Goal: Task Accomplishment & Management: Manage account settings

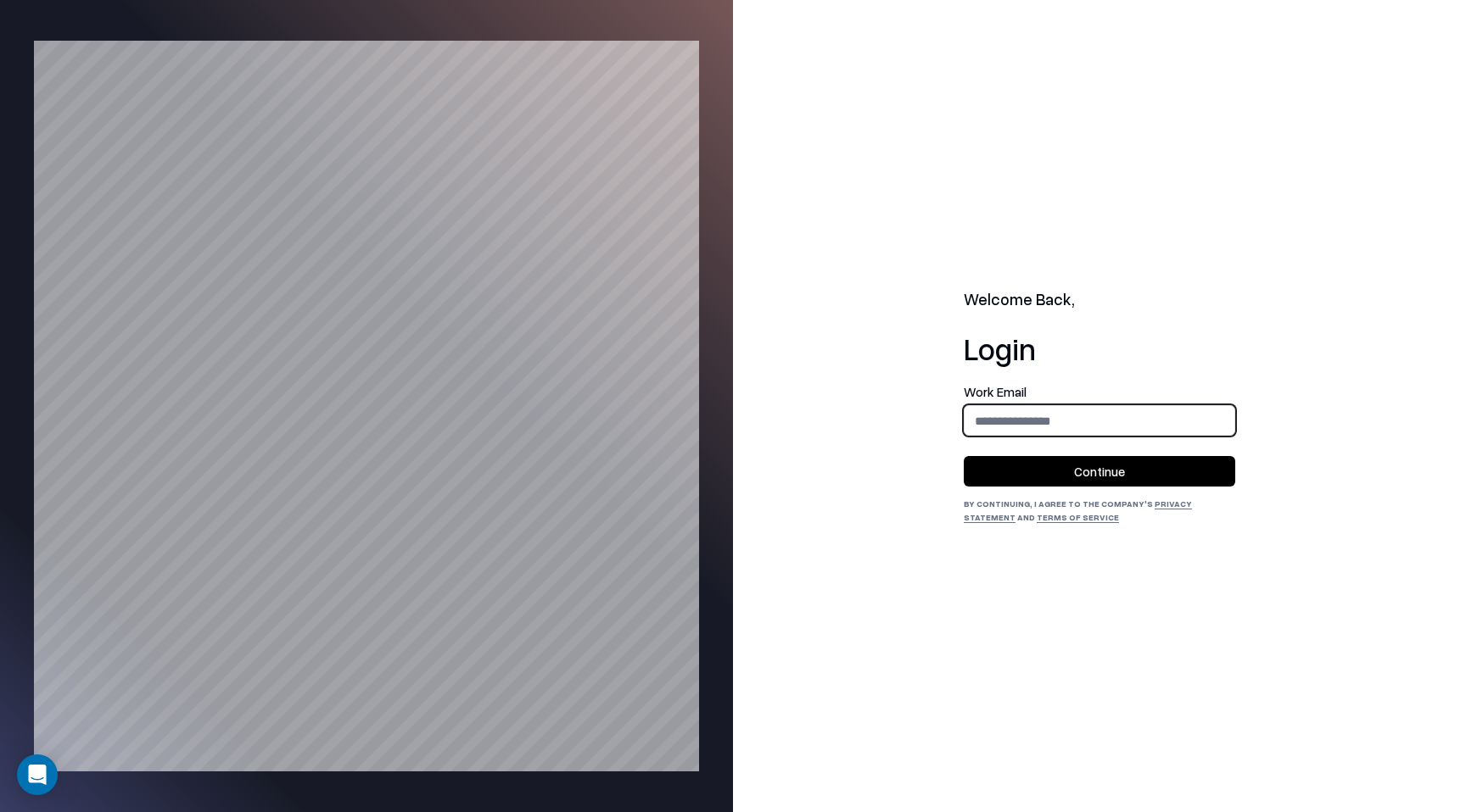
click at [1000, 426] on input "email" at bounding box center [1099, 420] width 270 height 32
type input "**********"
click at [1151, 461] on button "Continue" at bounding box center [1099, 472] width 271 height 31
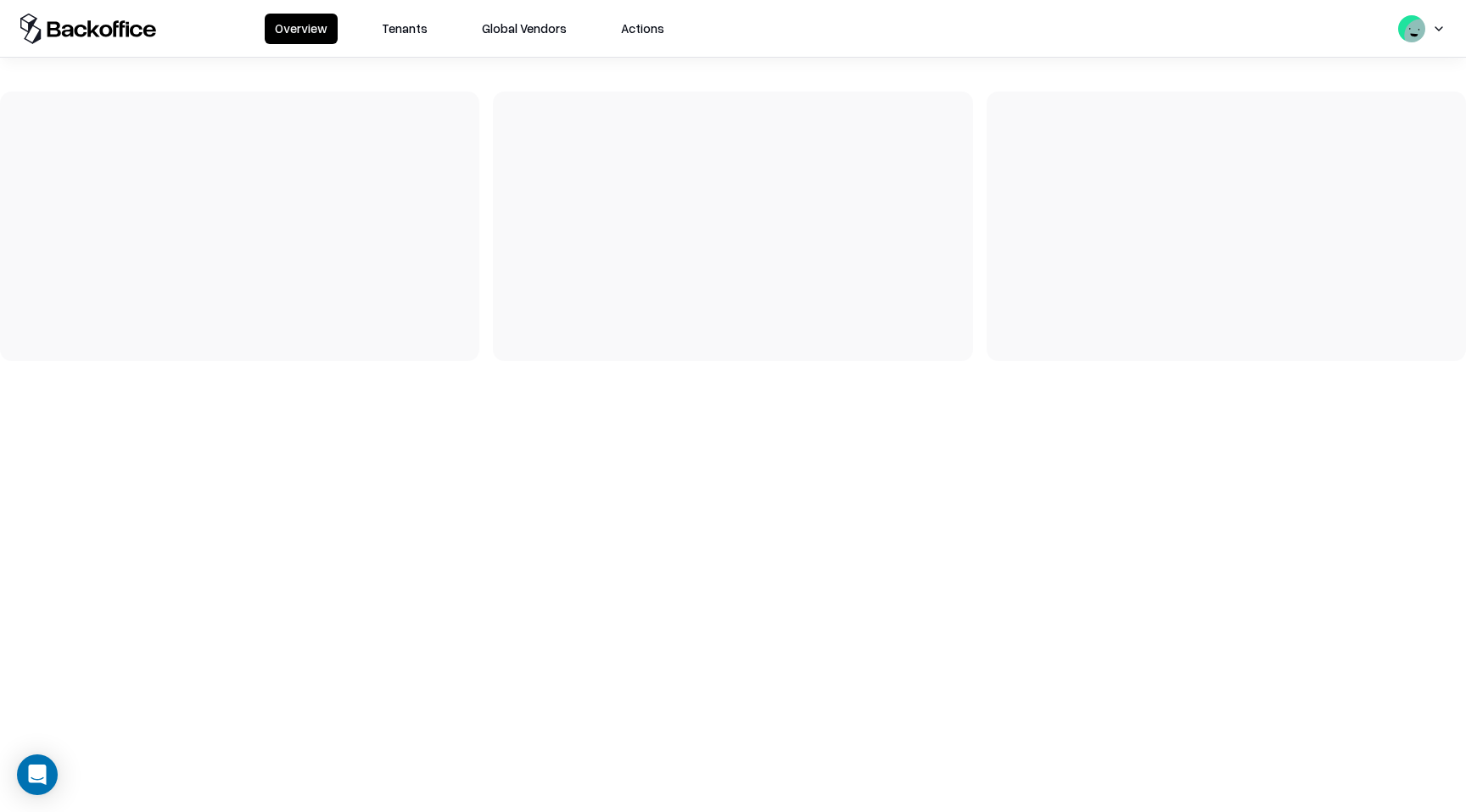
click at [420, 34] on button "Tenants" at bounding box center [404, 29] width 67 height 31
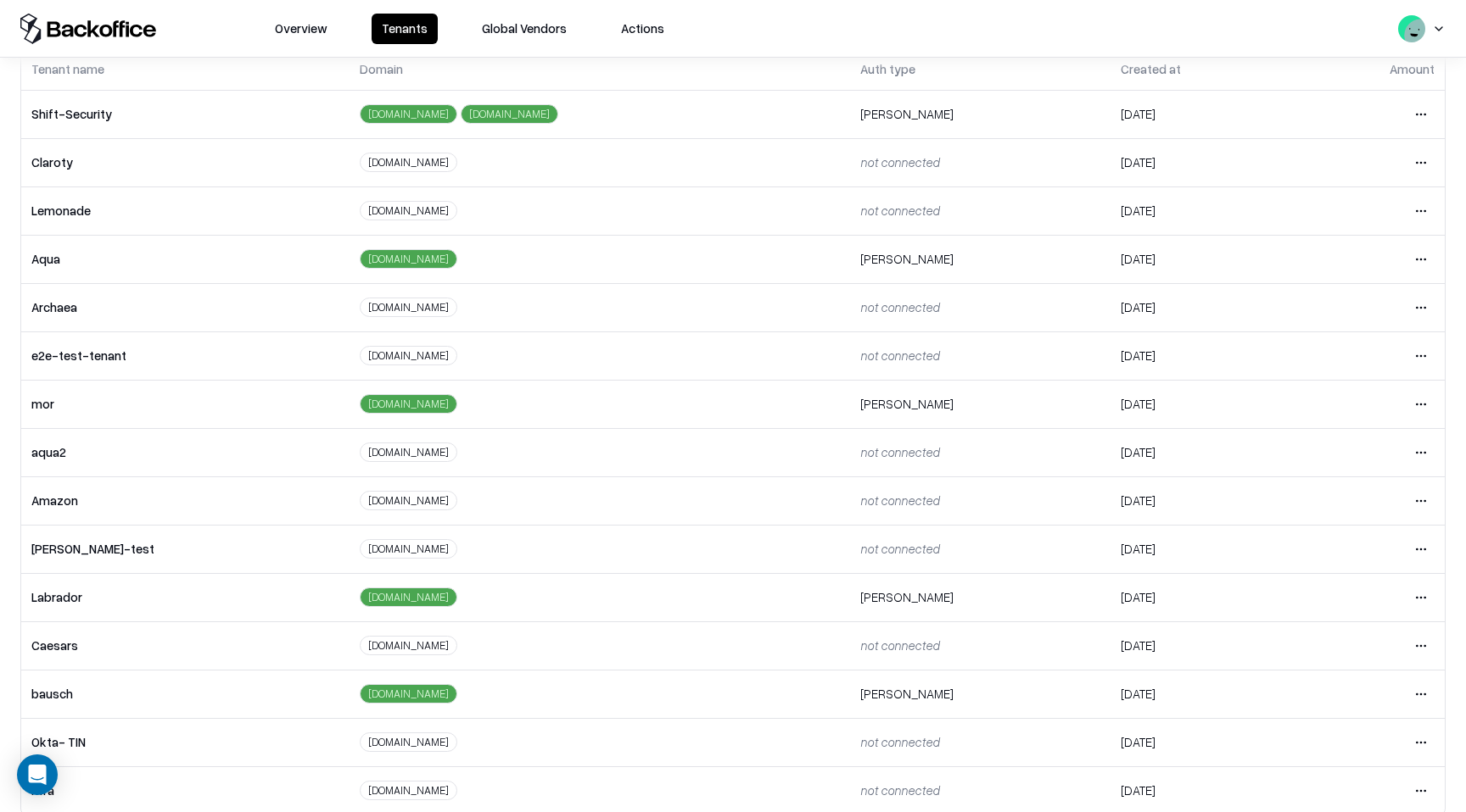
scroll to position [120, 0]
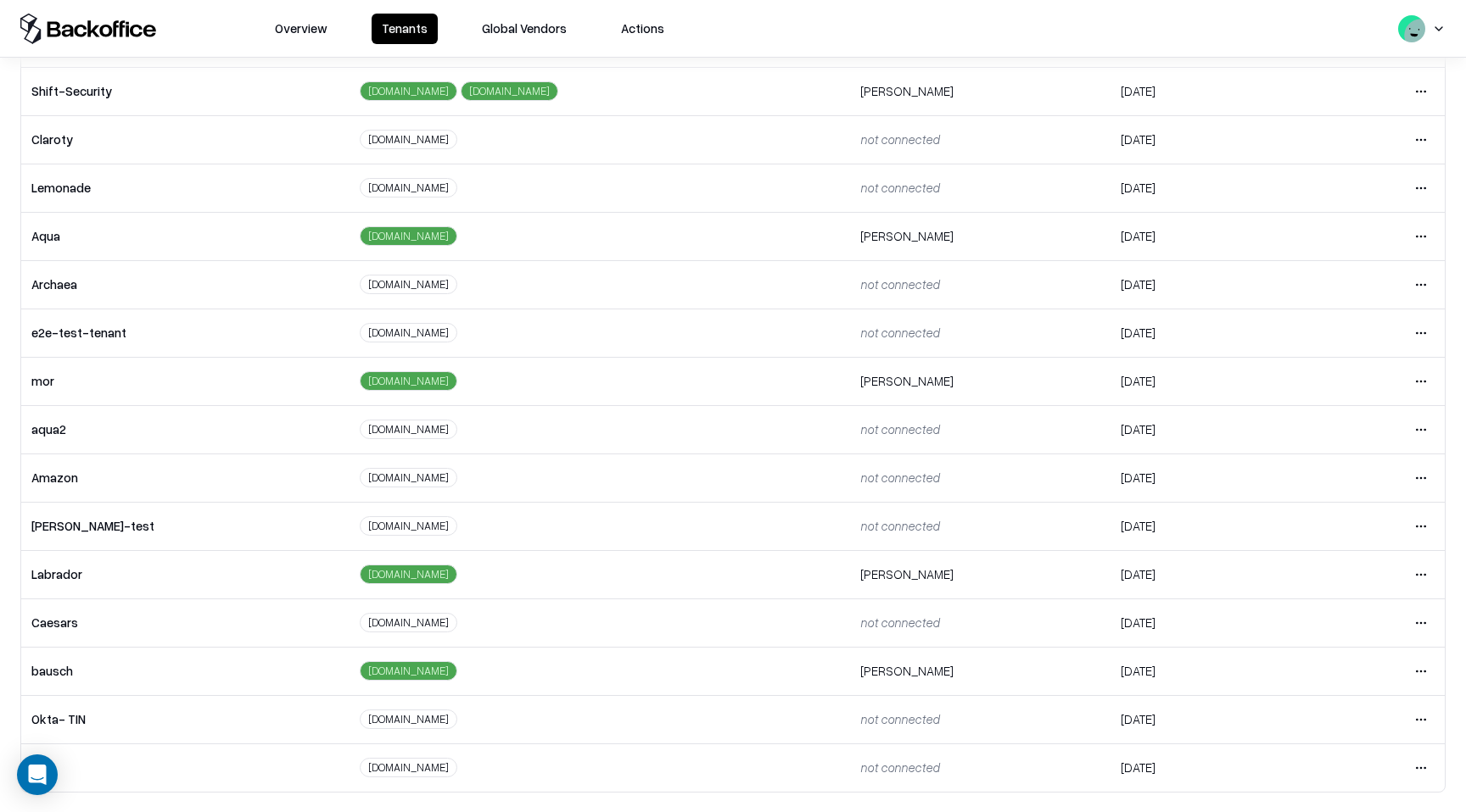
click at [1420, 629] on html "Overview Tenants Global Vendors Actions Tenants Add Tenant Tenant name Domain A…" at bounding box center [733, 406] width 1466 height 812
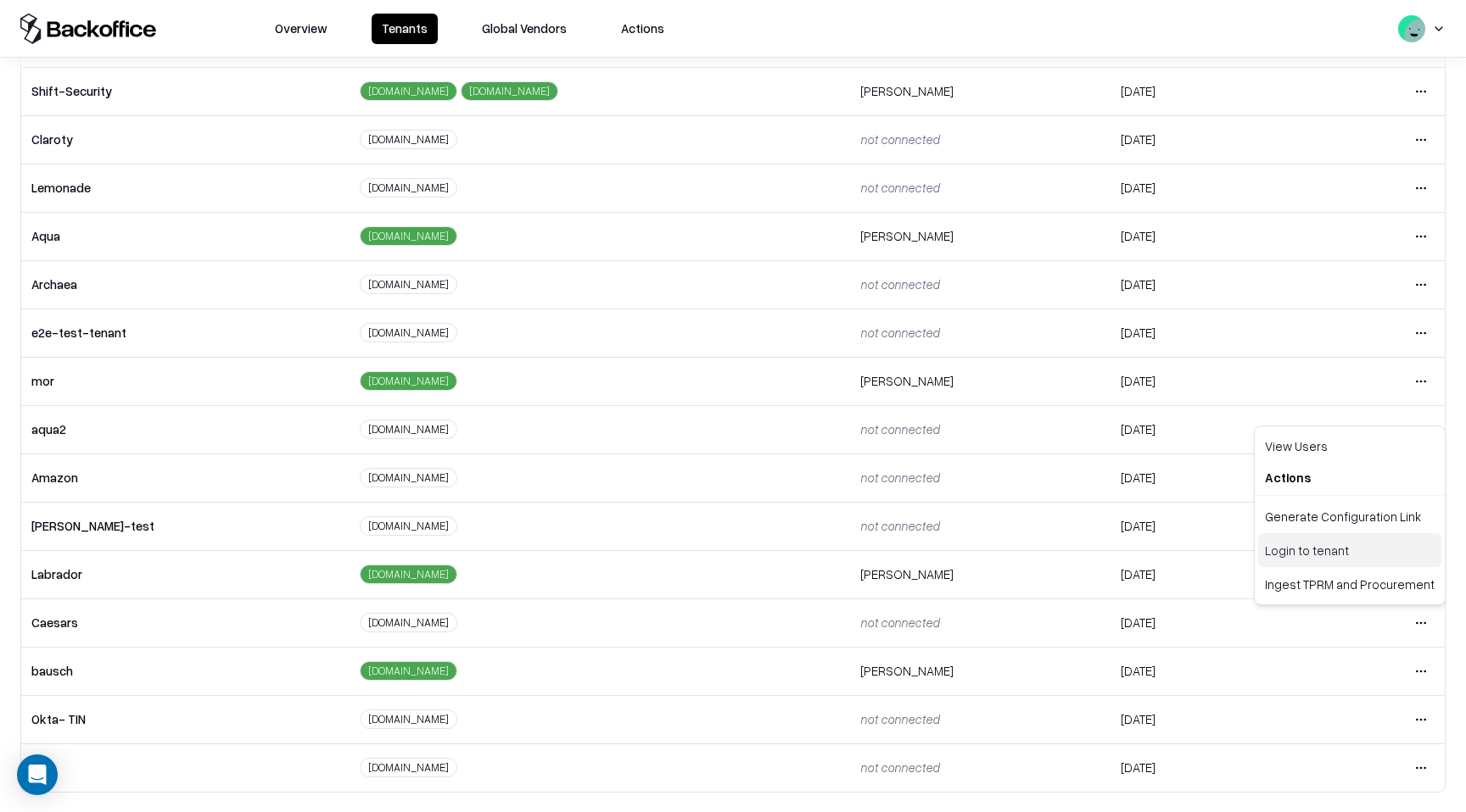
click at [1316, 557] on div "Login to tenant" at bounding box center [1349, 550] width 183 height 34
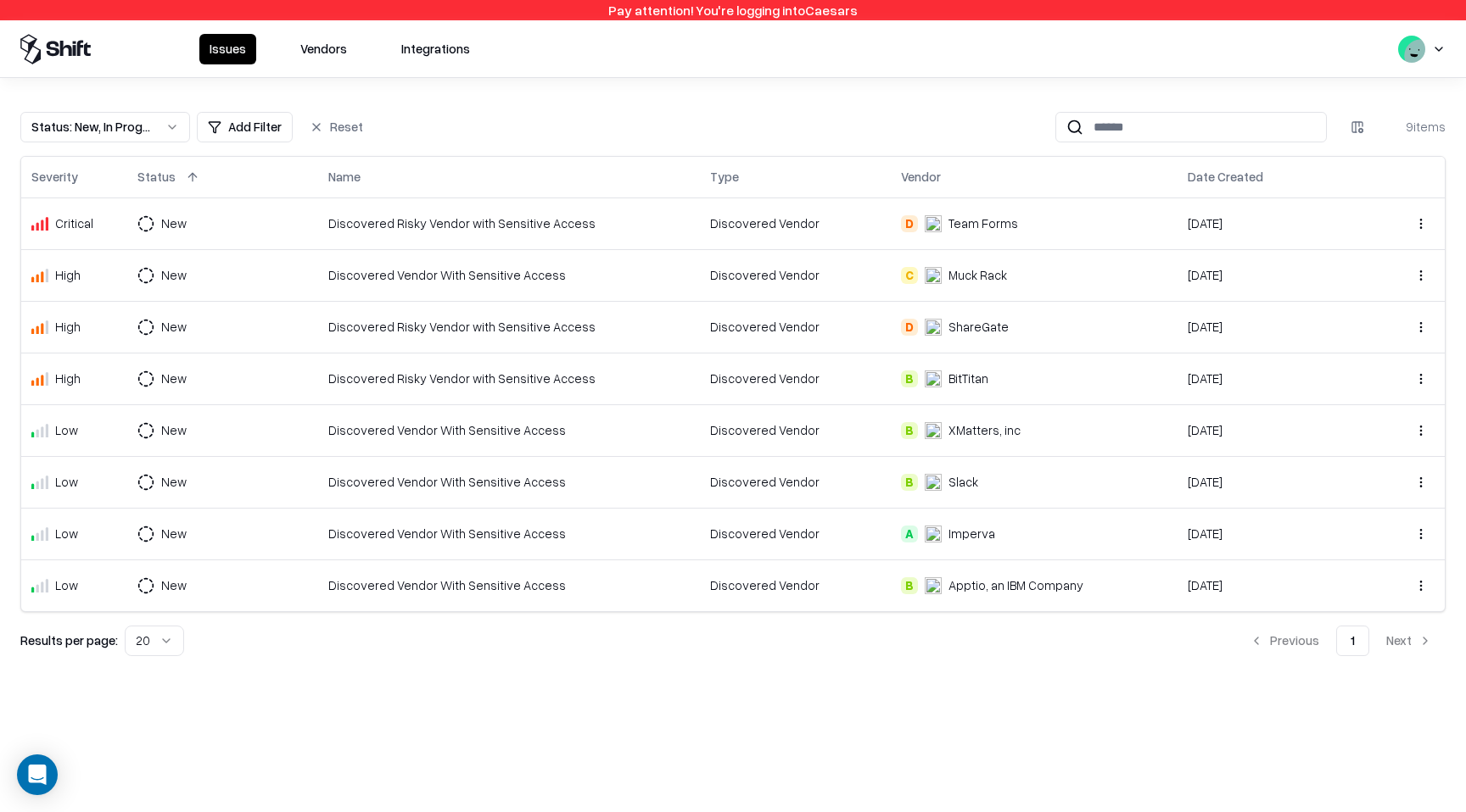
click at [978, 279] on div "Muck Rack" at bounding box center [977, 275] width 59 height 18
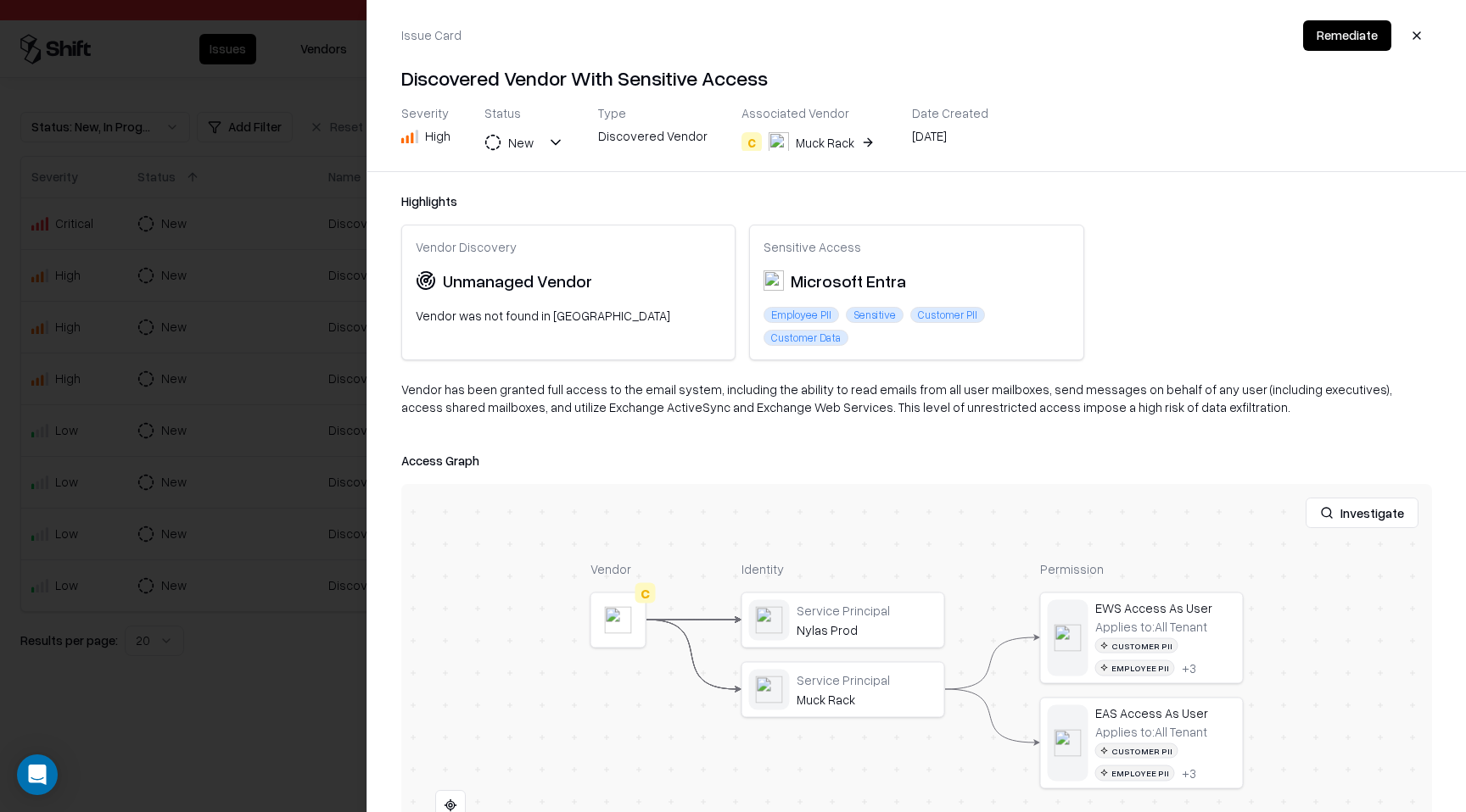
click at [0, 0] on button at bounding box center [0, 0] width 0 height 0
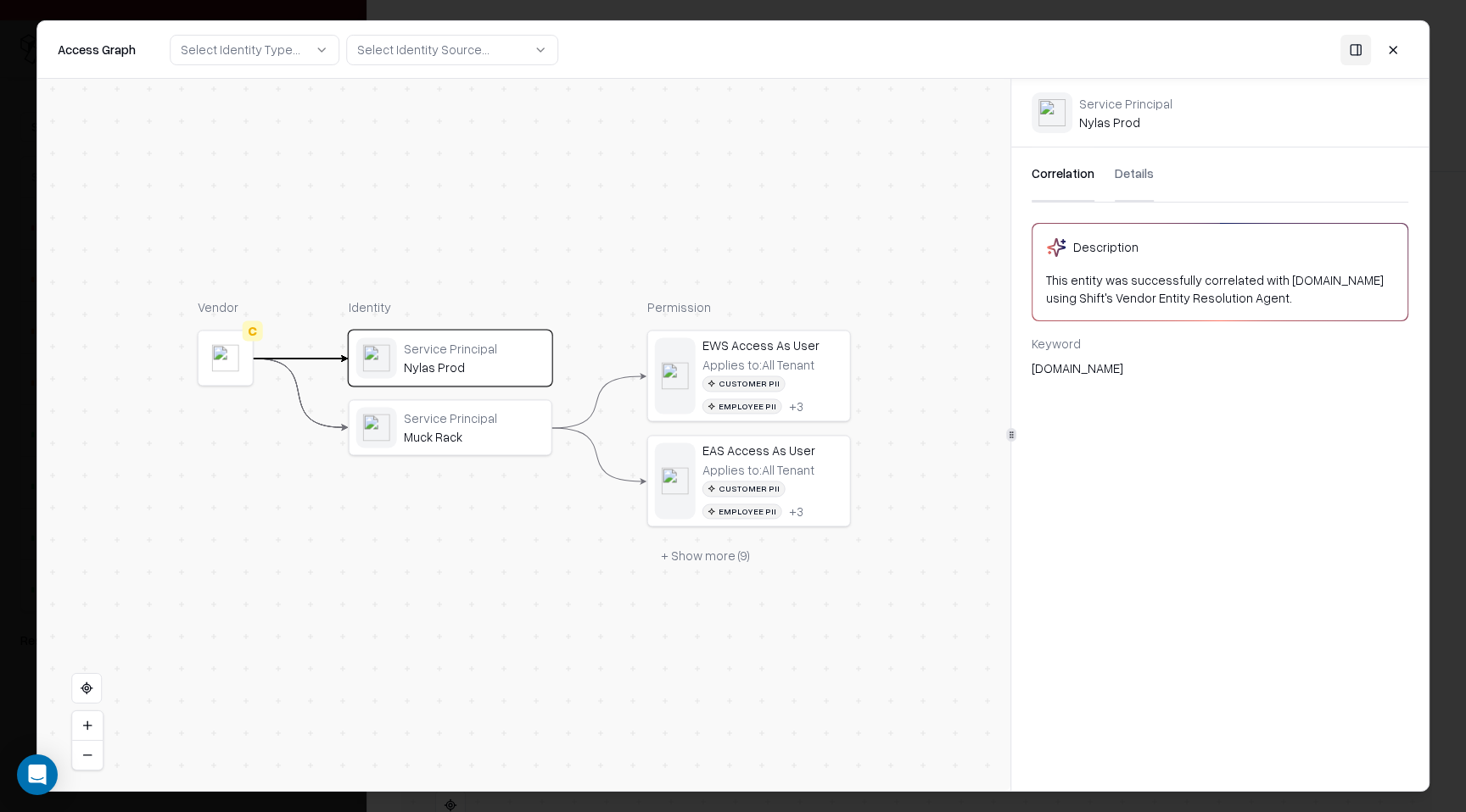
click at [1120, 187] on button "Details" at bounding box center [1134, 175] width 39 height 55
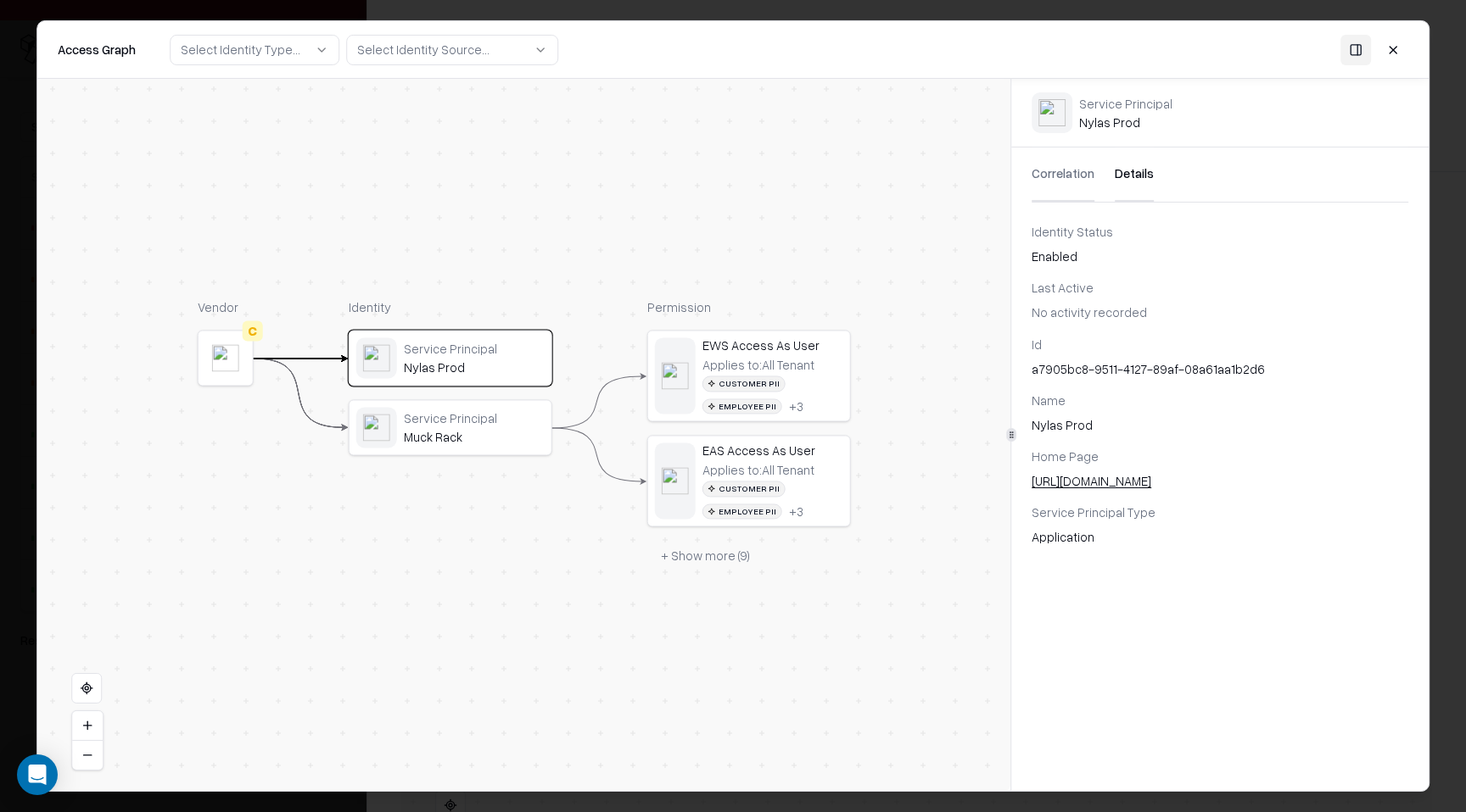
click at [518, 444] on div "Muck Rack" at bounding box center [474, 438] width 141 height 15
click at [705, 551] on button "+ Show more ( 9 )" at bounding box center [705, 556] width 116 height 31
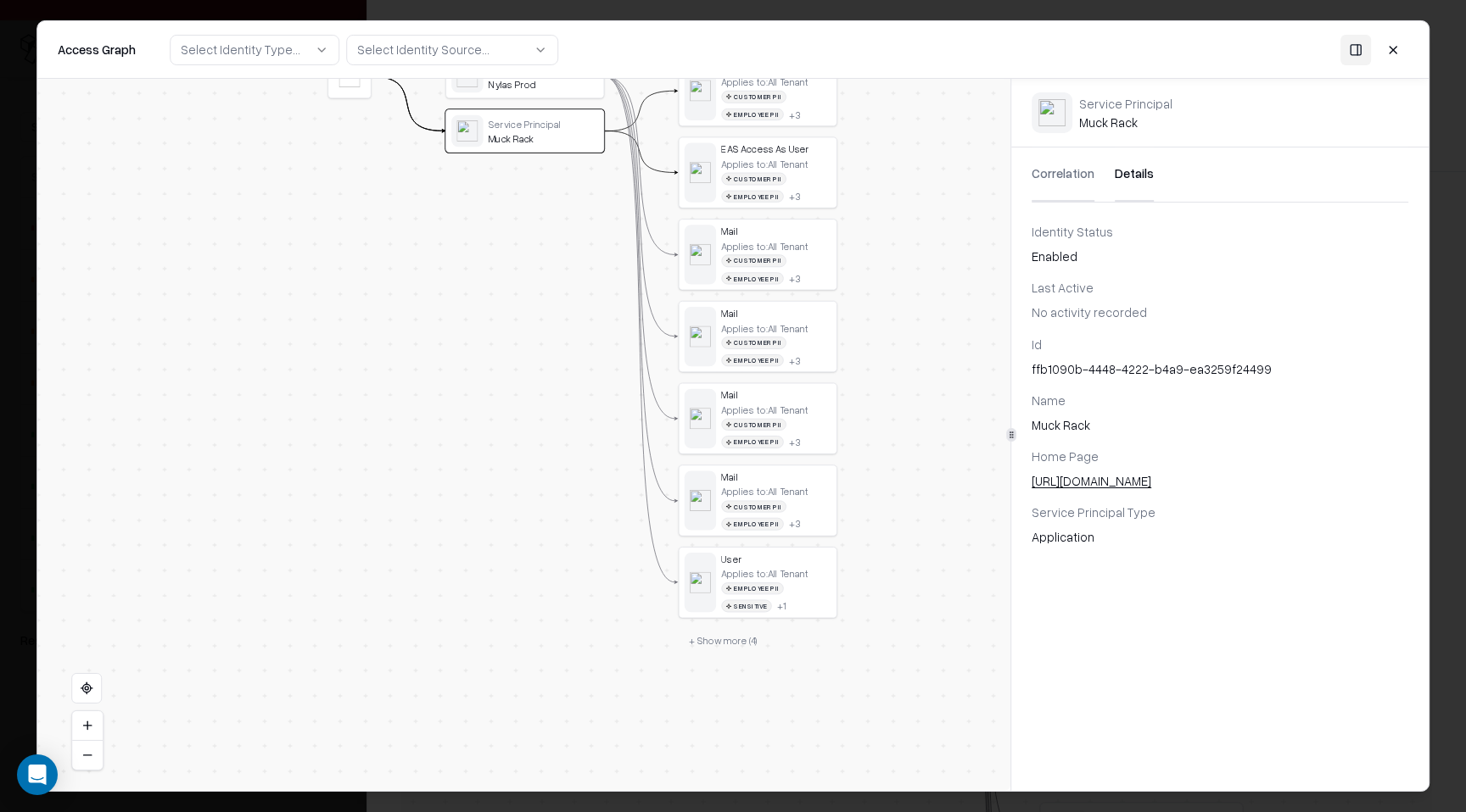
click at [708, 635] on button "+ Show more ( 4 )" at bounding box center [723, 641] width 90 height 24
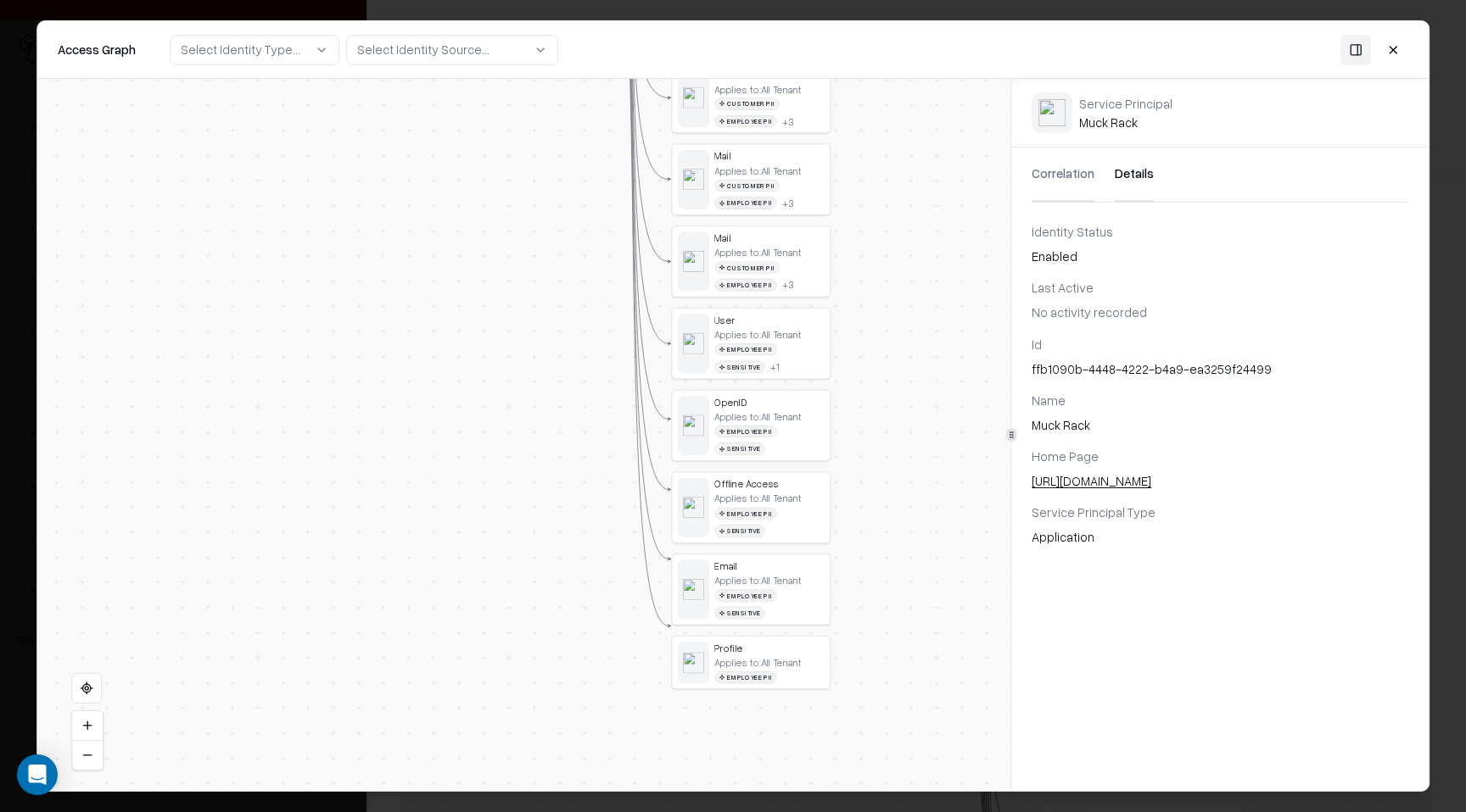
click at [786, 403] on div "OpenID" at bounding box center [769, 402] width 109 height 12
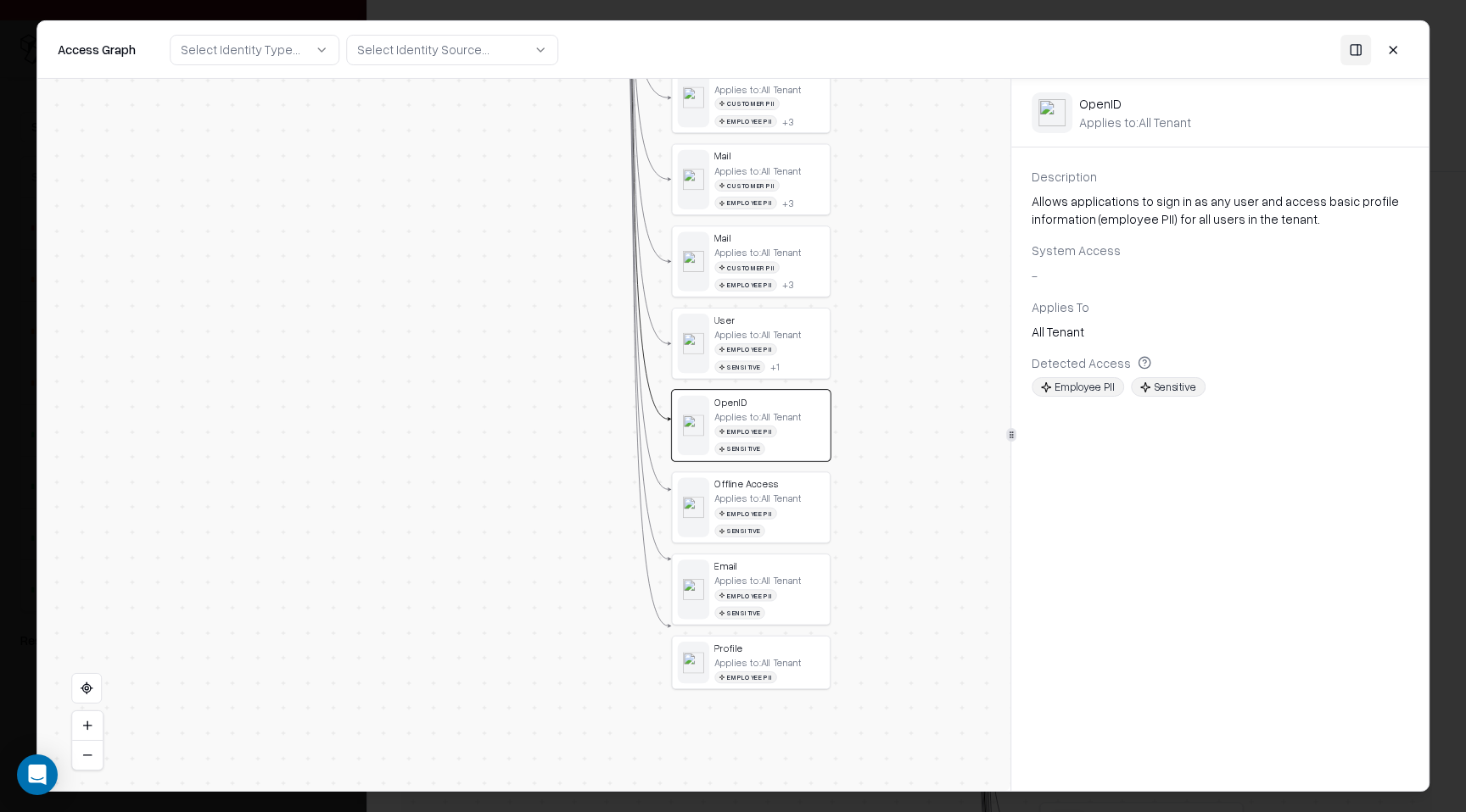
click at [785, 478] on div "Offline Access" at bounding box center [769, 484] width 109 height 12
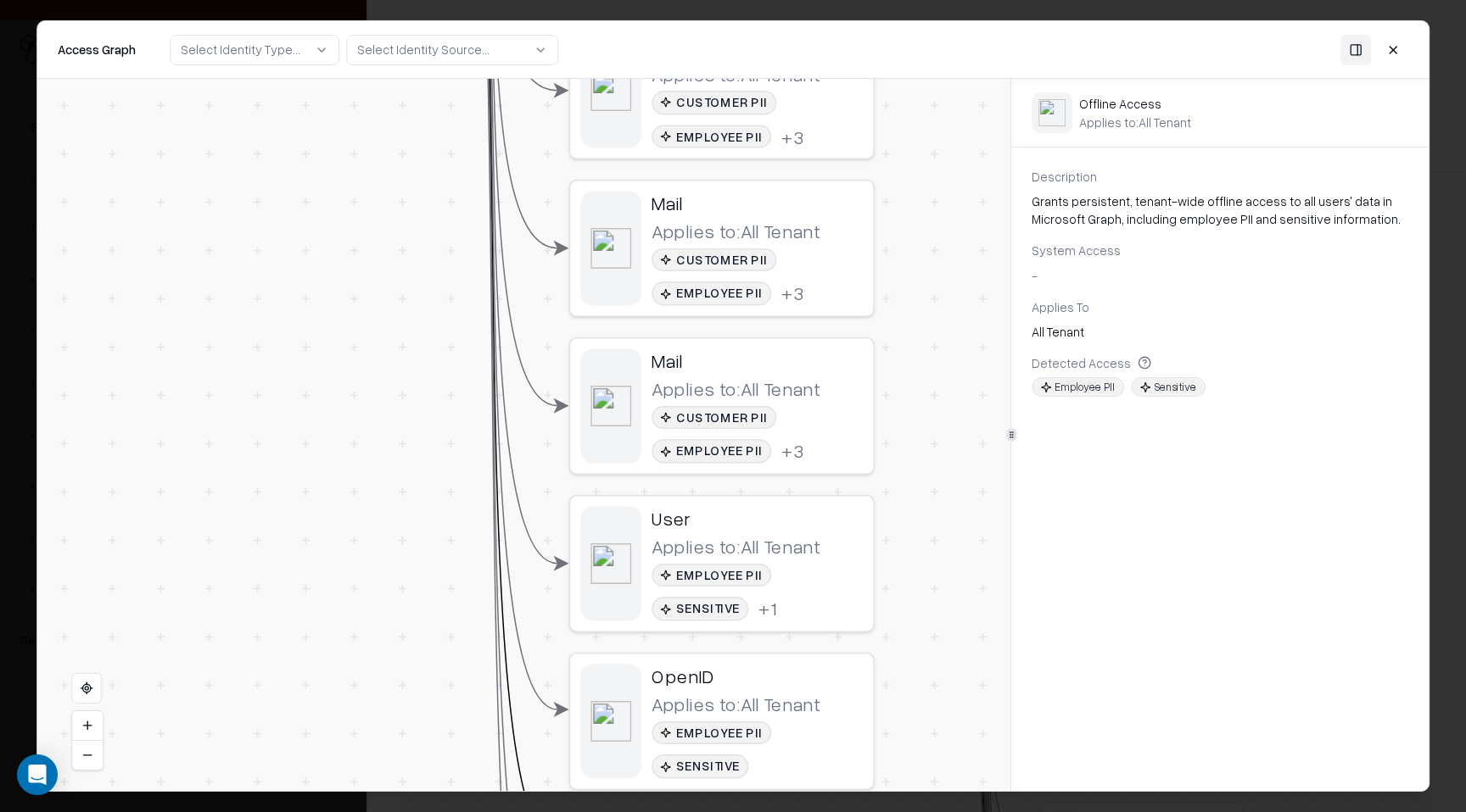
click at [801, 380] on div "Applies to: All Tenant" at bounding box center [735, 389] width 168 height 24
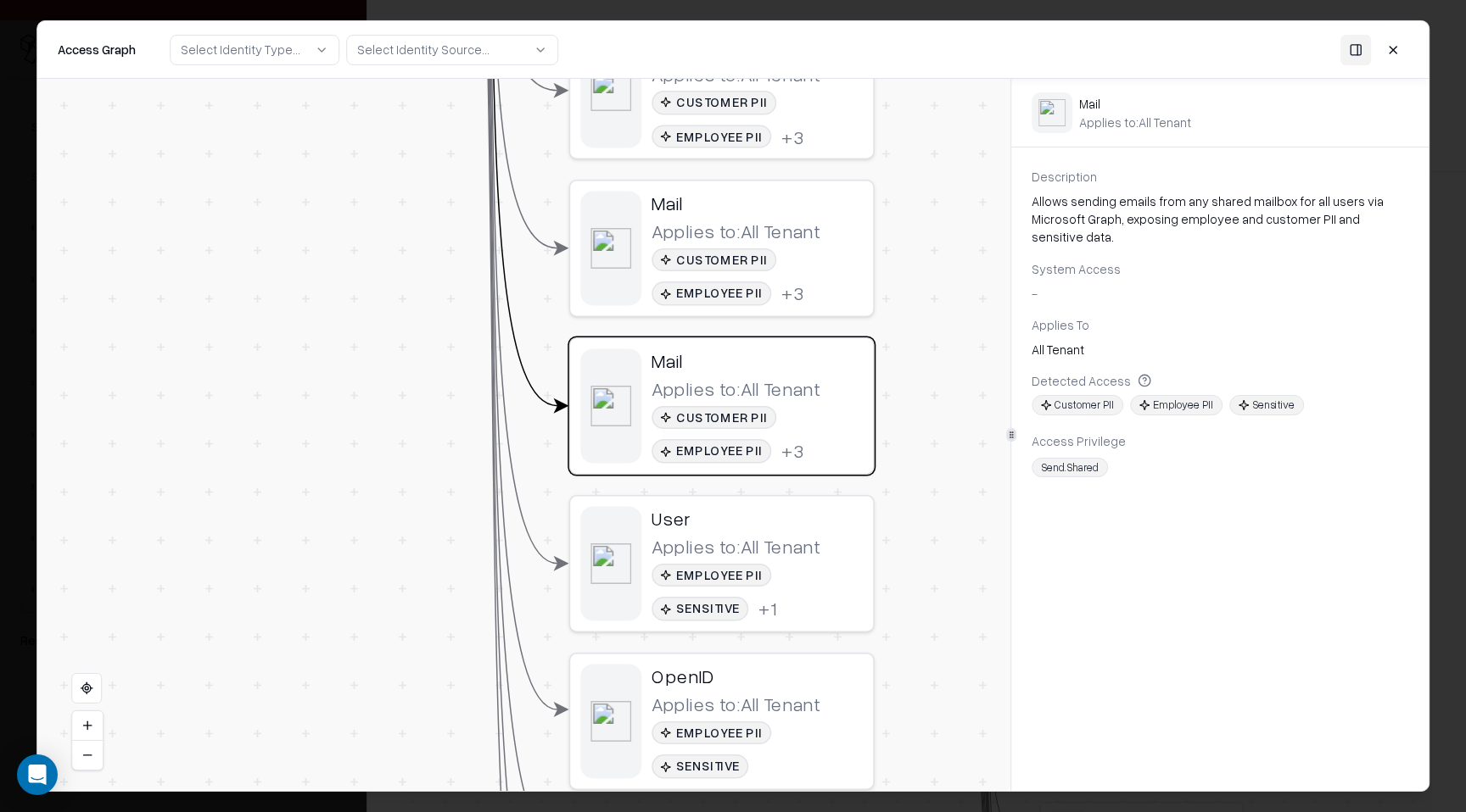
click at [801, 380] on div "Applies to: All Tenant" at bounding box center [735, 389] width 168 height 24
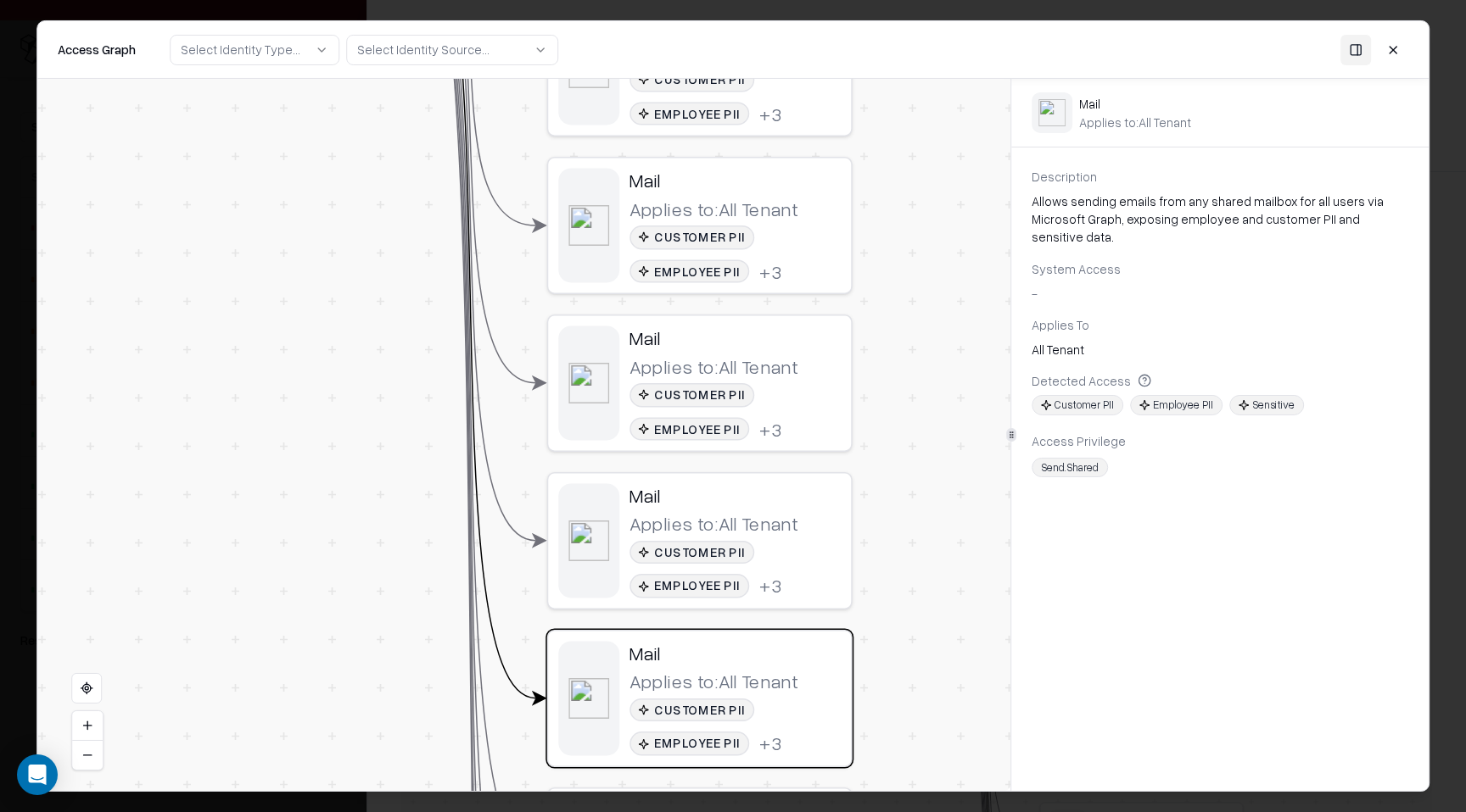
click at [784, 560] on div "Customer PII Employee PII + 3" at bounding box center [735, 570] width 211 height 58
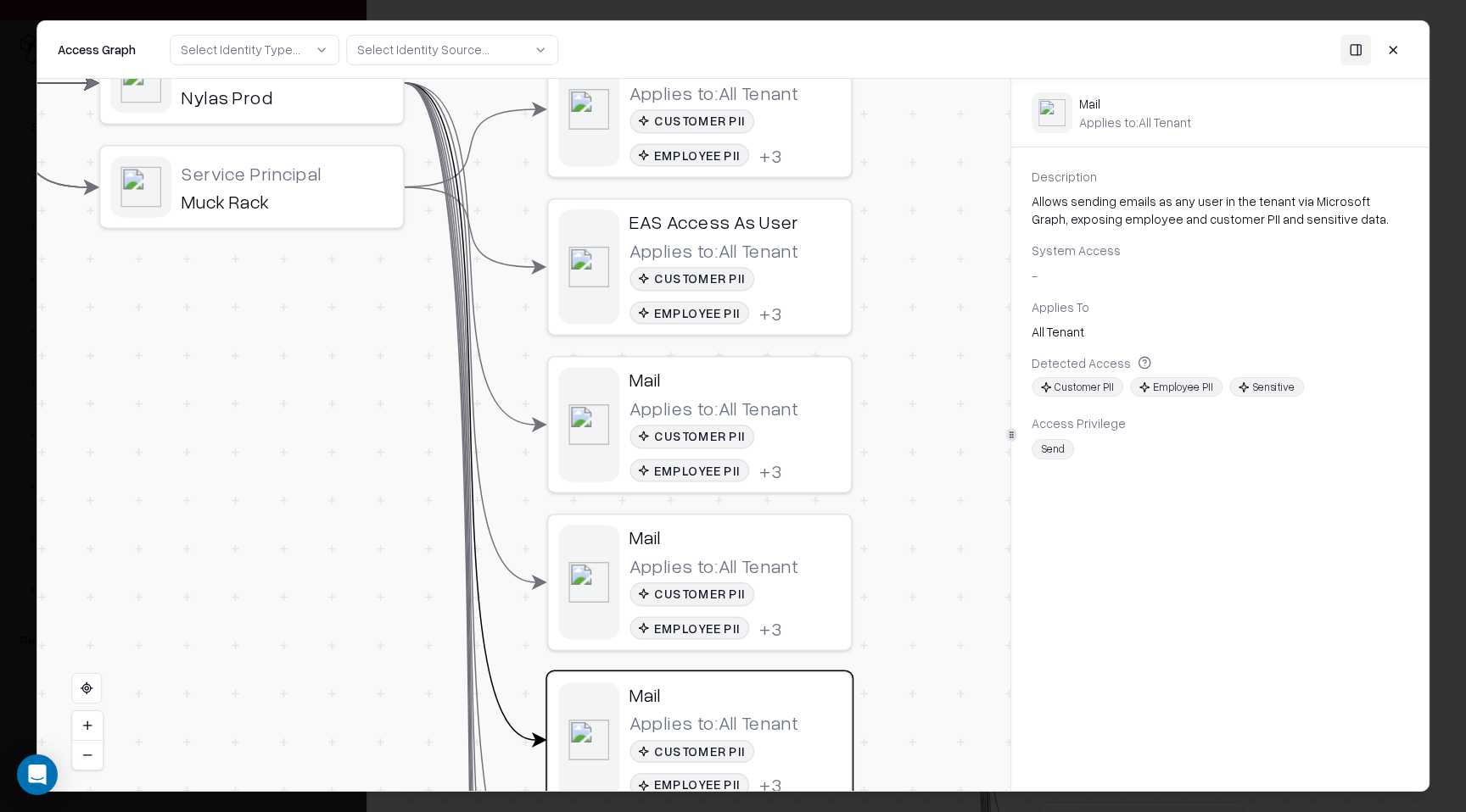
click at [777, 246] on div "Applies to: All Tenant" at bounding box center [713, 250] width 168 height 24
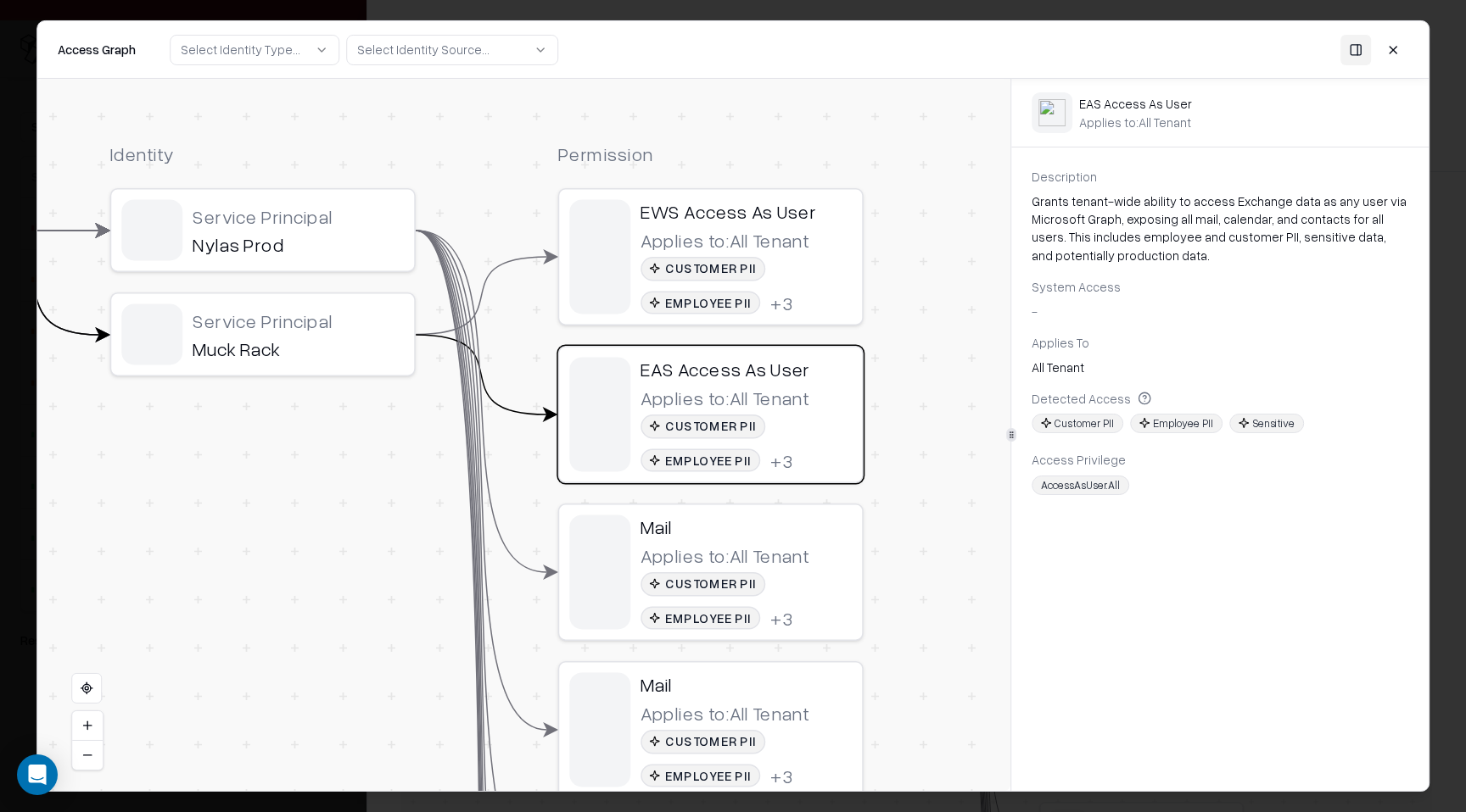
click at [823, 248] on div "Applies to: All Tenant Customer PII Employee PII + 3" at bounding box center [745, 270] width 211 height 85
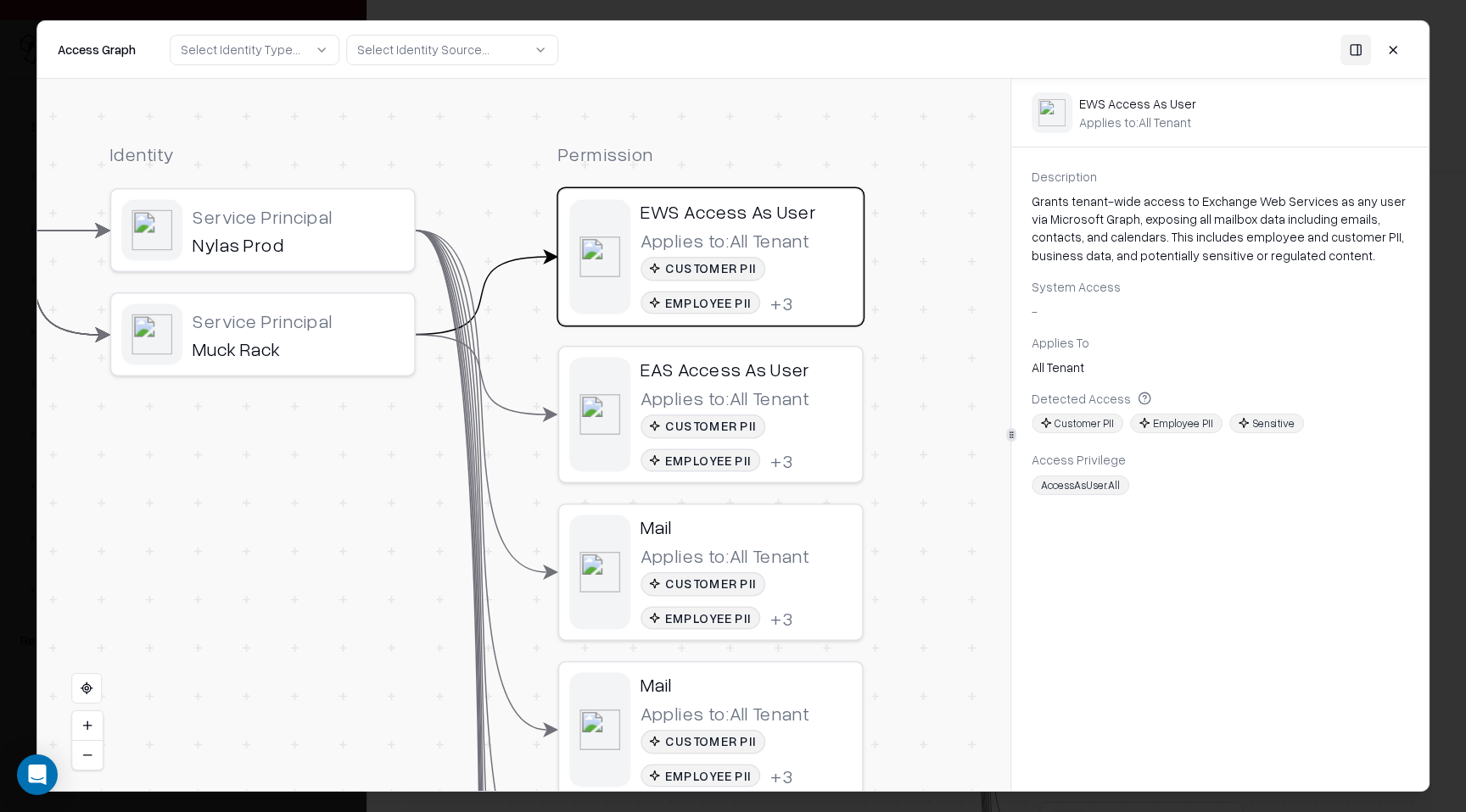
click at [1393, 55] on button at bounding box center [1393, 49] width 31 height 31
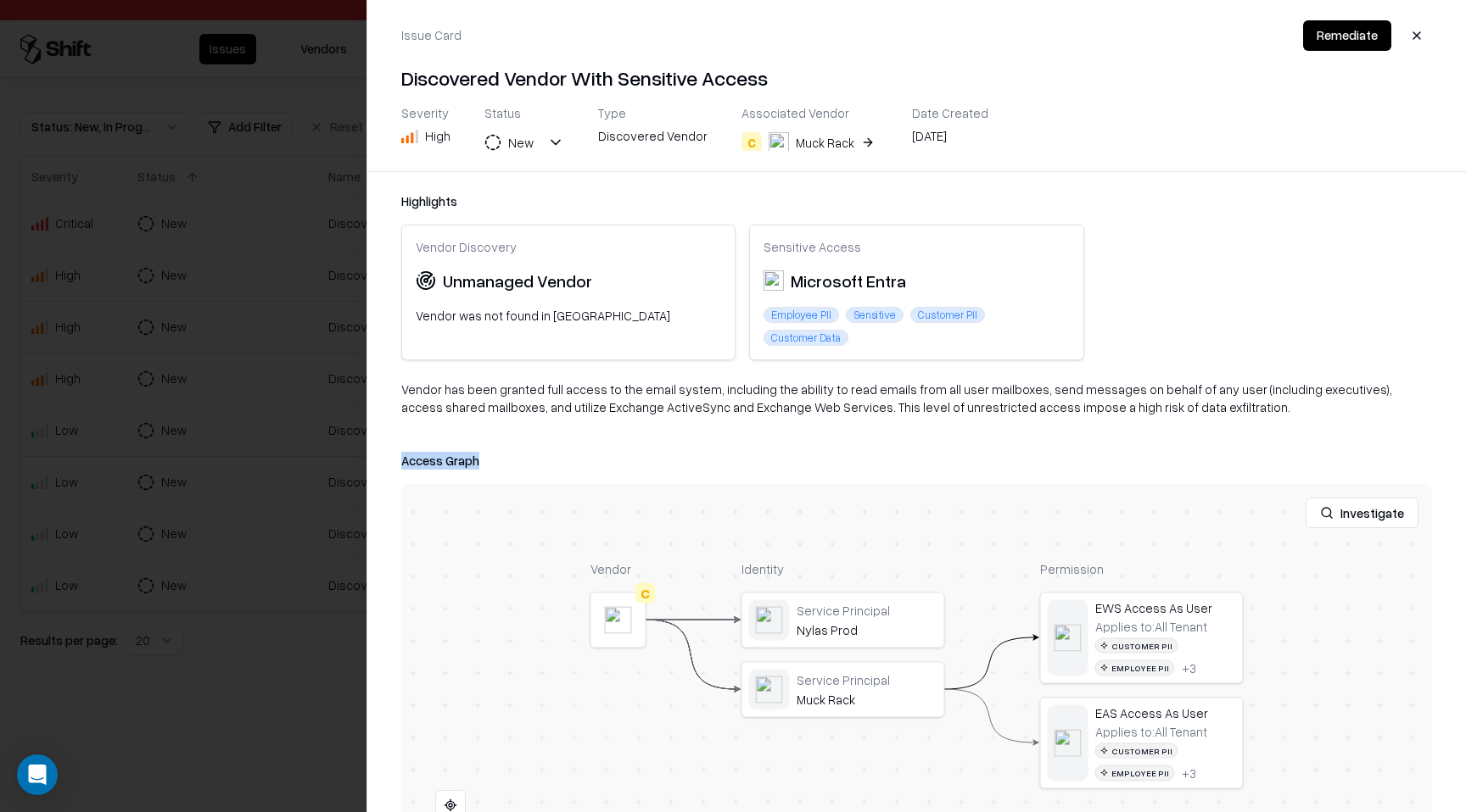
drag, startPoint x: 1052, startPoint y: 502, endPoint x: 1037, endPoint y: 422, distance: 81.4
click at [1038, 422] on div "Highlights Vendor Discovery Unmanaged Vendor Vendor was not found in TPRM Sensi…" at bounding box center [916, 492] width 1098 height 640
click at [0, 0] on div at bounding box center [0, 0] width 0 height 0
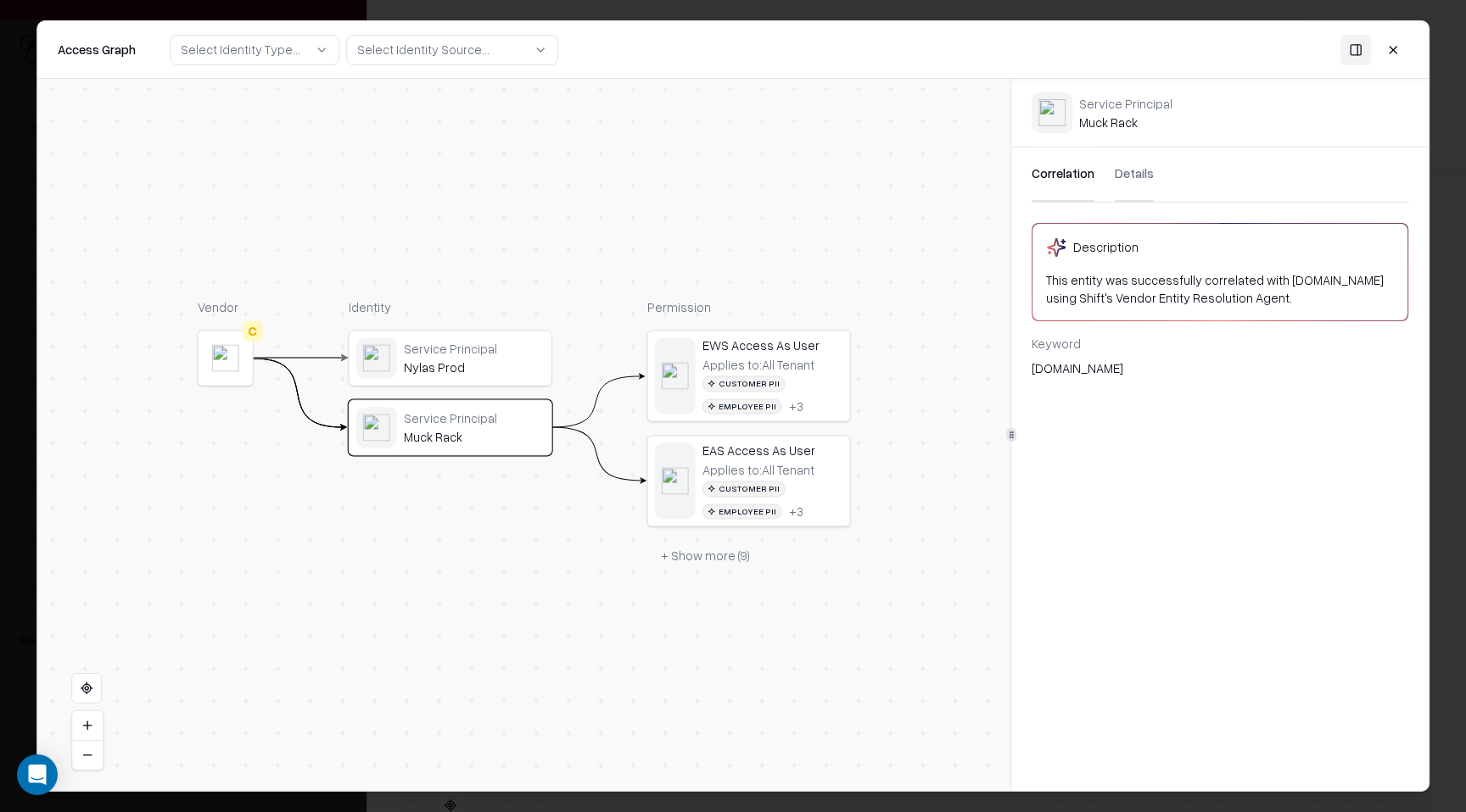
click at [732, 564] on button "+ Show more ( 9 )" at bounding box center [705, 556] width 116 height 31
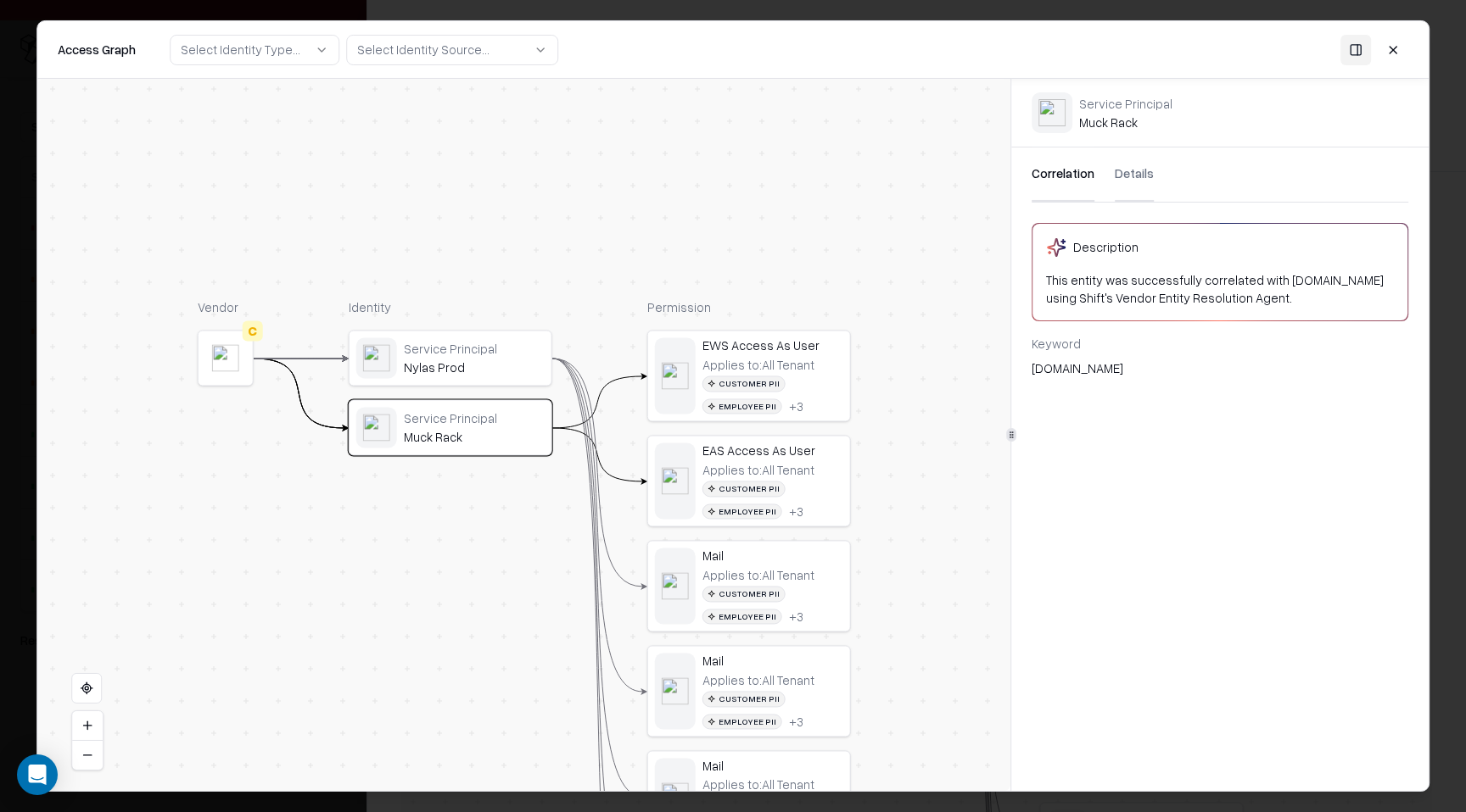
click at [809, 349] on div "EWS Access As User" at bounding box center [772, 346] width 141 height 15
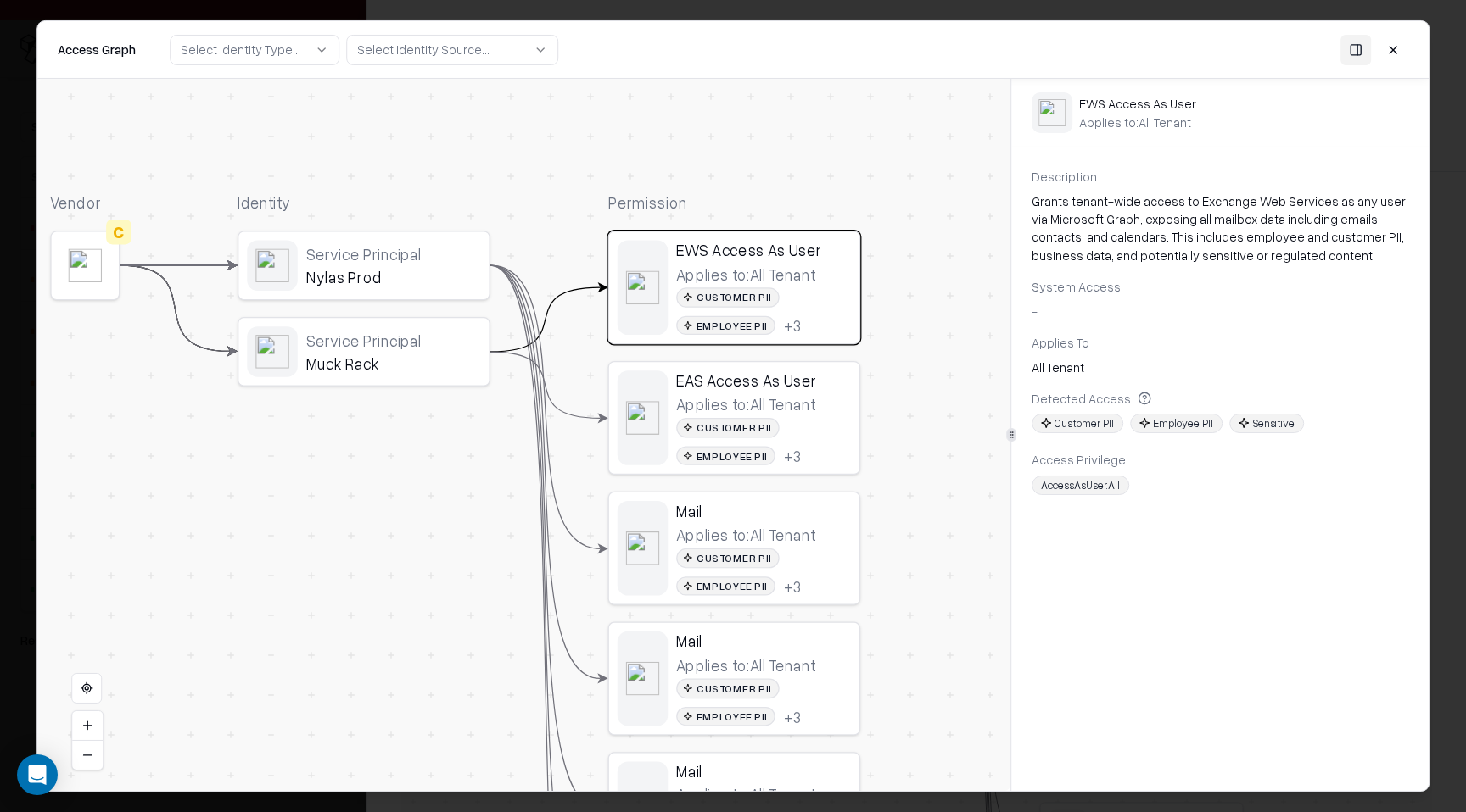
drag, startPoint x: 895, startPoint y: 490, endPoint x: 888, endPoint y: 415, distance: 75.3
click at [890, 415] on div "Vendor C Identity Service Principal Nylas Prod Service Principal Muck Rack Perm…" at bounding box center [524, 434] width 973 height 712
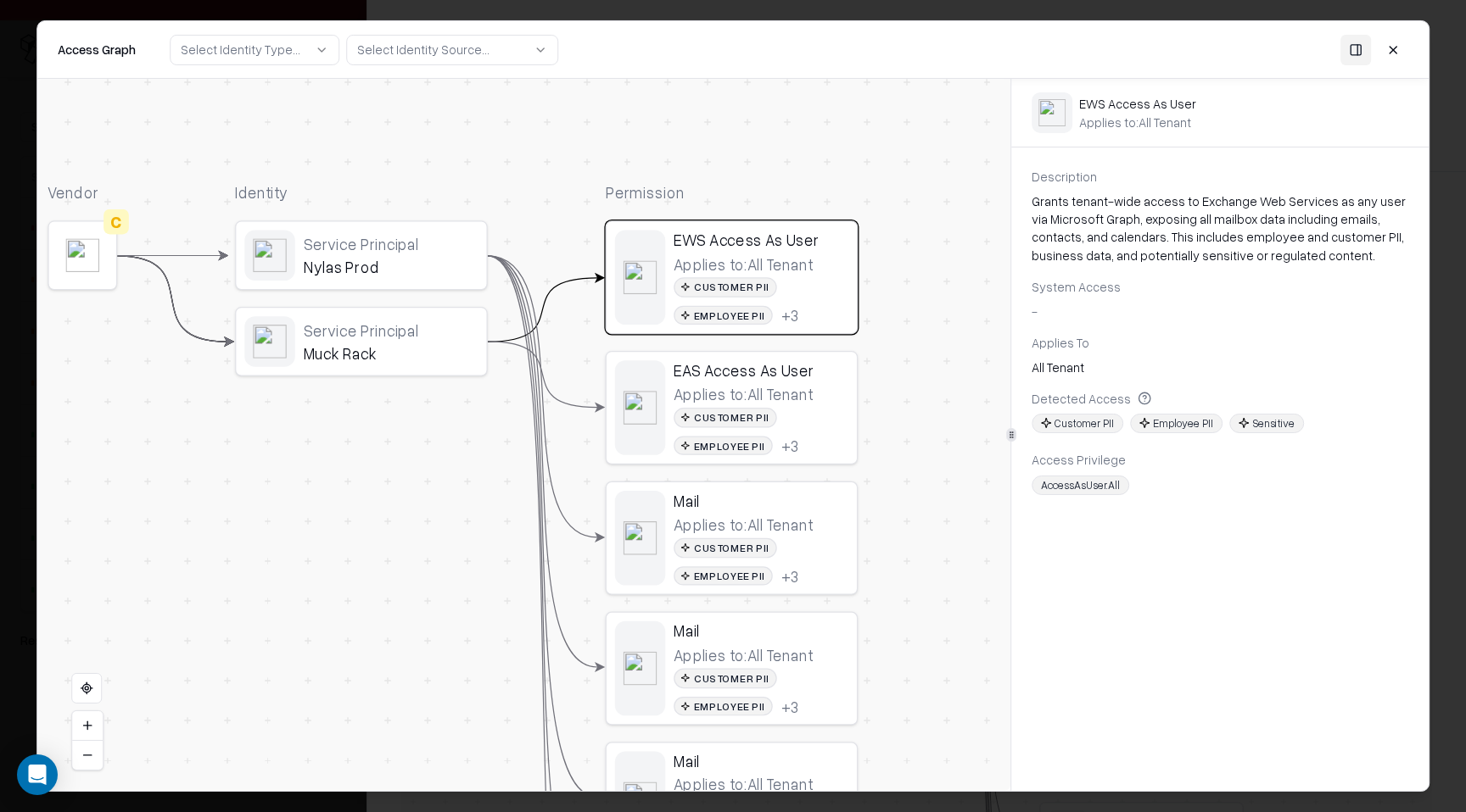
click at [808, 378] on div "EAS Access As User" at bounding box center [760, 369] width 175 height 20
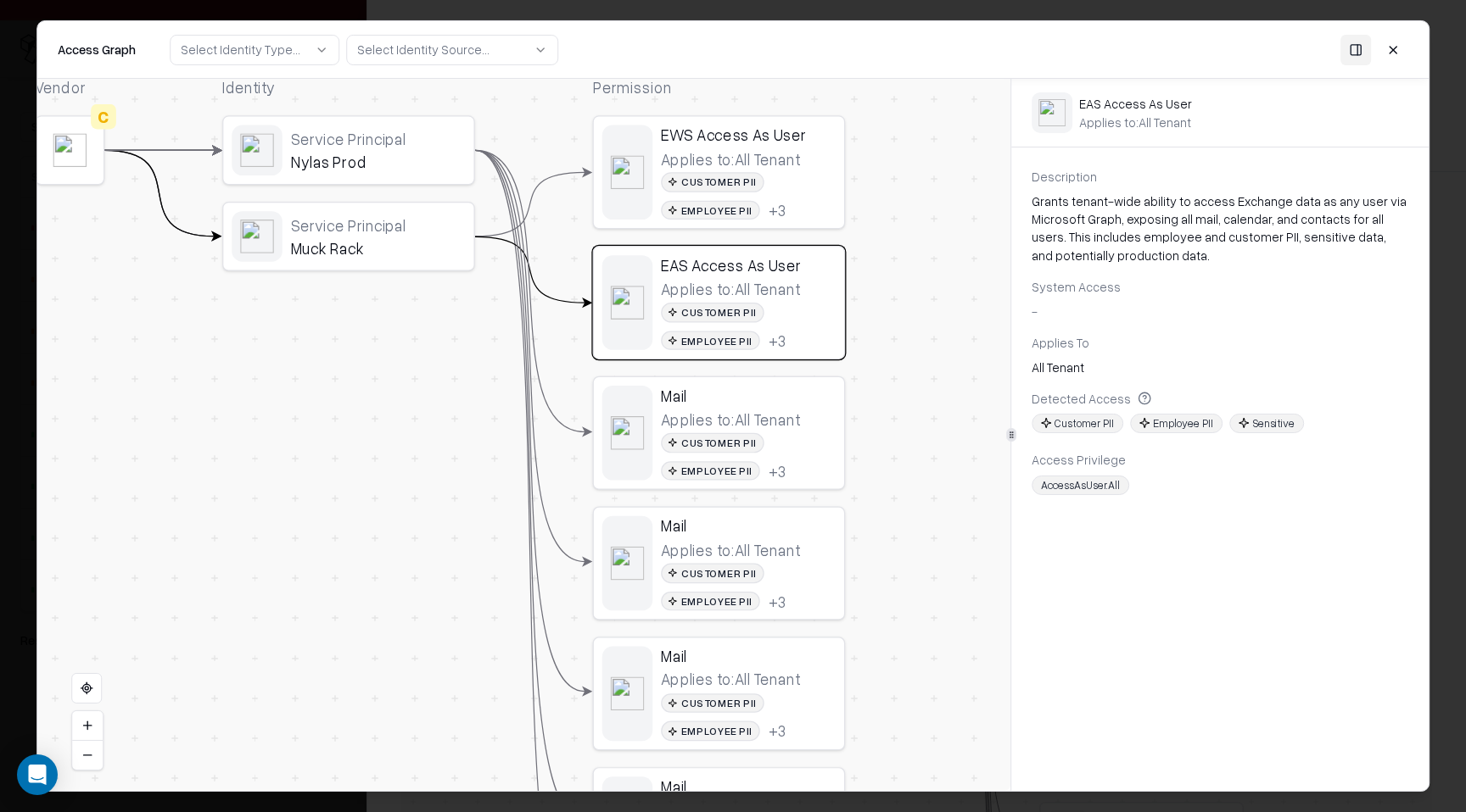
drag, startPoint x: 887, startPoint y: 461, endPoint x: 875, endPoint y: 340, distance: 121.6
click at [875, 340] on div "Vendor C Identity Service Principal Nylas Prod Service Principal Muck Rack Perm…" at bounding box center [524, 434] width 973 height 712
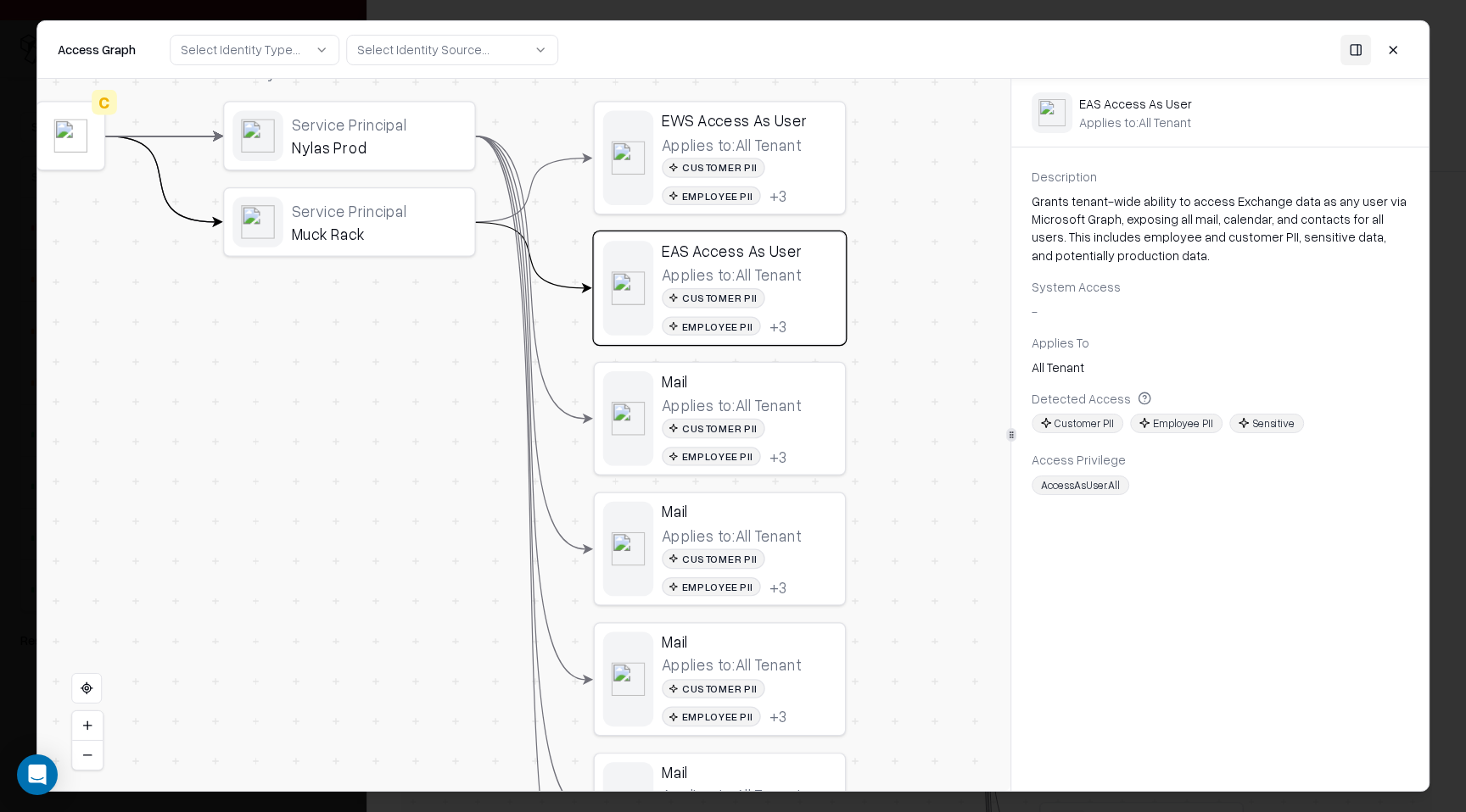
click at [827, 392] on div "Mail Applies to: All Tenant Customer PII Employee PII + 3" at bounding box center [748, 418] width 175 height 95
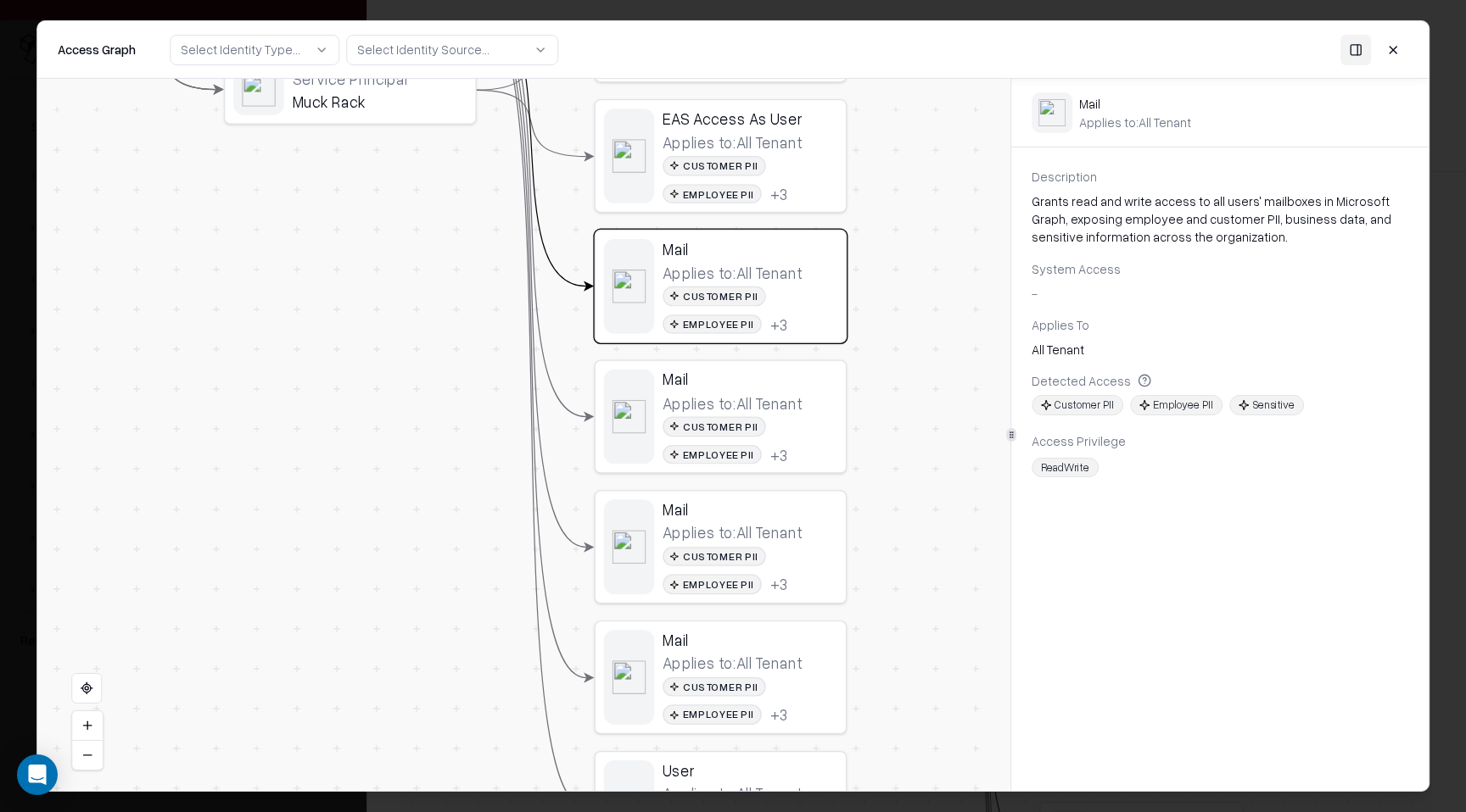
drag, startPoint x: 878, startPoint y: 502, endPoint x: 879, endPoint y: 371, distance: 131.0
click at [879, 371] on div "Vendor C Identity Service Principal Nylas Prod Service Principal Muck Rack Perm…" at bounding box center [524, 434] width 973 height 712
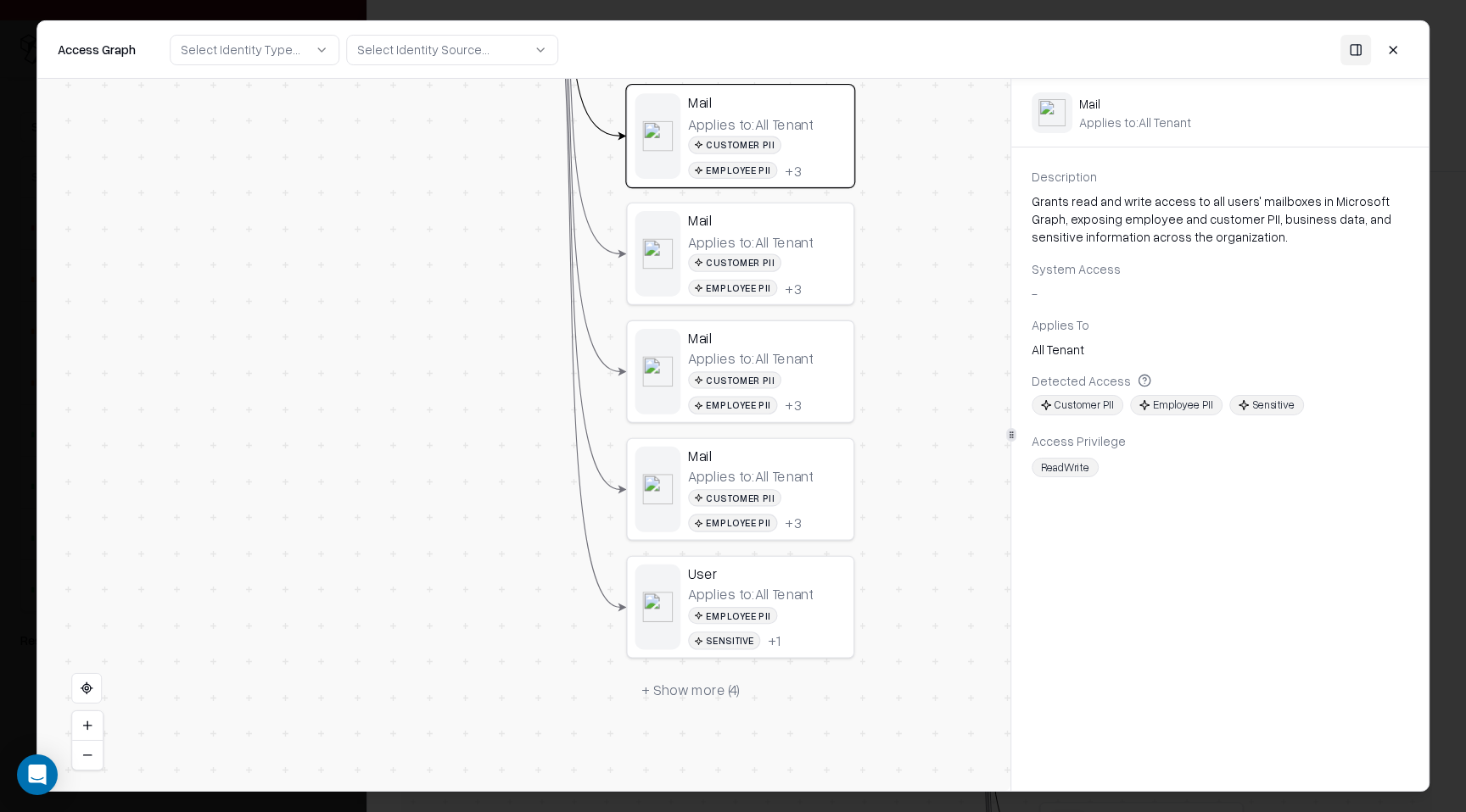
click at [713, 691] on button "+ Show more ( 4 )" at bounding box center [690, 690] width 129 height 34
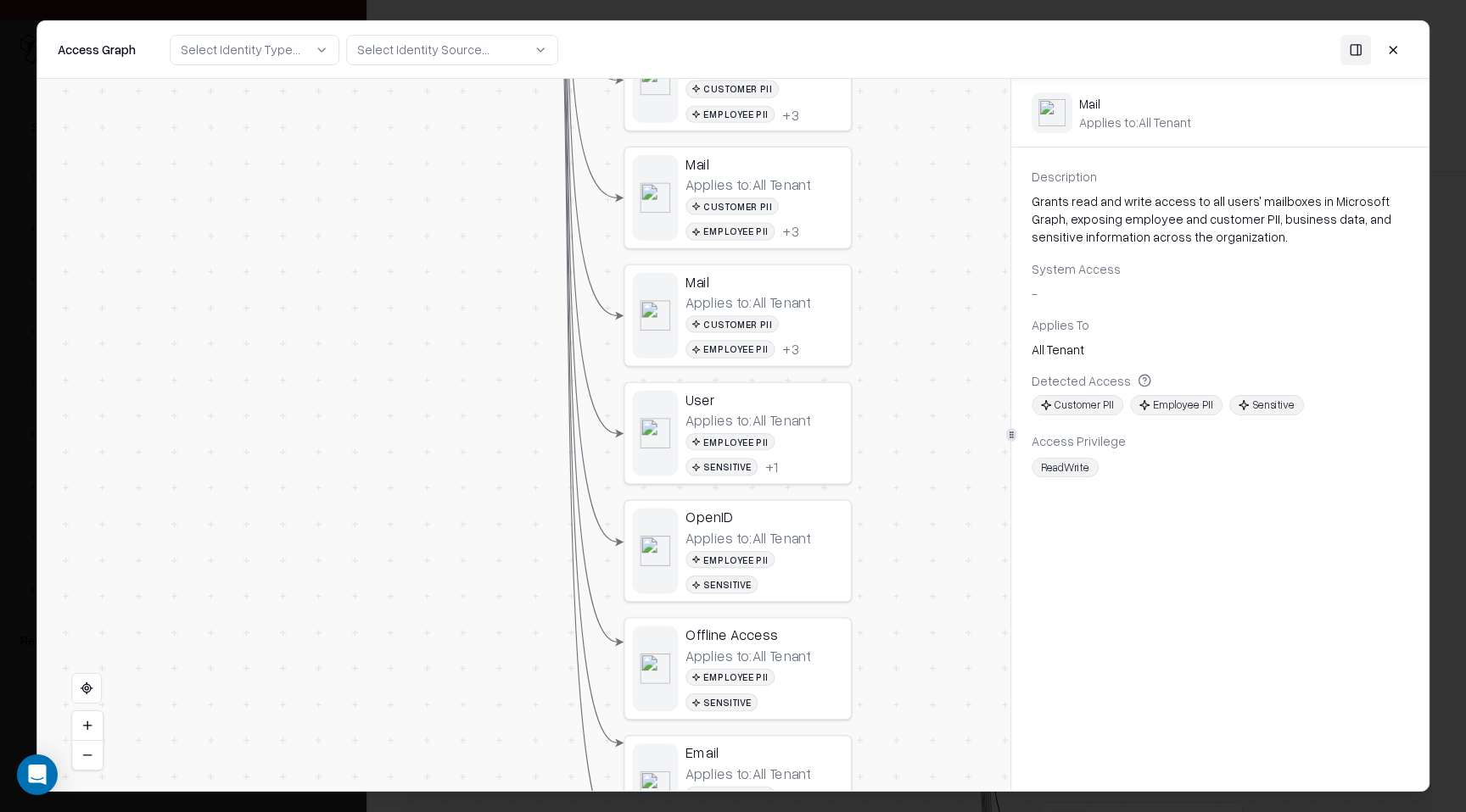
drag, startPoint x: 739, startPoint y: 628, endPoint x: 743, endPoint y: 372, distance: 256.0
click at [742, 519] on div "OpenID" at bounding box center [764, 516] width 158 height 18
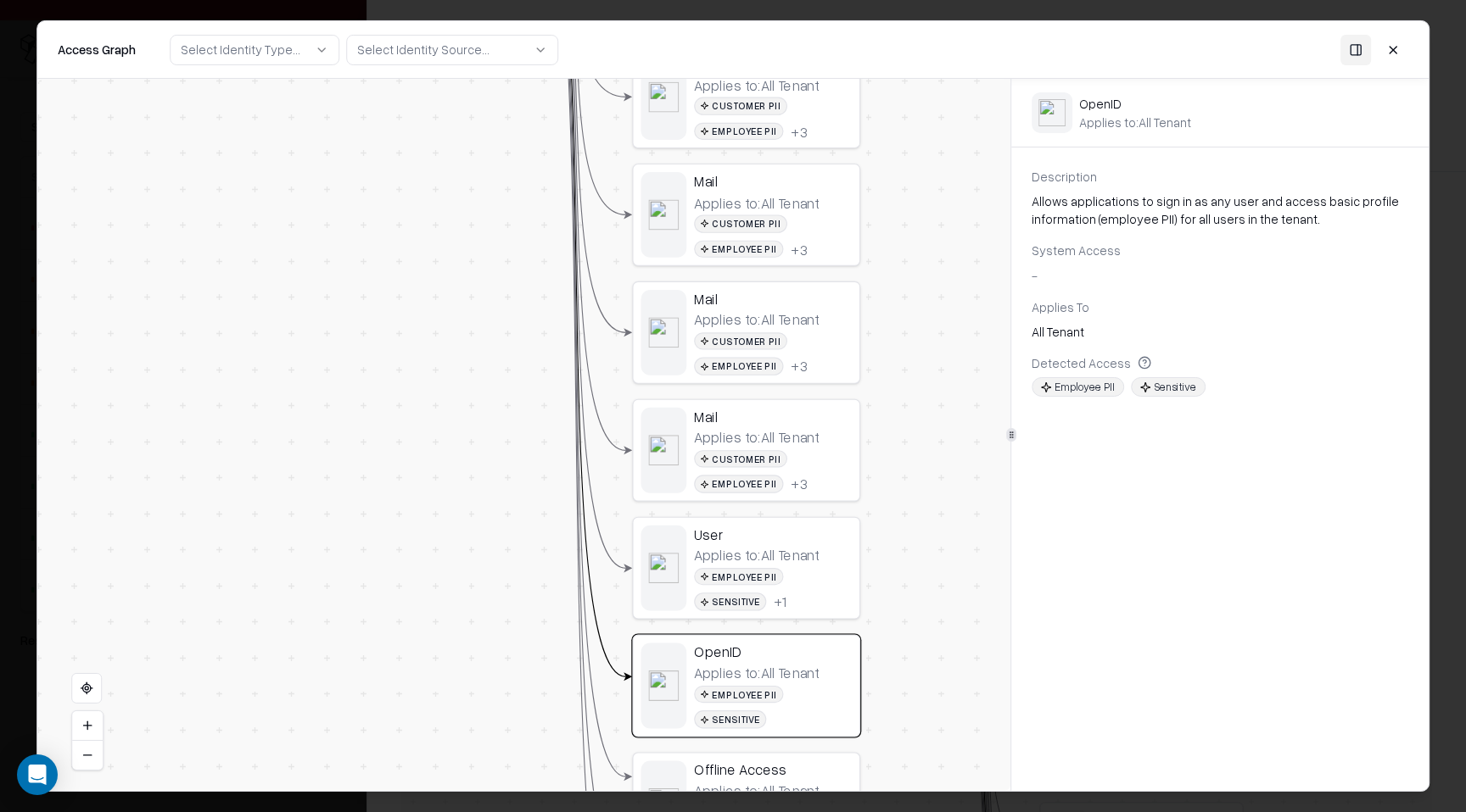
drag, startPoint x: 938, startPoint y: 427, endPoint x: 943, endPoint y: 566, distance: 139.1
click at [944, 566] on div "Vendor C Identity Service Principal Nylas Prod Service Principal Muck Rack Perm…" at bounding box center [524, 434] width 973 height 712
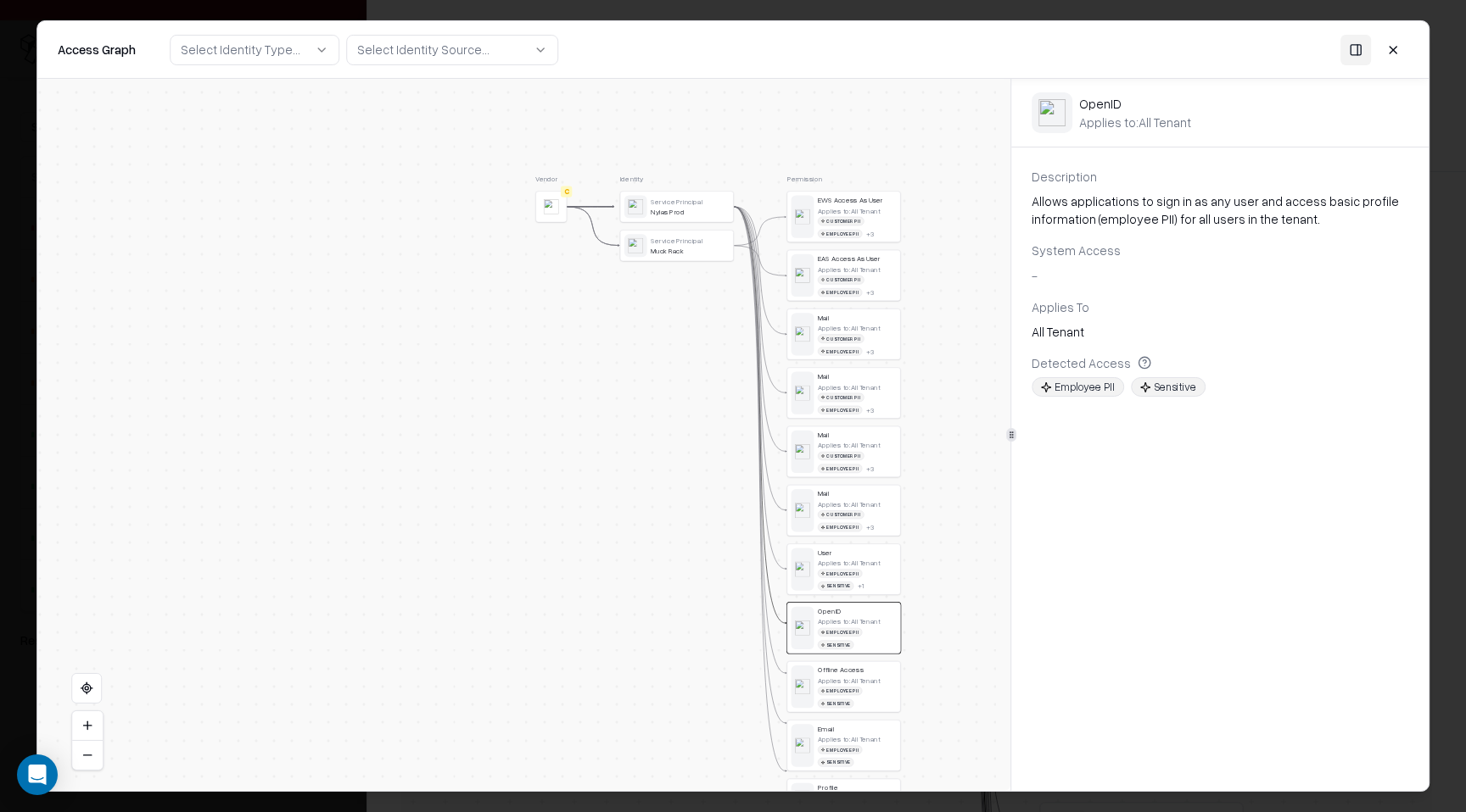
click at [1396, 46] on button at bounding box center [1393, 49] width 31 height 31
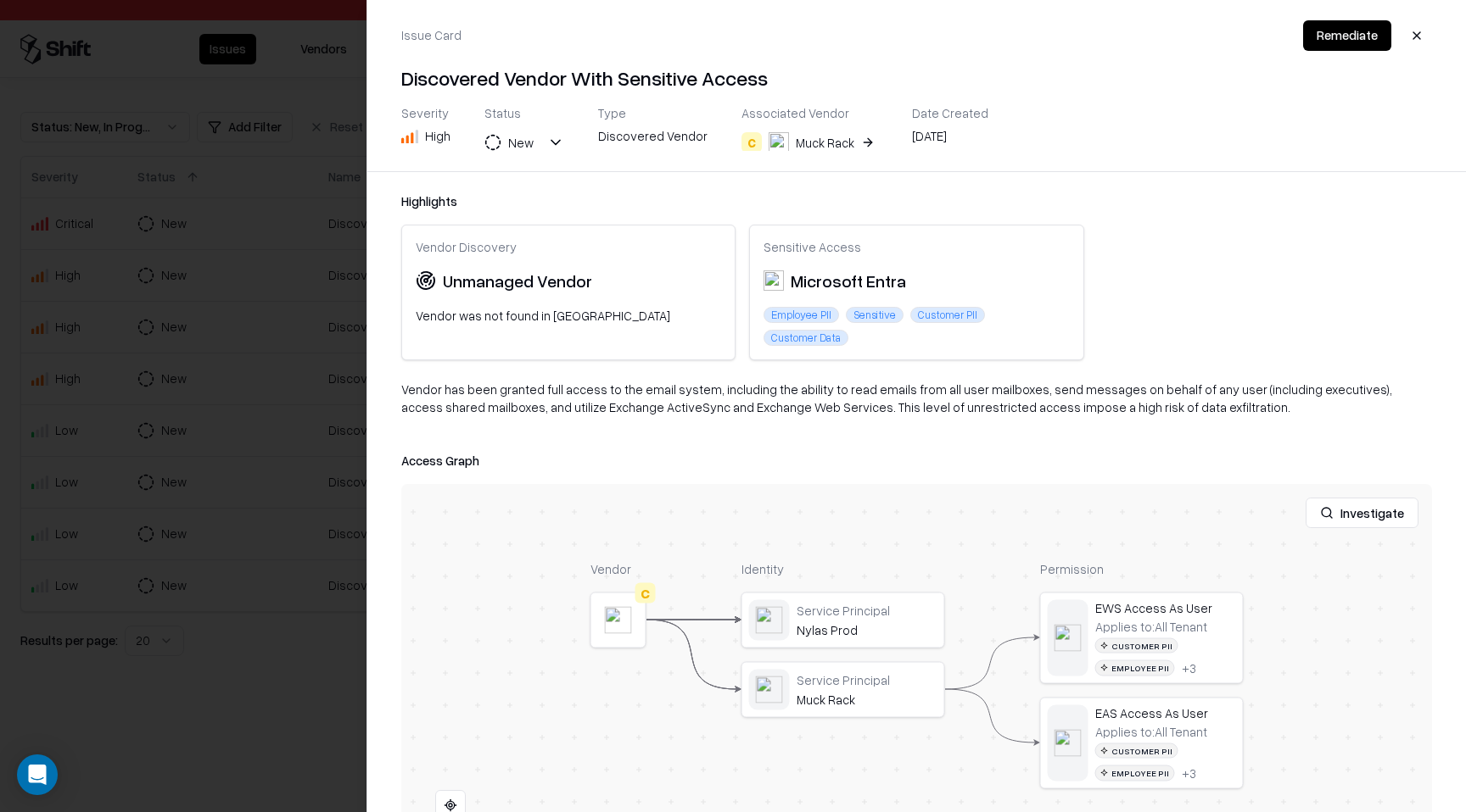
click at [255, 155] on div at bounding box center [733, 406] width 1466 height 812
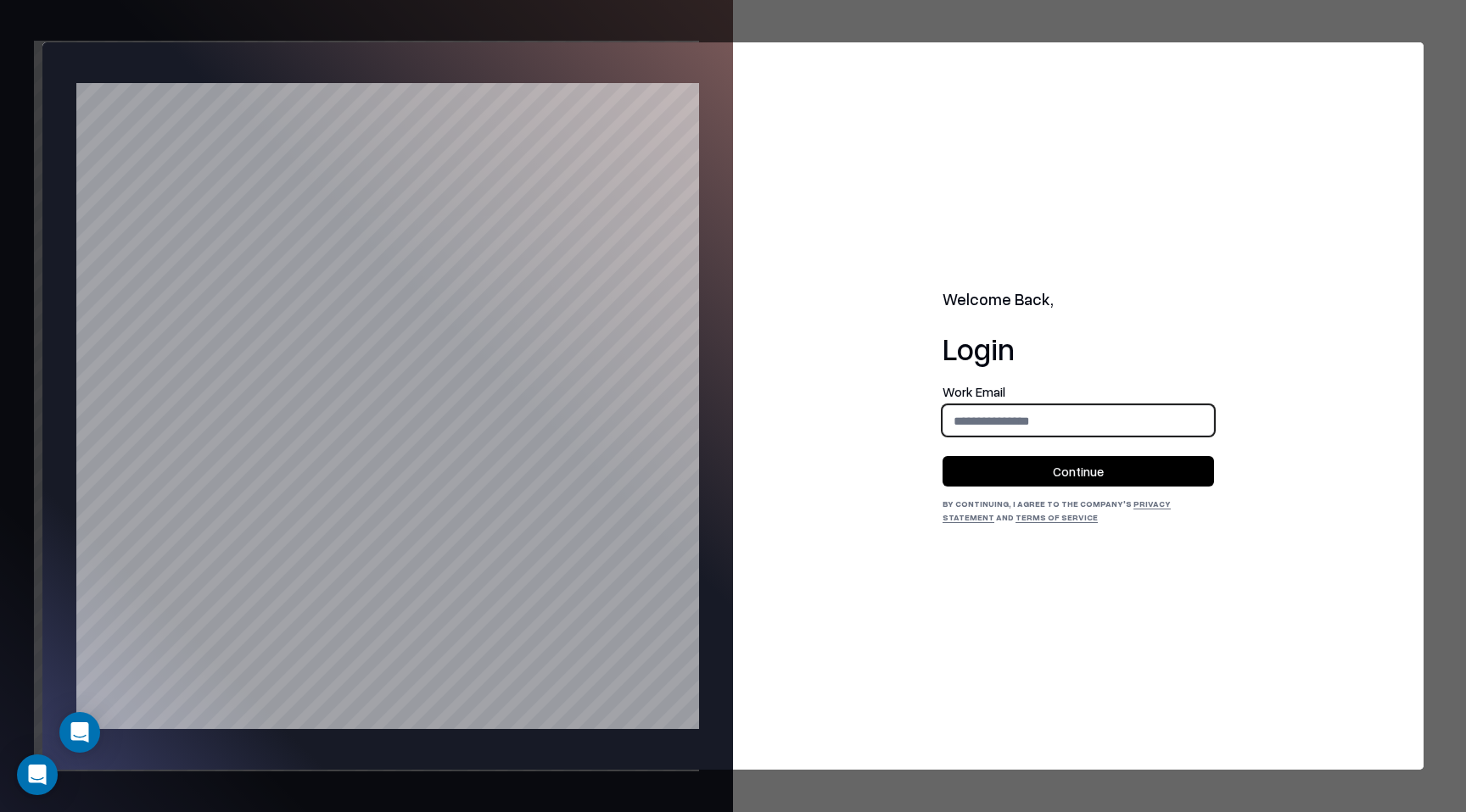
click at [1074, 406] on input "email" at bounding box center [1078, 420] width 270 height 32
type input "**********"
click at [1090, 474] on button "Continue" at bounding box center [1078, 472] width 271 height 31
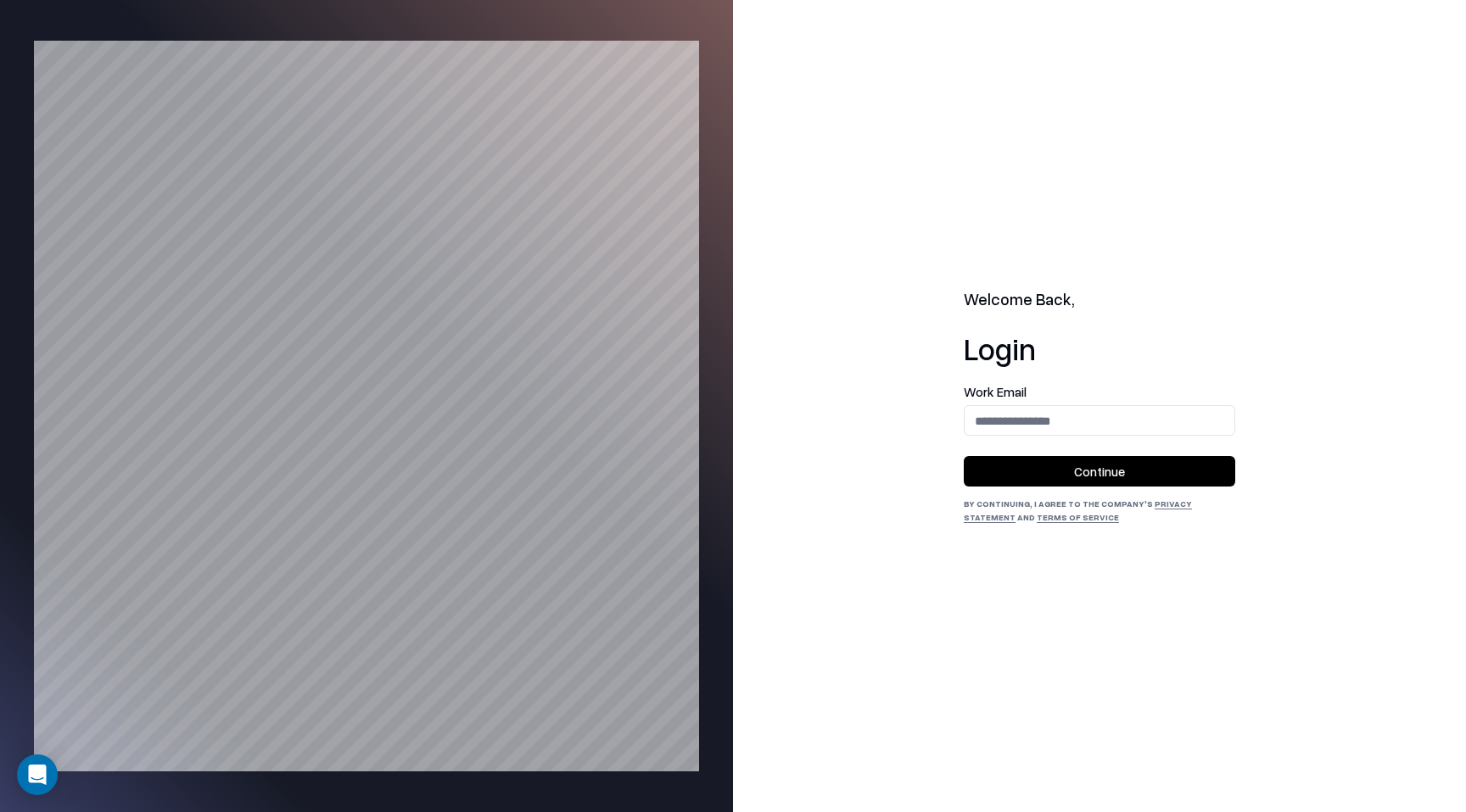
click at [958, 426] on div "Welcome Back, Login Work Email Continue By continuing, I agree to the Company's…" at bounding box center [1099, 406] width 733 height 812
click at [979, 426] on input "email" at bounding box center [1099, 420] width 270 height 32
type input "**********"
click at [1093, 471] on button "Continue" at bounding box center [1099, 472] width 271 height 31
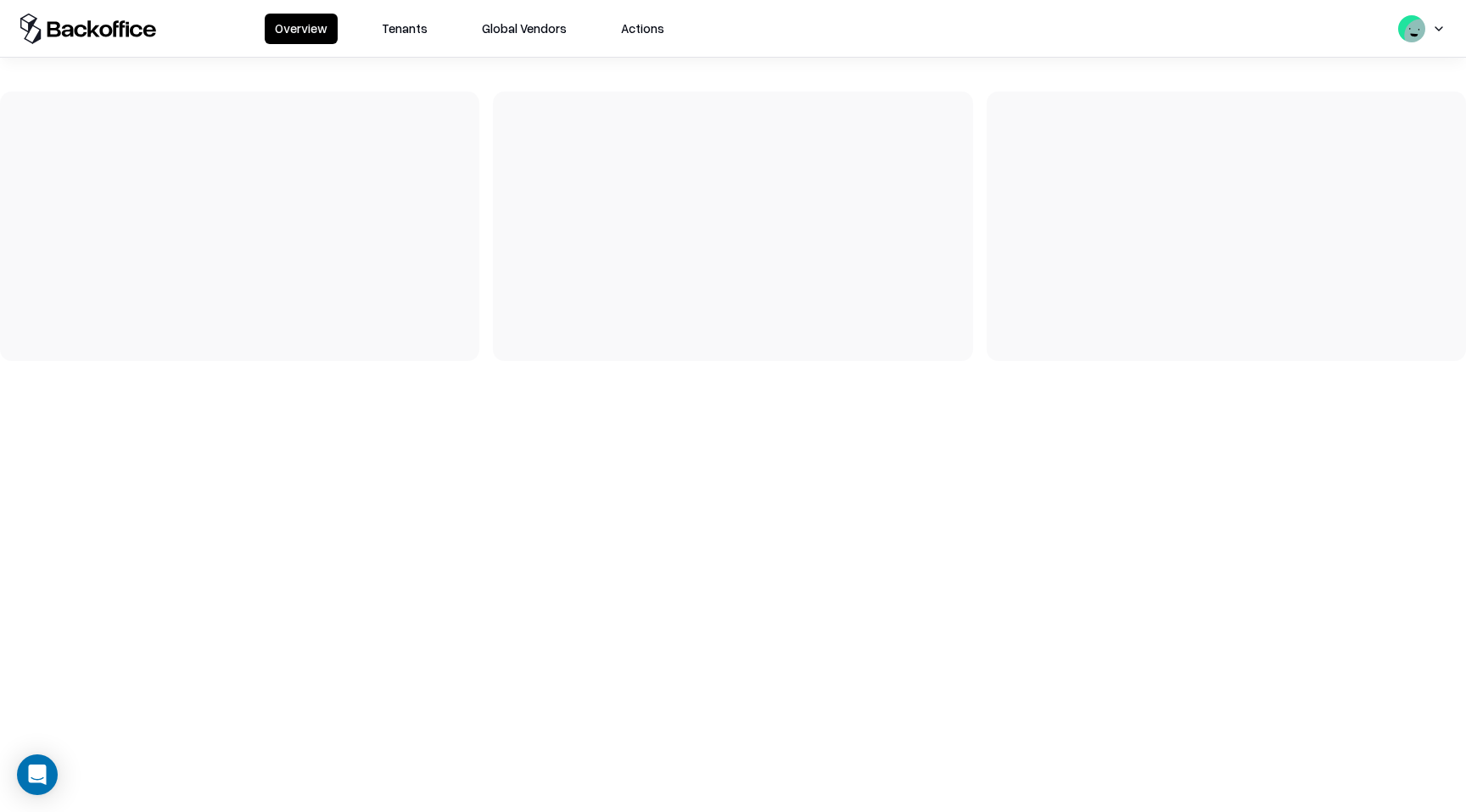
click at [401, 39] on button "Tenants" at bounding box center [404, 29] width 67 height 31
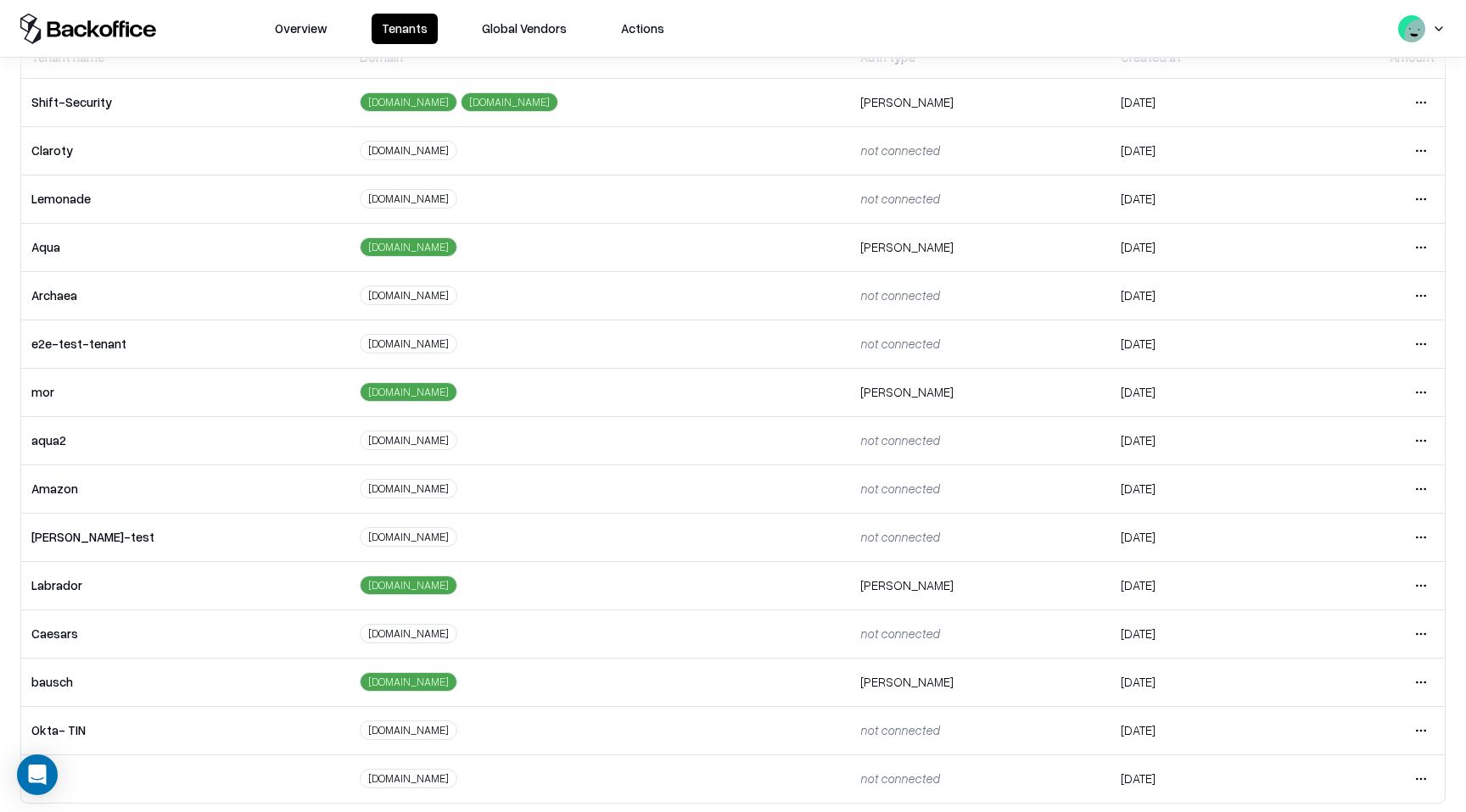
scroll to position [120, 0]
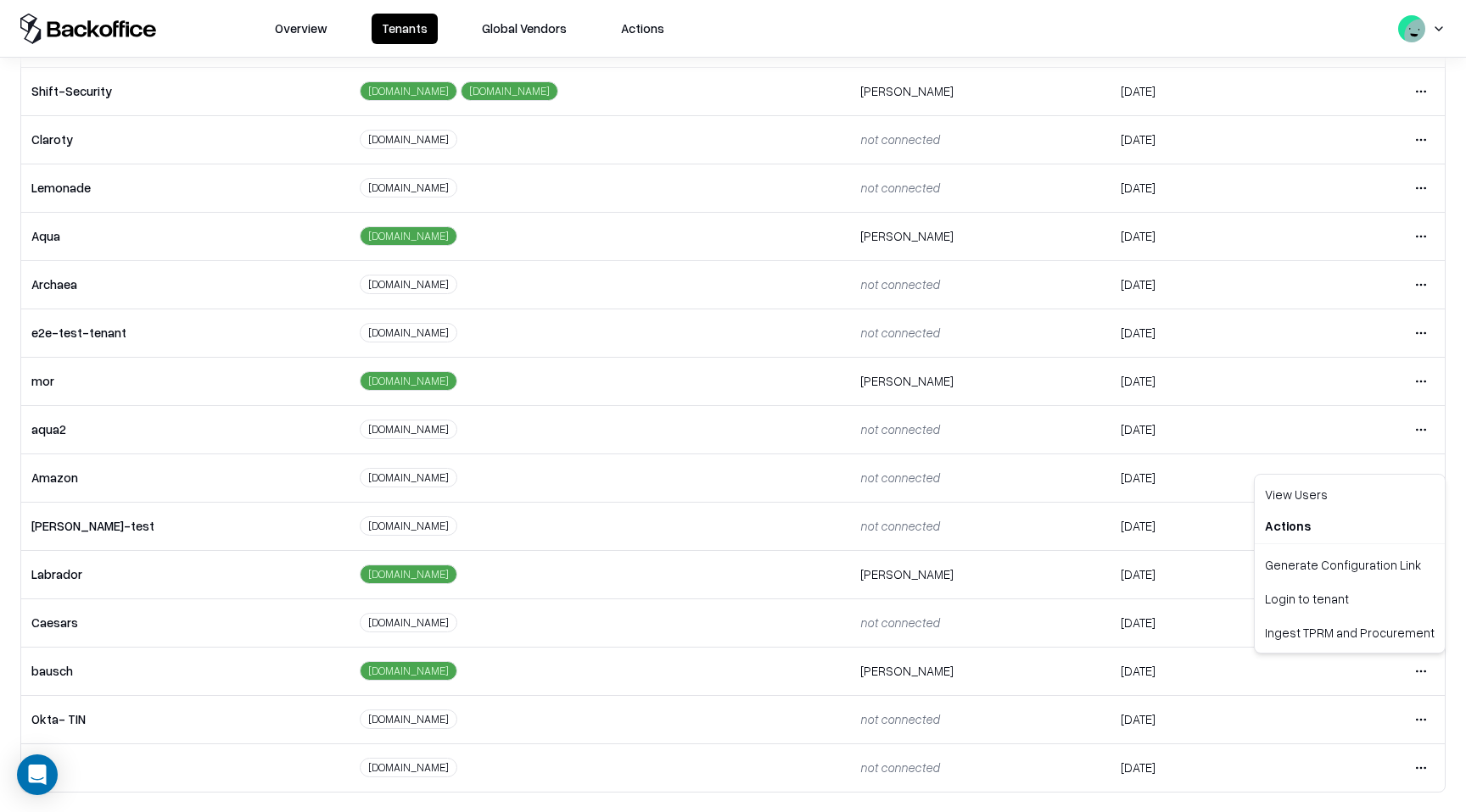
click at [1417, 676] on html "Overview Tenants Global Vendors Actions Tenants Add Tenant Tenant name Domain A…" at bounding box center [733, 406] width 1466 height 812
click at [1340, 600] on div "Login to tenant" at bounding box center [1349, 599] width 183 height 34
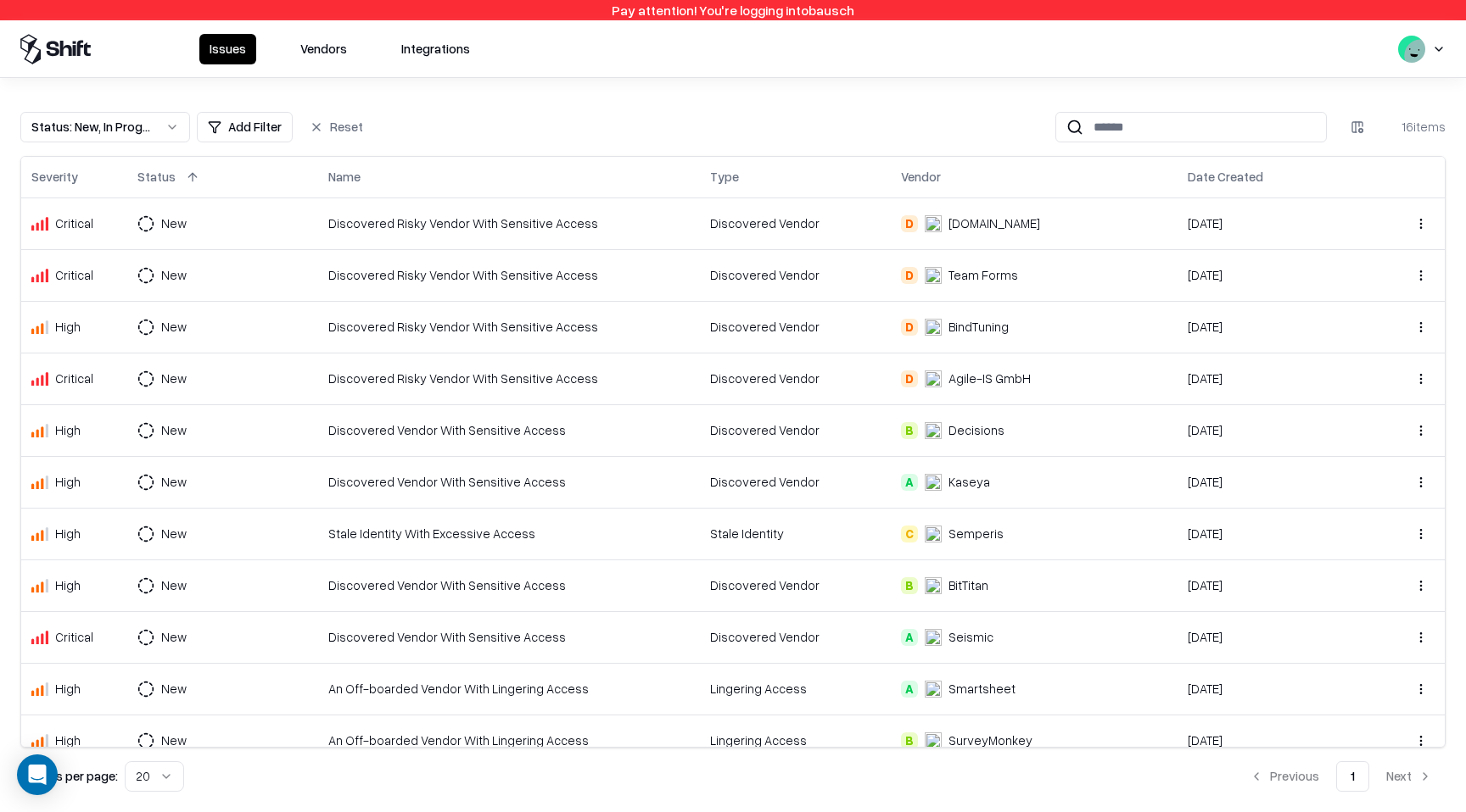
click at [340, 47] on button "Vendors" at bounding box center [323, 49] width 67 height 31
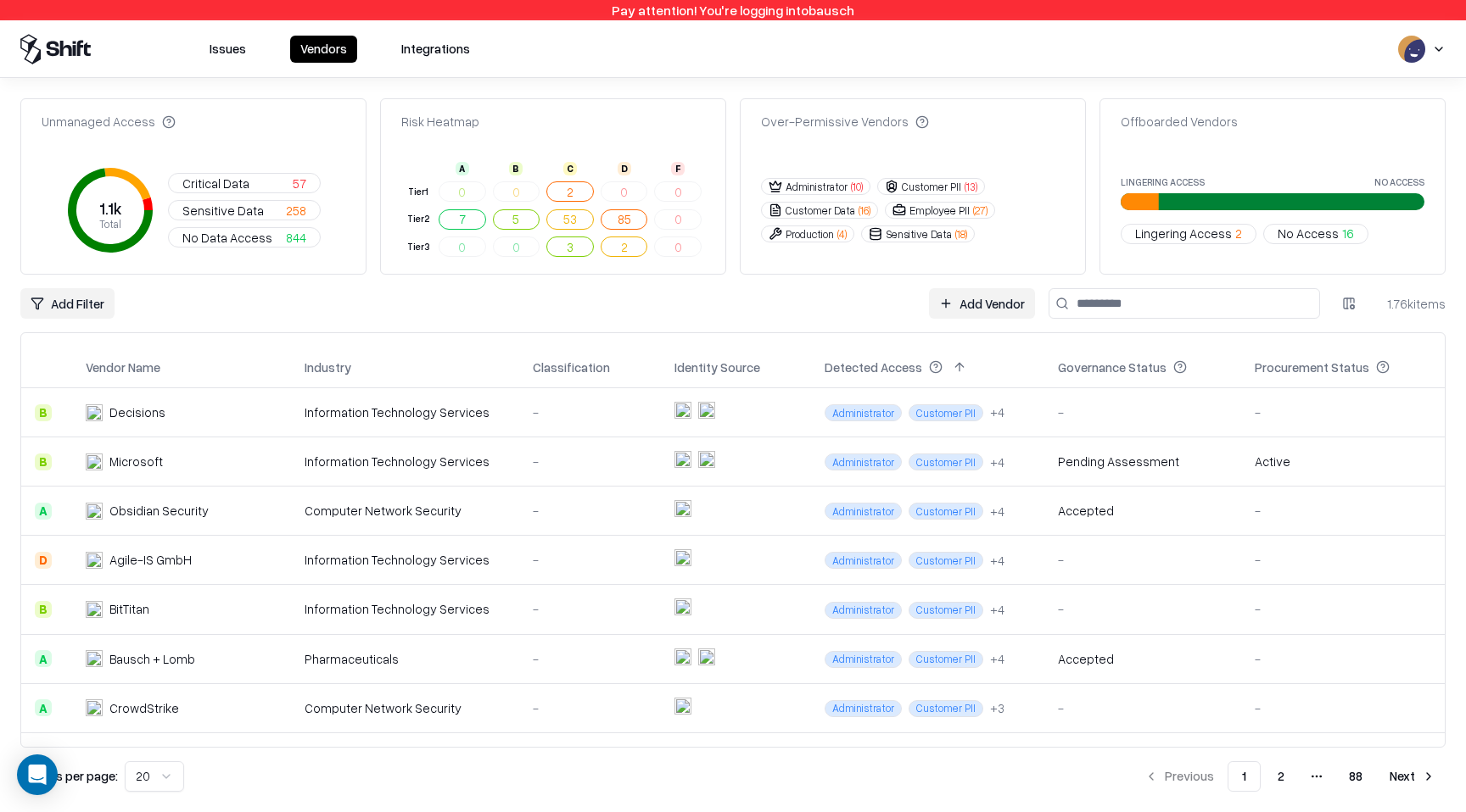
click at [1143, 293] on input at bounding box center [1184, 304] width 271 height 31
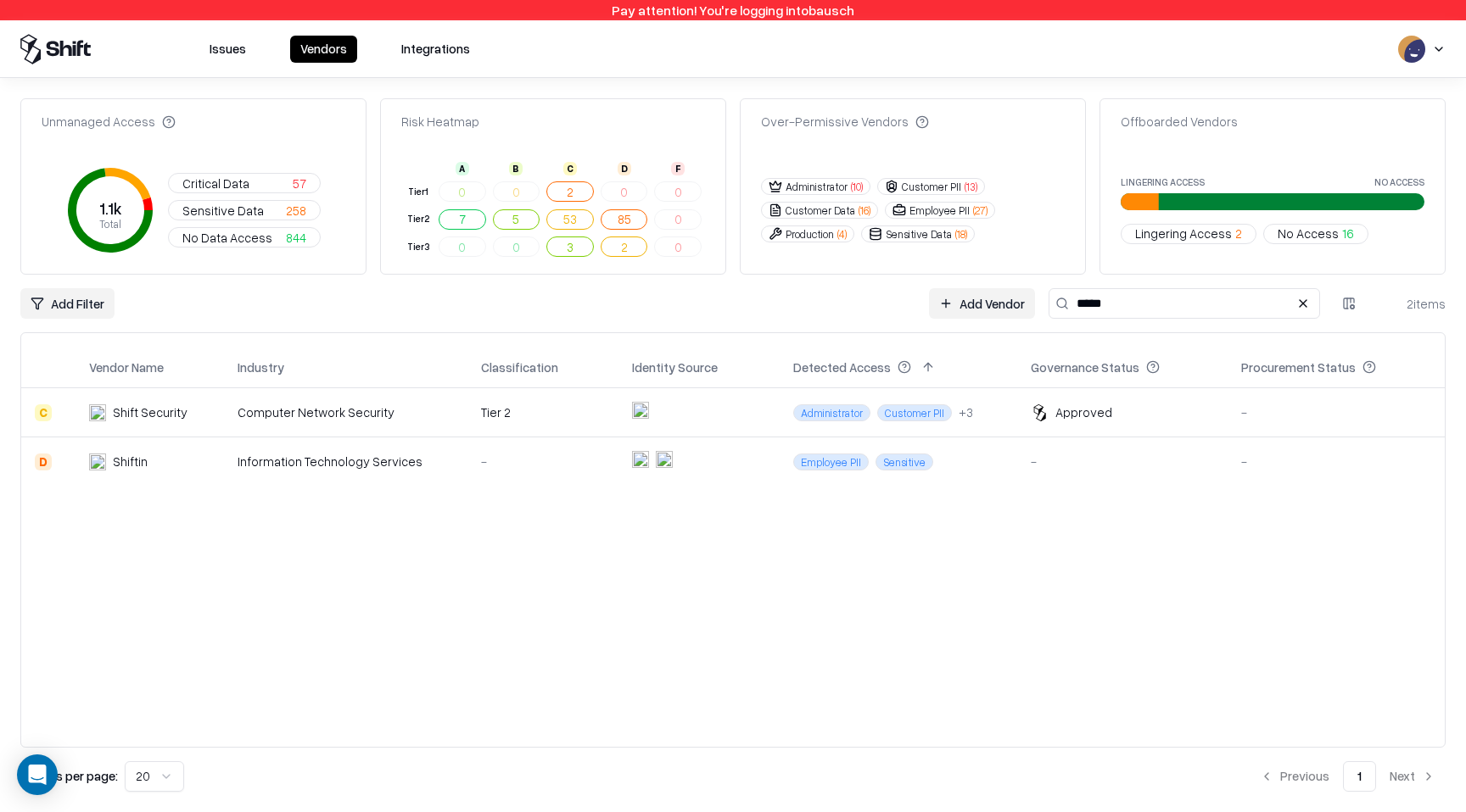
type input "*****"
click at [1113, 416] on div "Approved" at bounding box center [1122, 412] width 183 height 18
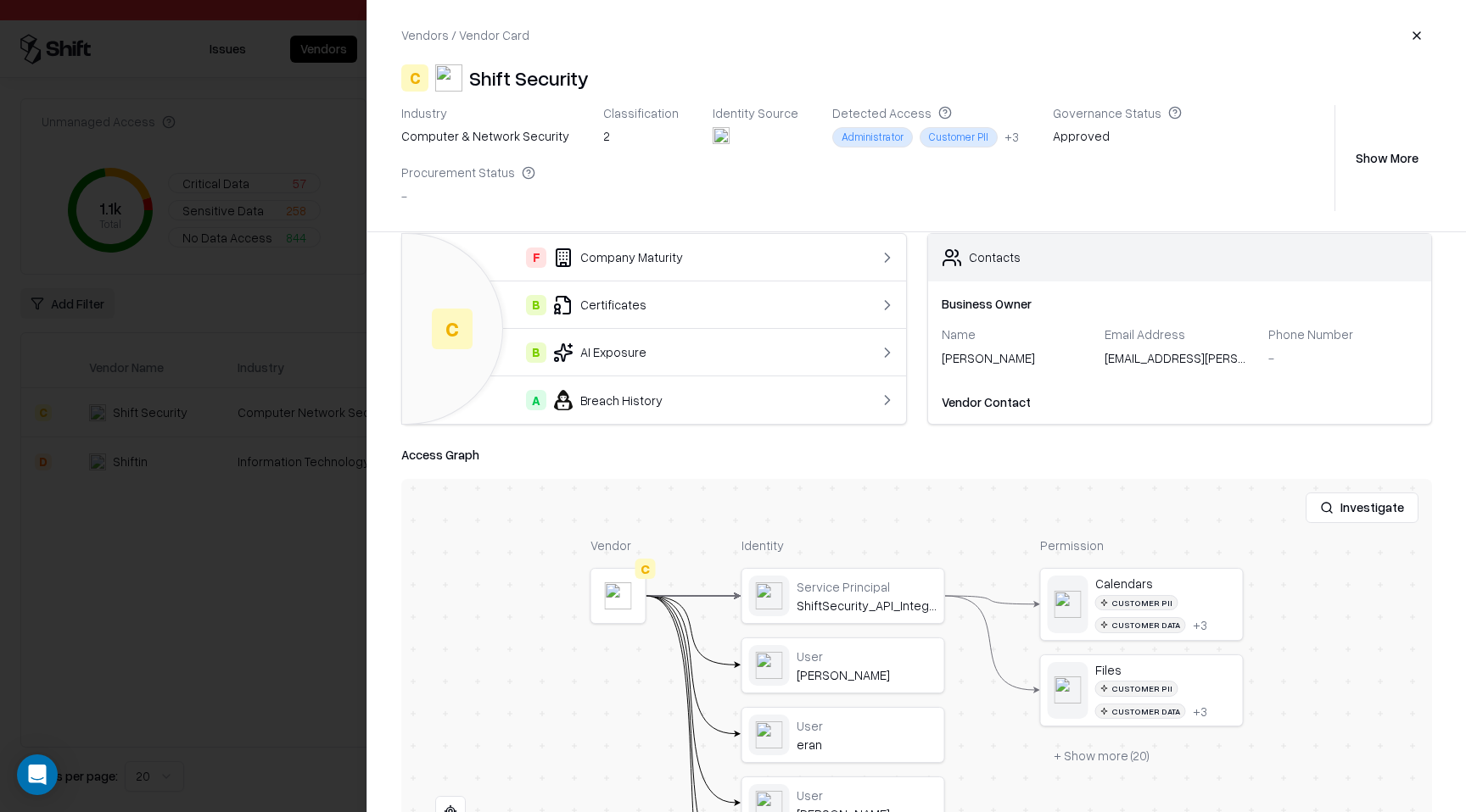
scroll to position [115, 0]
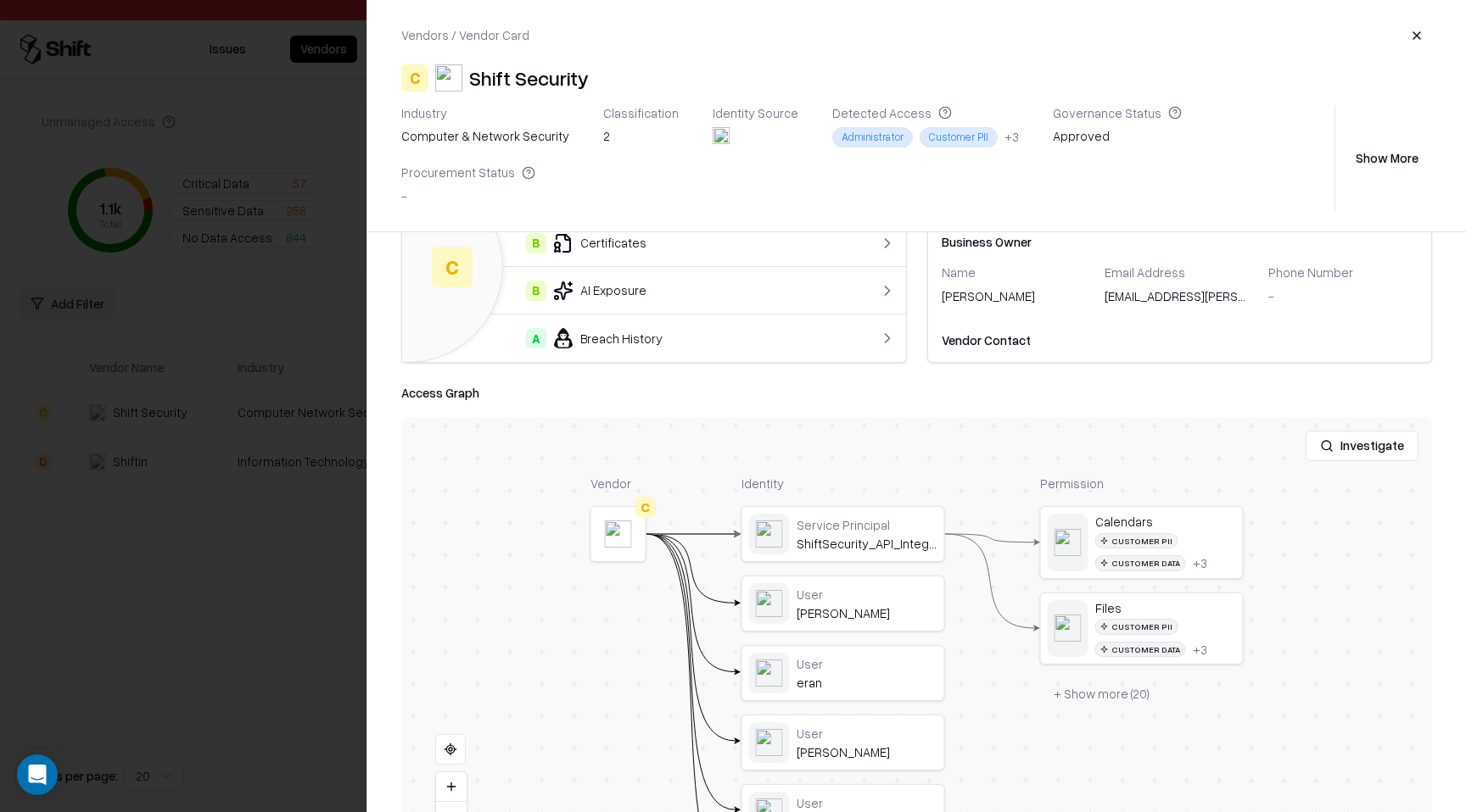
click at [1098, 678] on button "+ Show more ( 20 )" at bounding box center [1102, 693] width 123 height 31
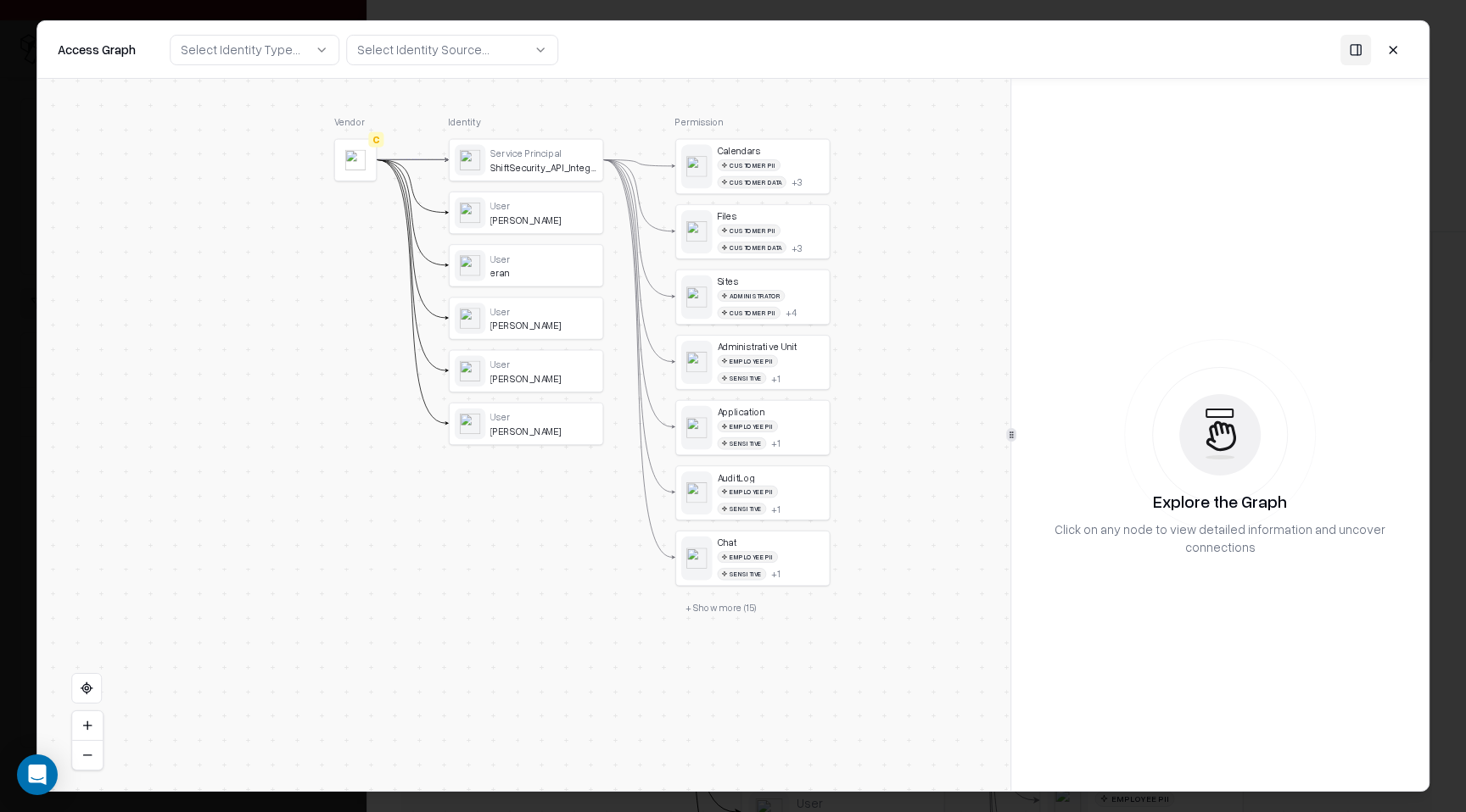
drag, startPoint x: 858, startPoint y: 542, endPoint x: 858, endPoint y: 457, distance: 85.0
click at [859, 457] on div "Vendor C Identity Service Principal ShiftSecurity_API_Integration User Ron Cohe…" at bounding box center [524, 434] width 973 height 712
click at [734, 610] on button "+ Show more ( 15 )" at bounding box center [721, 606] width 91 height 23
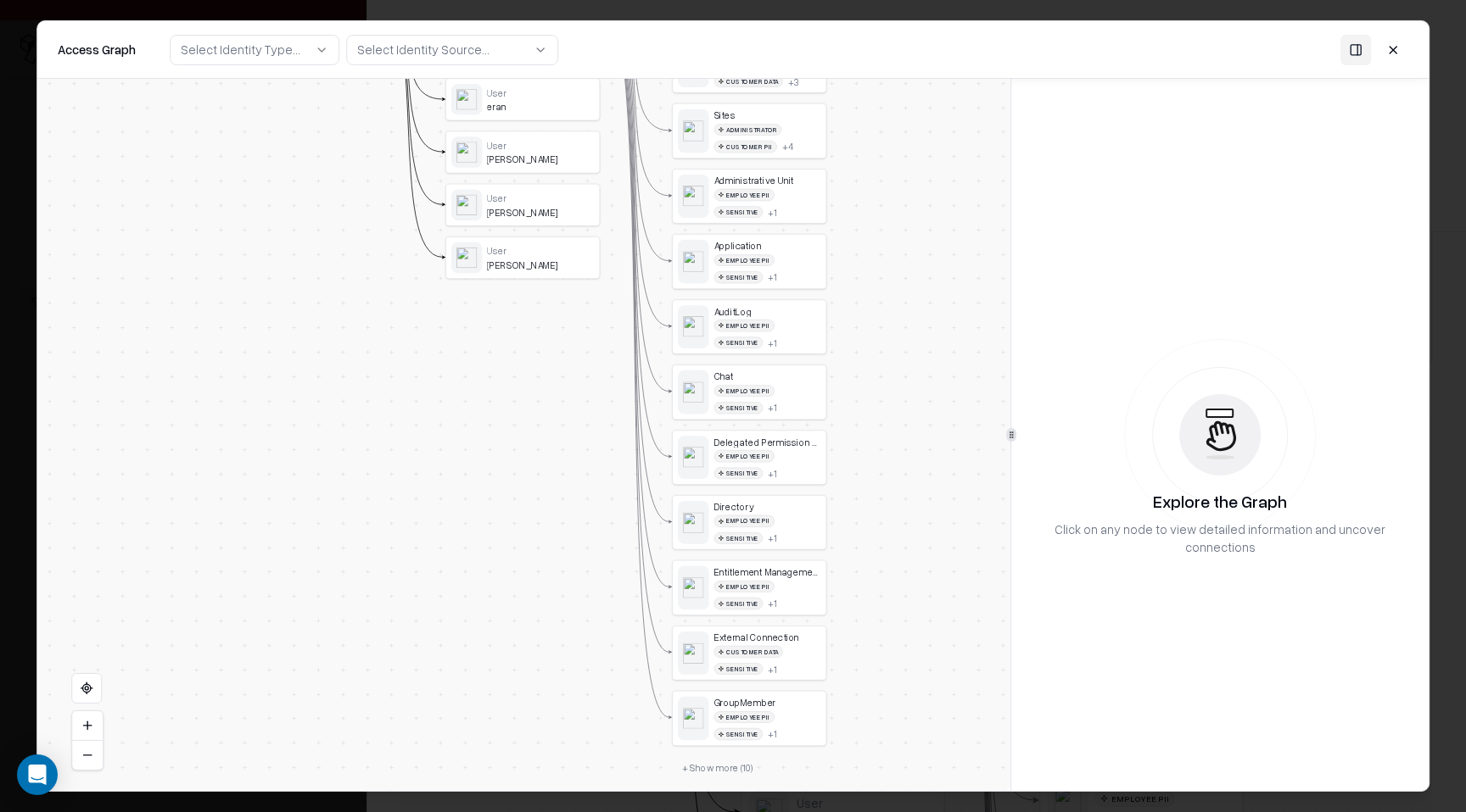
drag, startPoint x: 927, startPoint y: 582, endPoint x: 922, endPoint y: 415, distance: 167.1
click at [922, 415] on div "Vendor C Identity Service Principal ShiftSecurity_API_Integration User Ron Cohe…" at bounding box center [524, 434] width 973 height 712
click at [718, 770] on button "+ Show more ( 10 )" at bounding box center [717, 766] width 91 height 23
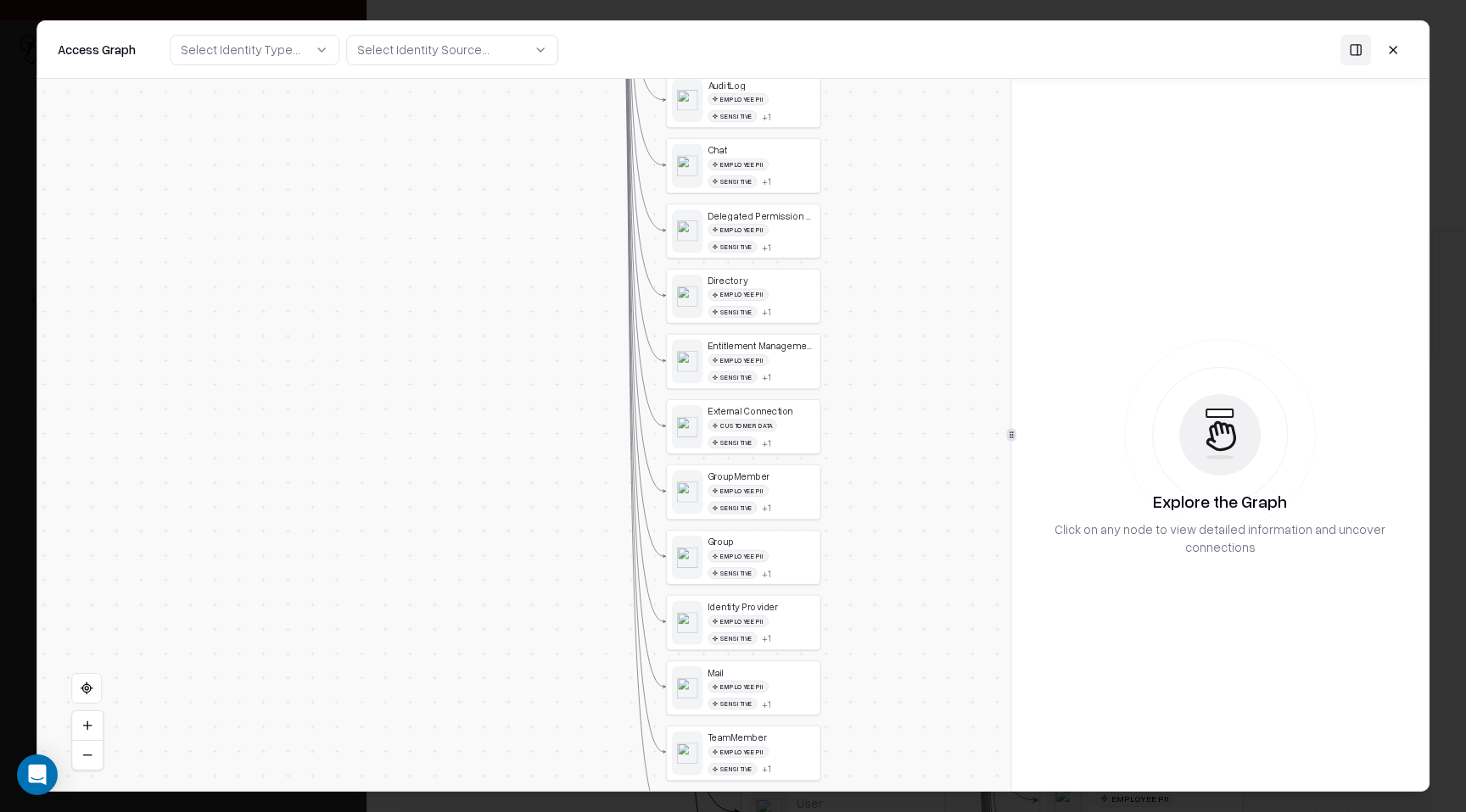
drag, startPoint x: 880, startPoint y: 687, endPoint x: 874, endPoint y: 353, distance: 334.1
click at [874, 353] on div "Vendor C Identity Service Principal ShiftSecurity_API_Integration User Ron Cohe…" at bounding box center [524, 434] width 973 height 712
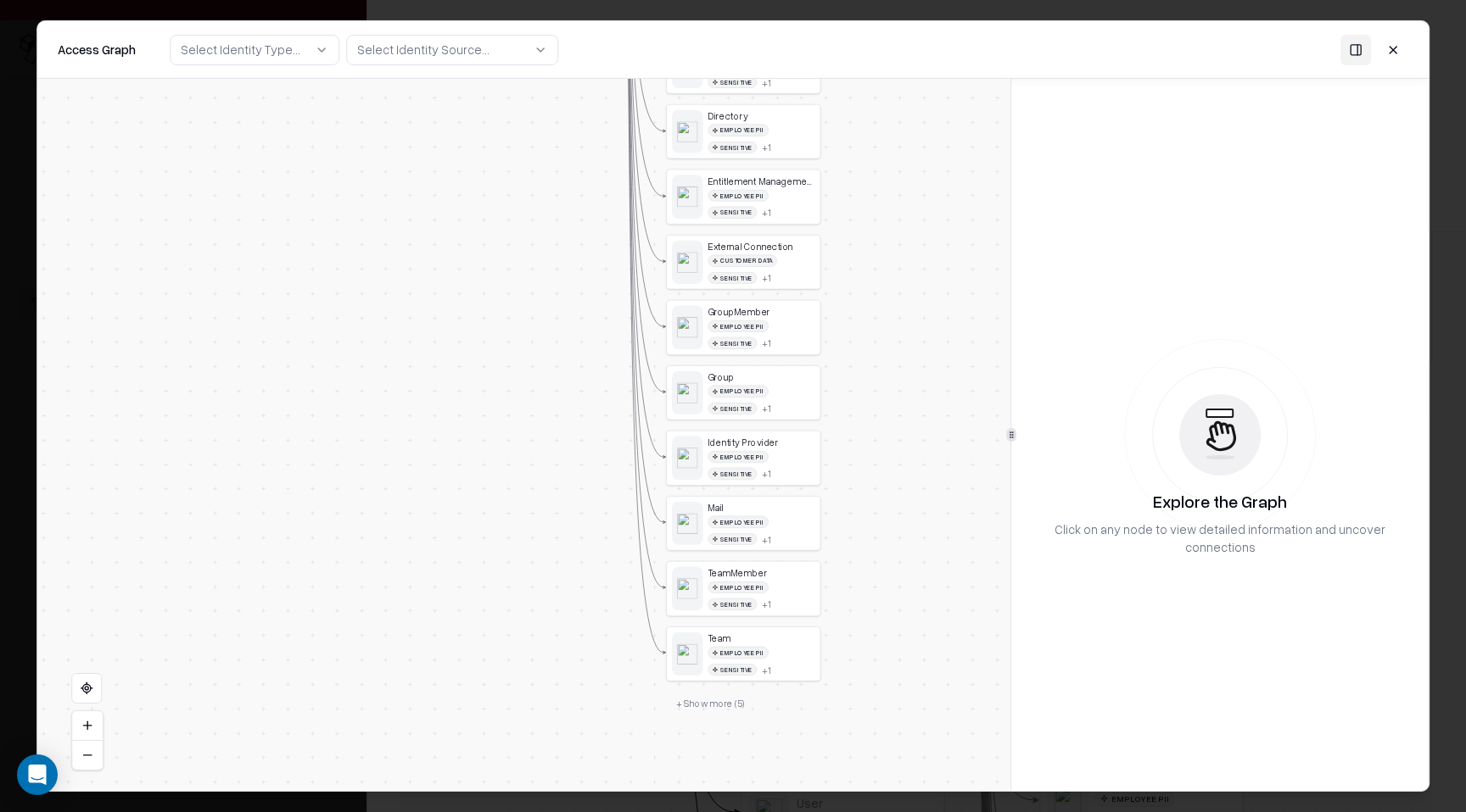
drag, startPoint x: 866, startPoint y: 510, endPoint x: 865, endPoint y: 452, distance: 58.0
click at [866, 452] on div "Vendor C Identity Service Principal ShiftSecurity_API_Integration User Ron Cohe…" at bounding box center [524, 434] width 973 height 712
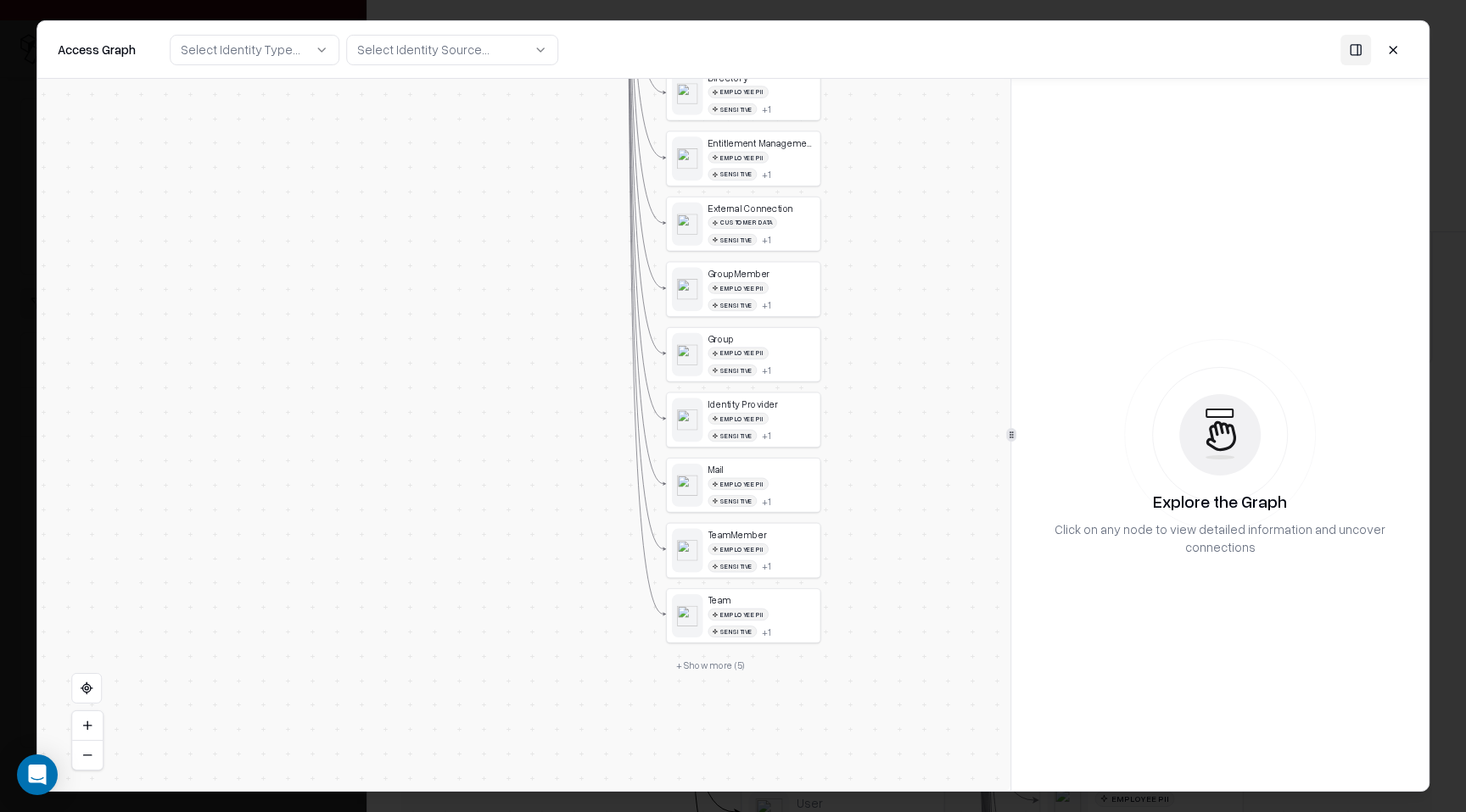
click at [713, 638] on div "Team Employee PII Sensitive + 1" at bounding box center [743, 616] width 154 height 54
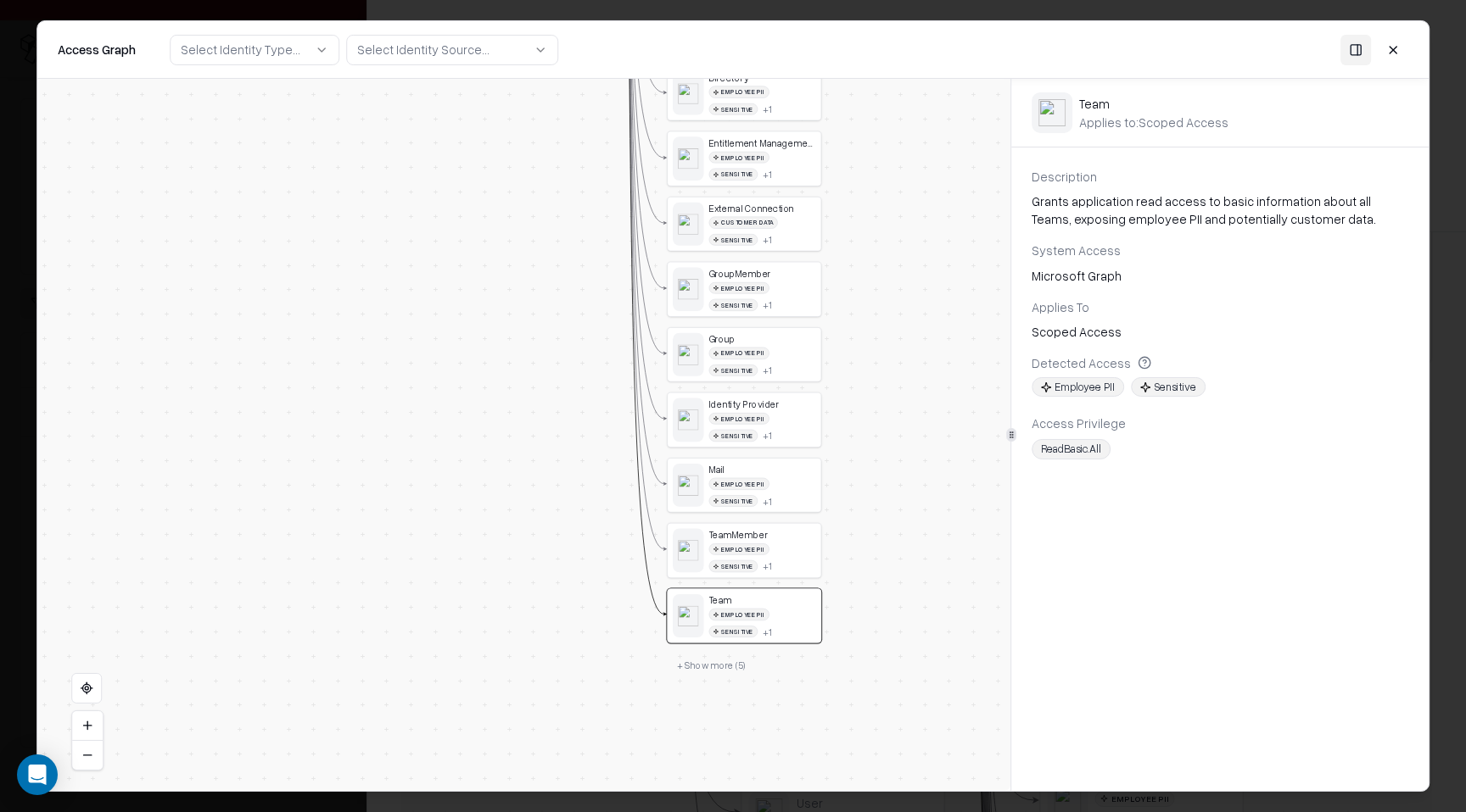
click at [716, 660] on button "+ Show more ( 5 )" at bounding box center [711, 664] width 89 height 23
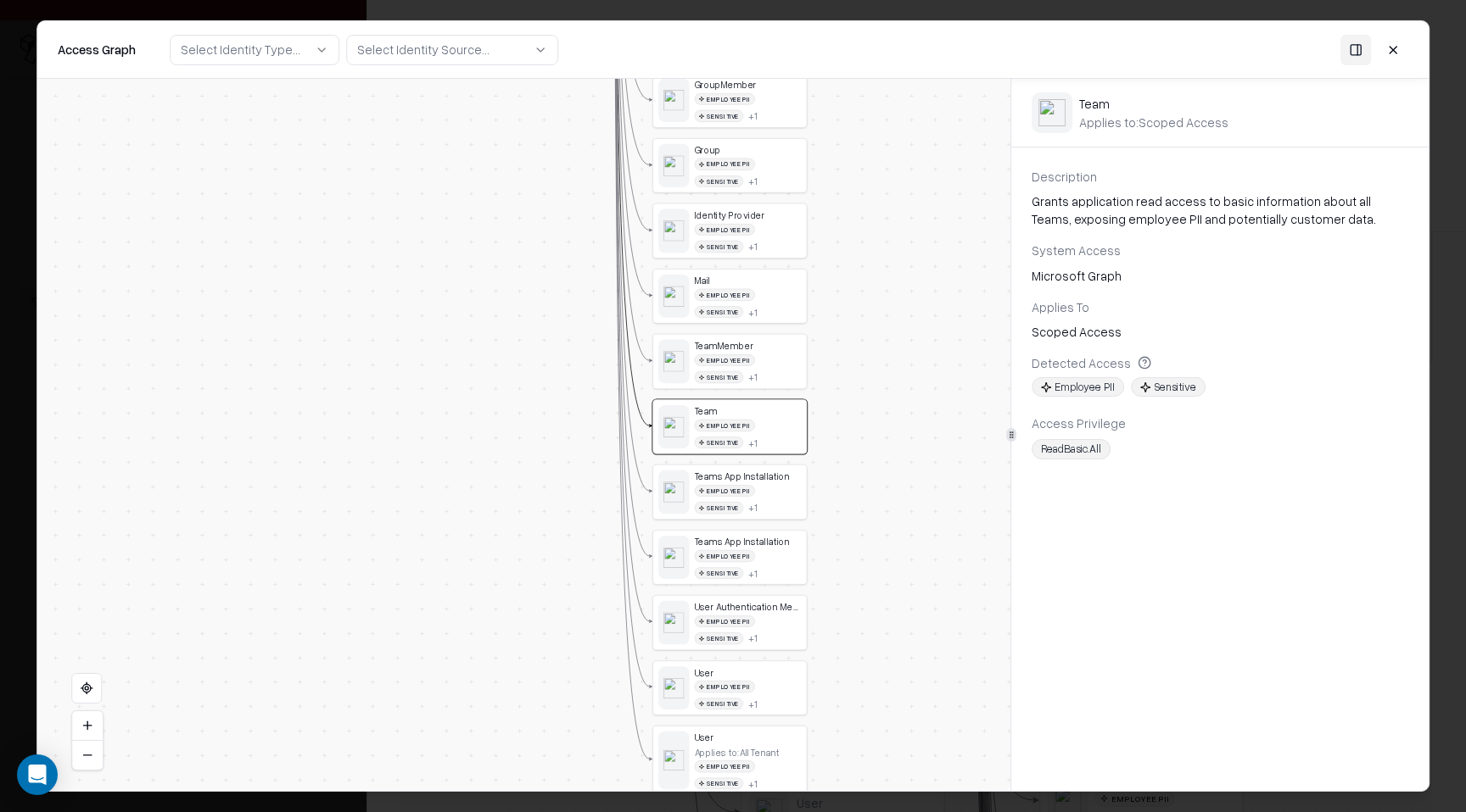
drag, startPoint x: 841, startPoint y: 612, endPoint x: 822, endPoint y: 434, distance: 179.0
click at [823, 434] on div "Vendor C Identity Service Principal ShiftSecurity_API_Integration User Ron Cohe…" at bounding box center [524, 434] width 973 height 712
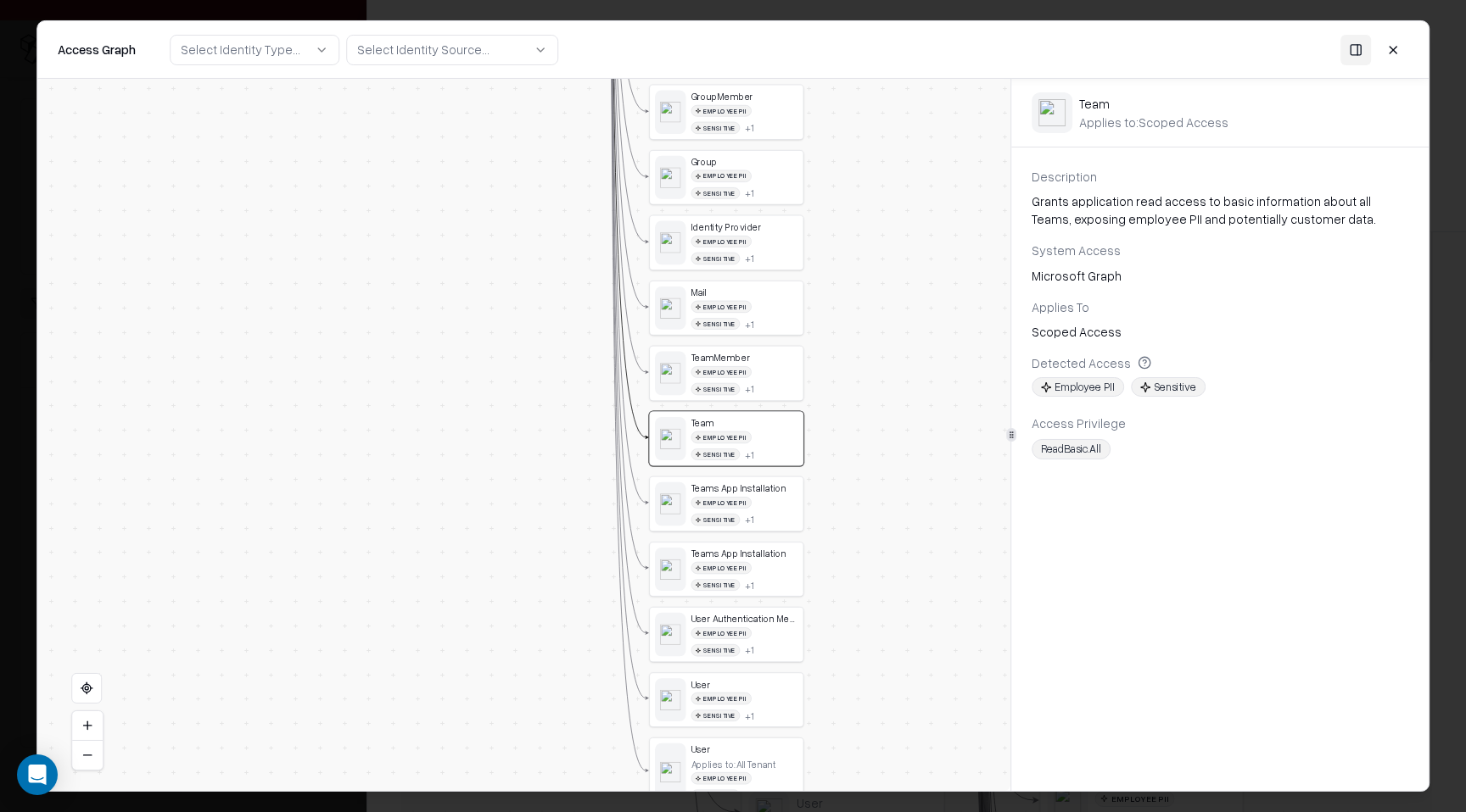
click at [747, 285] on div "Mail Employee PII Sensitive + 1" at bounding box center [726, 308] width 154 height 54
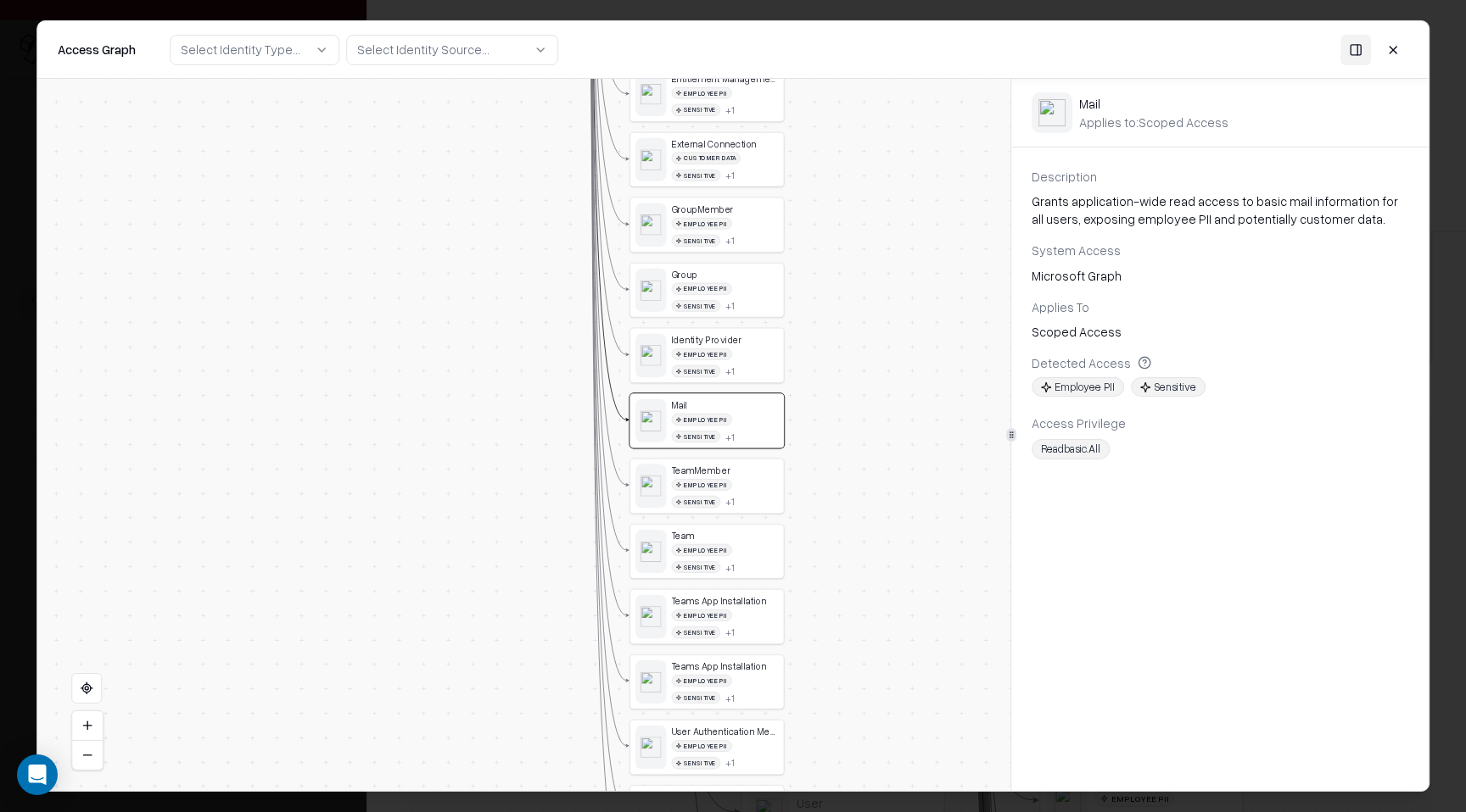
drag, startPoint x: 835, startPoint y: 267, endPoint x: 812, endPoint y: 380, distance: 115.3
click at [812, 380] on div "Vendor C Identity Service Principal ShiftSecurity_API_Integration User Ron Cohe…" at bounding box center [524, 434] width 973 height 712
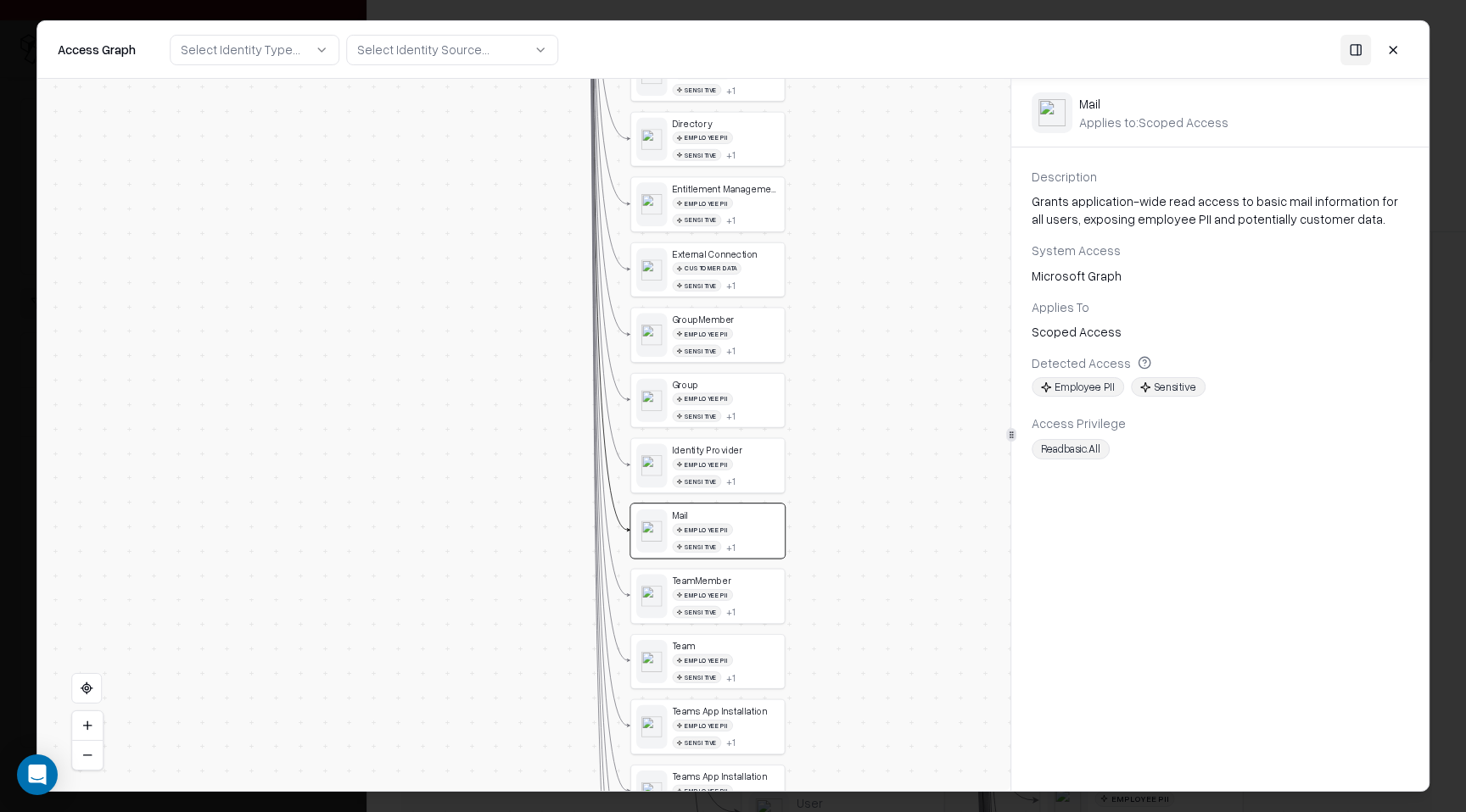
drag, startPoint x: 813, startPoint y: 295, endPoint x: 816, endPoint y: 414, distance: 119.0
click at [817, 414] on div "Vendor C Identity Service Principal ShiftSecurity_API_Integration User Ron Cohe…" at bounding box center [524, 434] width 973 height 712
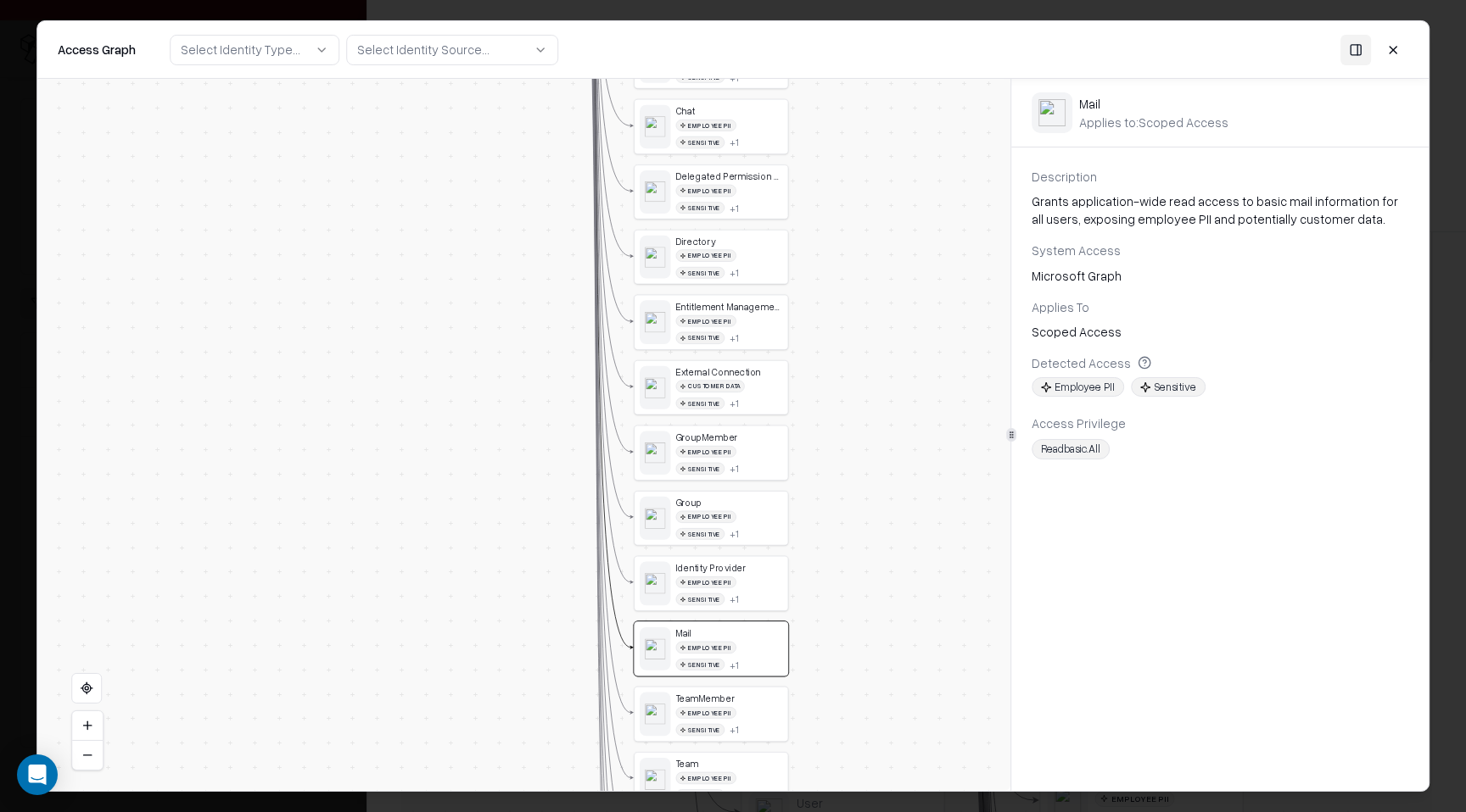
drag, startPoint x: 816, startPoint y: 255, endPoint x: 817, endPoint y: 369, distance: 114.0
click at [817, 370] on div "Vendor C Identity Service Principal ShiftSecurity_API_Integration User Ron Cohe…" at bounding box center [524, 434] width 973 height 712
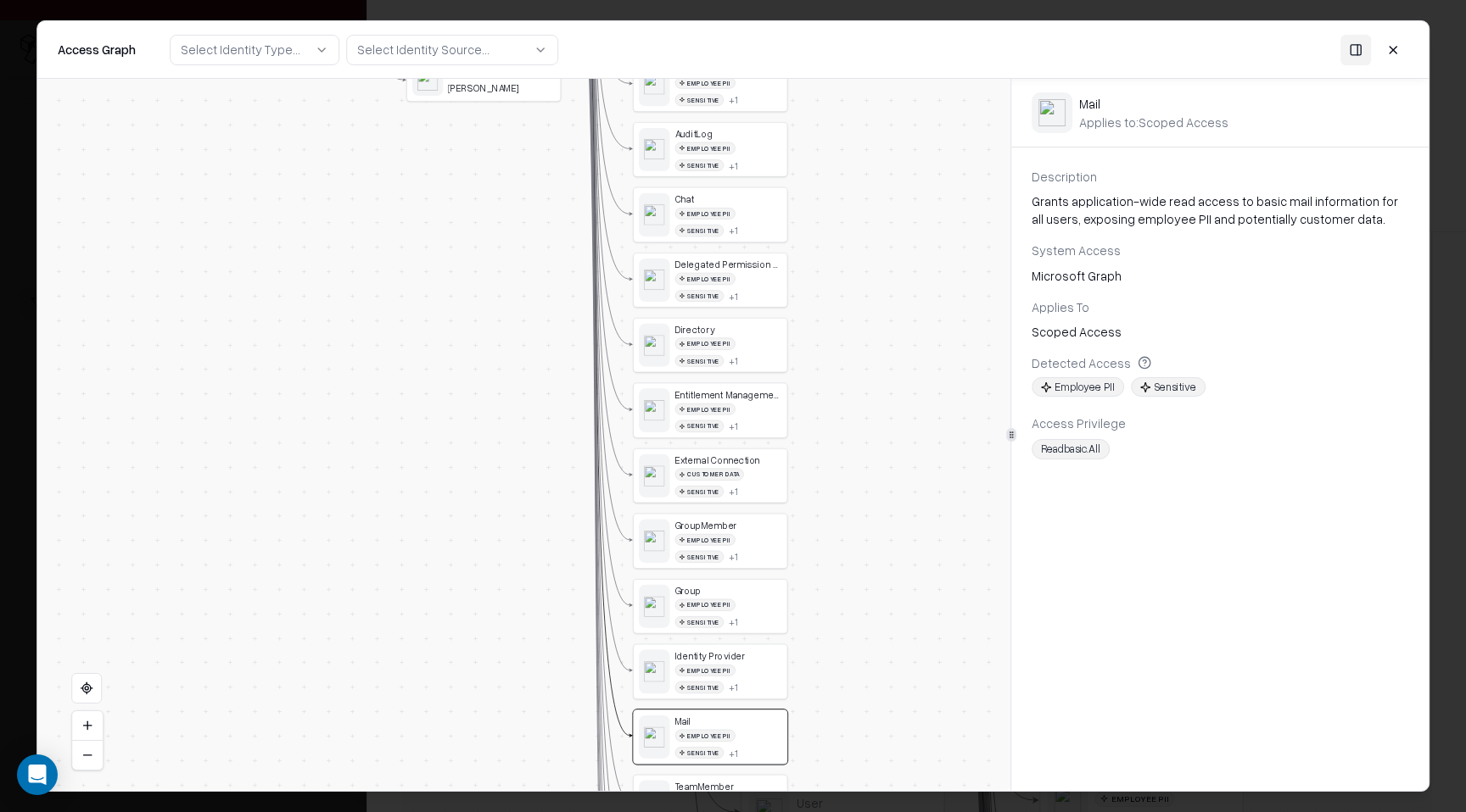
drag, startPoint x: 832, startPoint y: 262, endPoint x: 830, endPoint y: 349, distance: 87.0
click at [830, 349] on div "Vendor C Identity Service Principal ShiftSecurity_API_Integration User Ron Cohe…" at bounding box center [524, 434] width 973 height 712
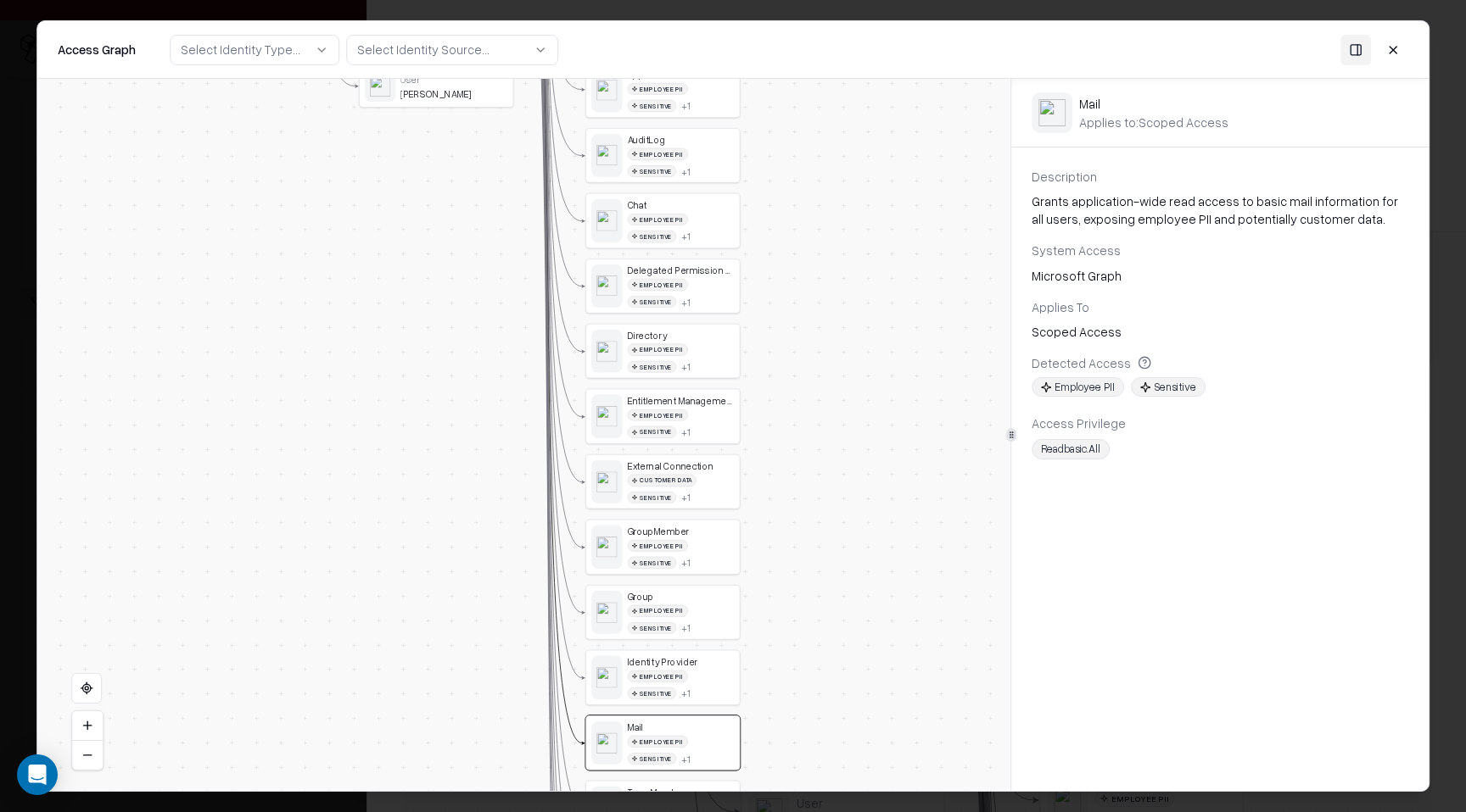
click at [722, 270] on div "Delegated Permission Grant" at bounding box center [681, 270] width 107 height 12
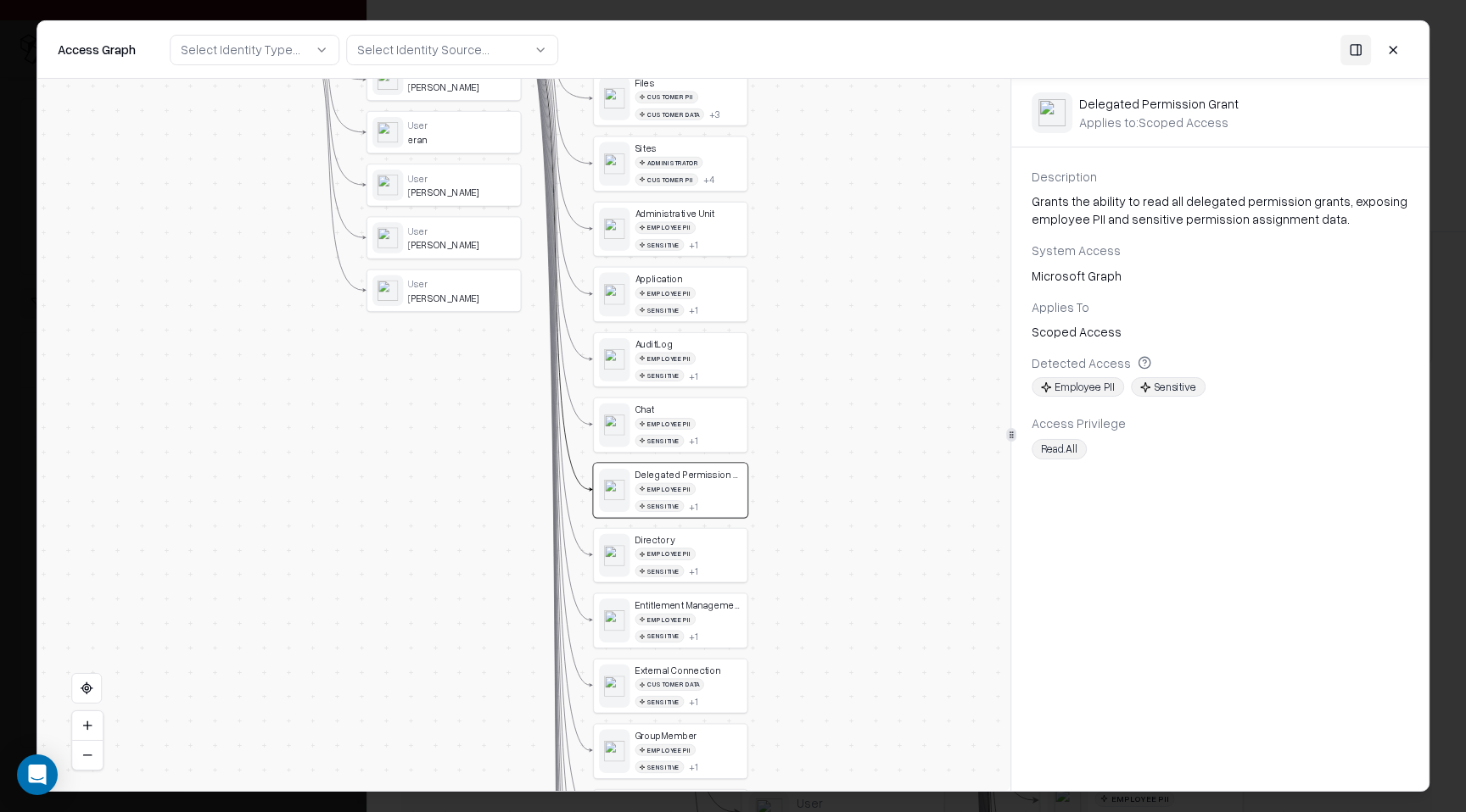
drag, startPoint x: 837, startPoint y: 217, endPoint x: 844, endPoint y: 471, distance: 254.1
click at [845, 471] on div "Vendor C Identity Service Principal ShiftSecurity_API_Integration User Ron Cohe…" at bounding box center [524, 434] width 973 height 712
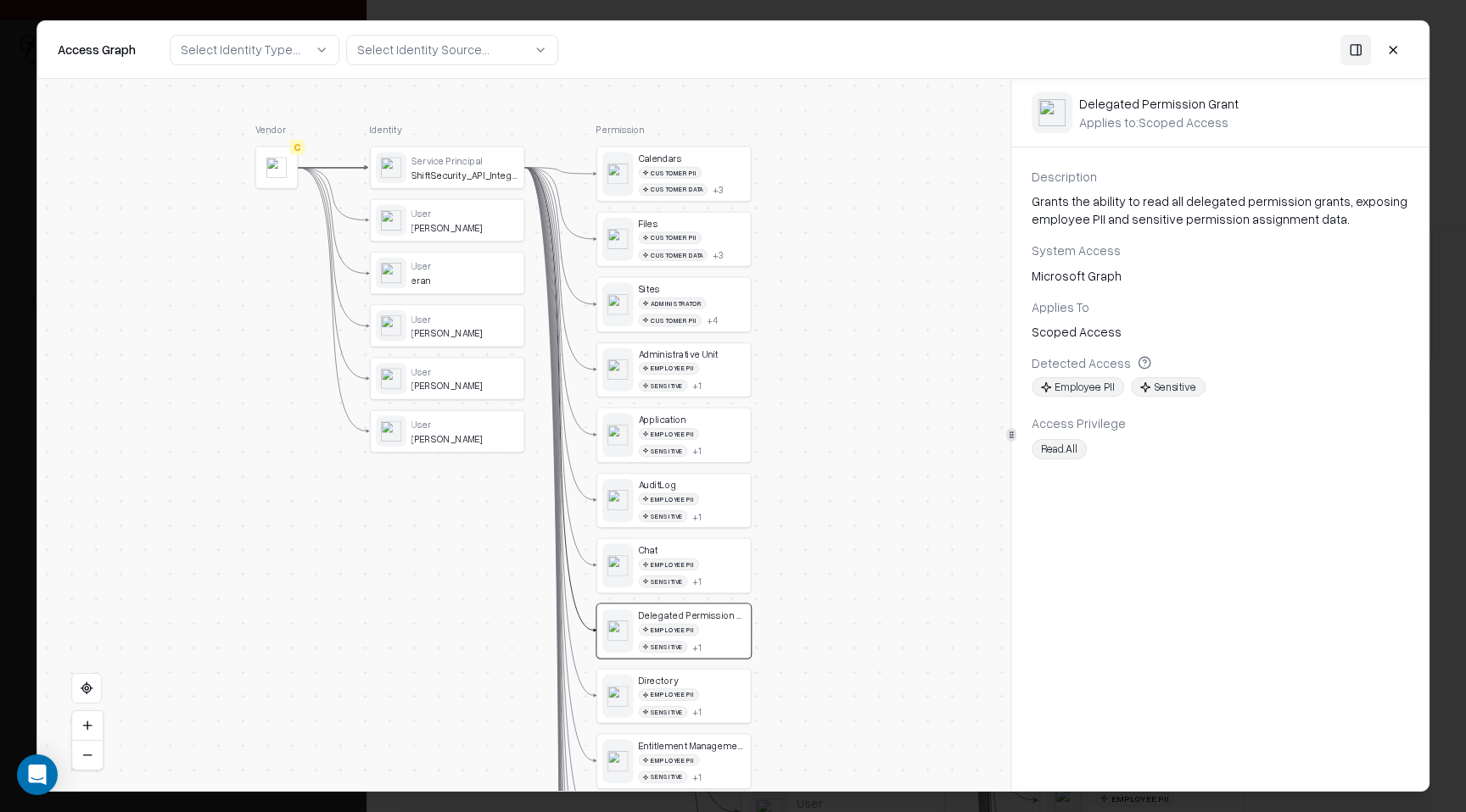
drag, startPoint x: 809, startPoint y: 228, endPoint x: 811, endPoint y: 318, distance: 90.0
click at [812, 319] on div "Vendor C Identity Service Principal ShiftSecurity_API_Integration User Ron Cohe…" at bounding box center [524, 434] width 973 height 712
click at [1400, 55] on button at bounding box center [1393, 49] width 31 height 31
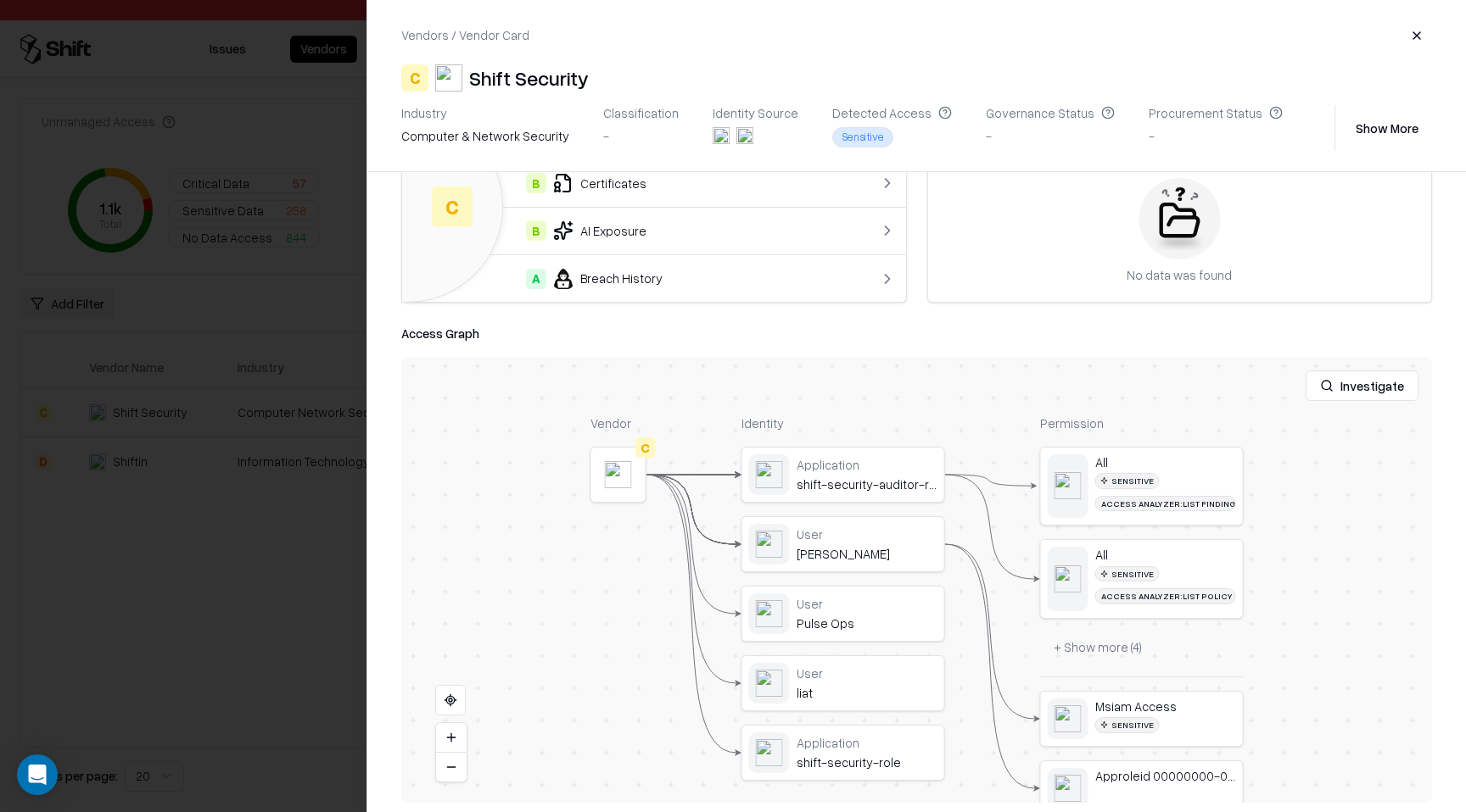
click at [349, 246] on div at bounding box center [733, 406] width 1466 height 812
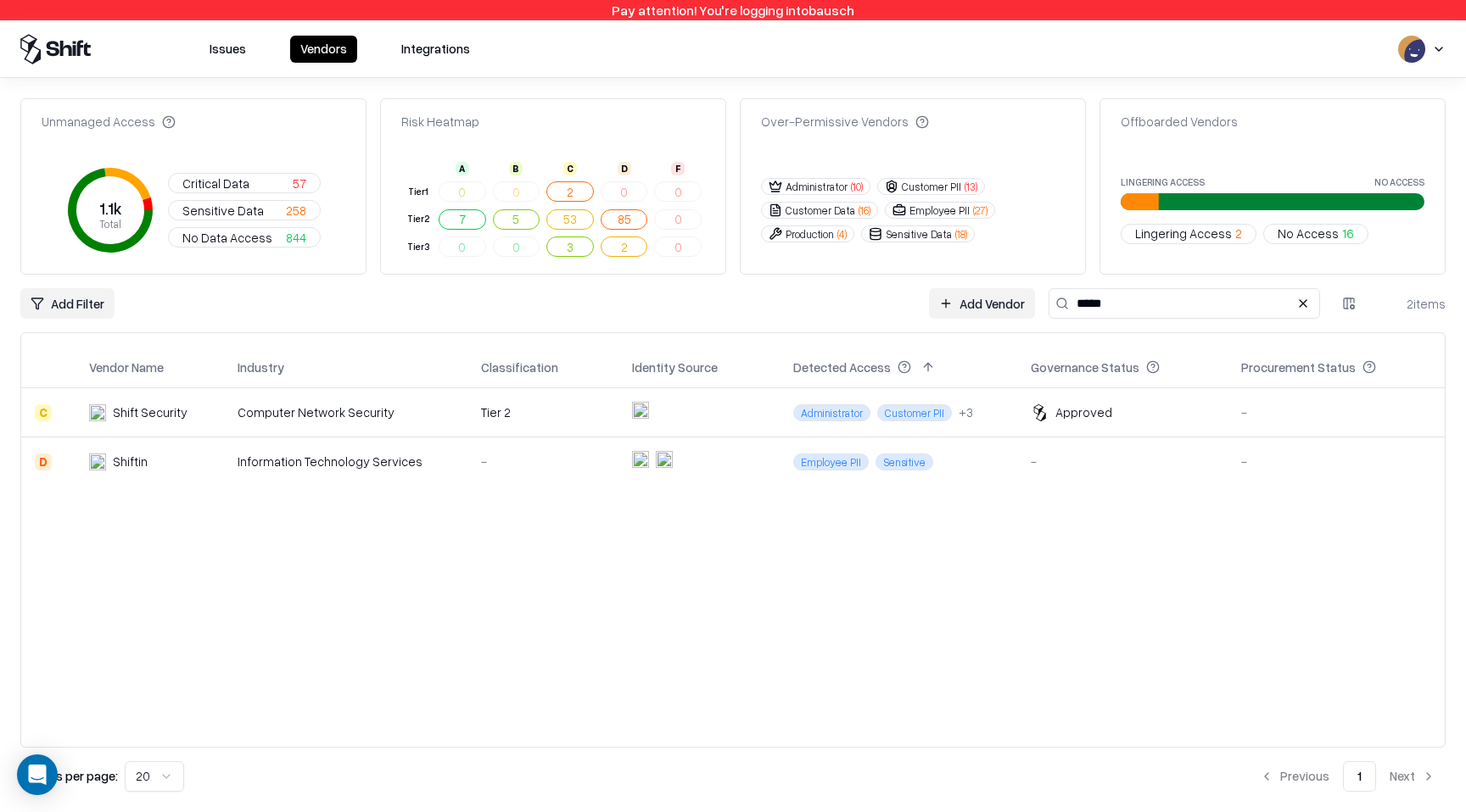
click at [230, 48] on button "Issues" at bounding box center [228, 49] width 57 height 27
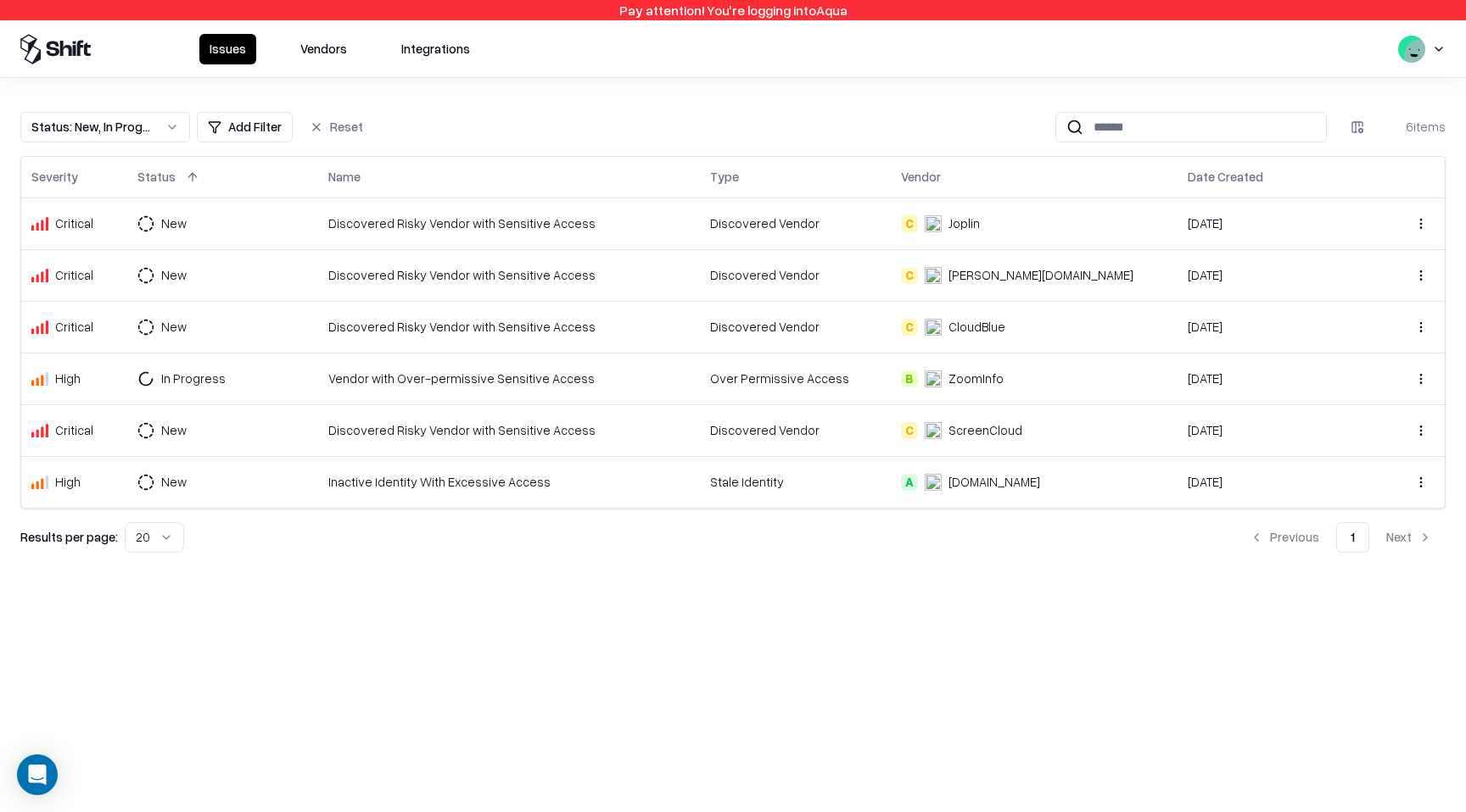
click at [49, 53] on icon at bounding box center [53, 49] width 13 height 15
click at [1438, 52] on html "Pay attention! You're logging into Aqua Issues Vendors Integrations Status : Ne…" at bounding box center [733, 406] width 1466 height 812
click at [1364, 133] on div "Log out" at bounding box center [1361, 135] width 204 height 34
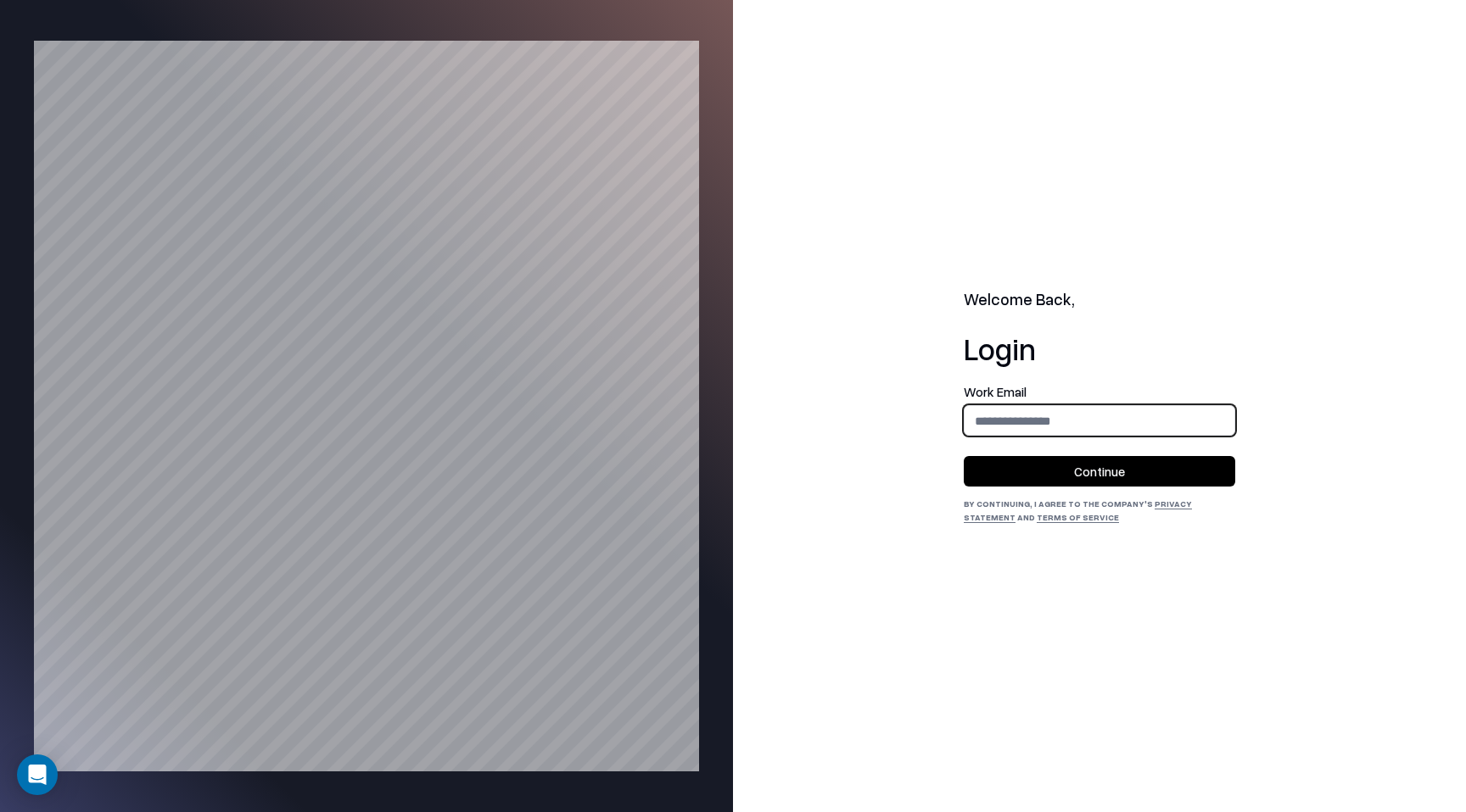
click at [1027, 422] on input "email" at bounding box center [1099, 420] width 270 height 32
type input "**********"
click at [1071, 464] on button "Continue" at bounding box center [1099, 472] width 271 height 31
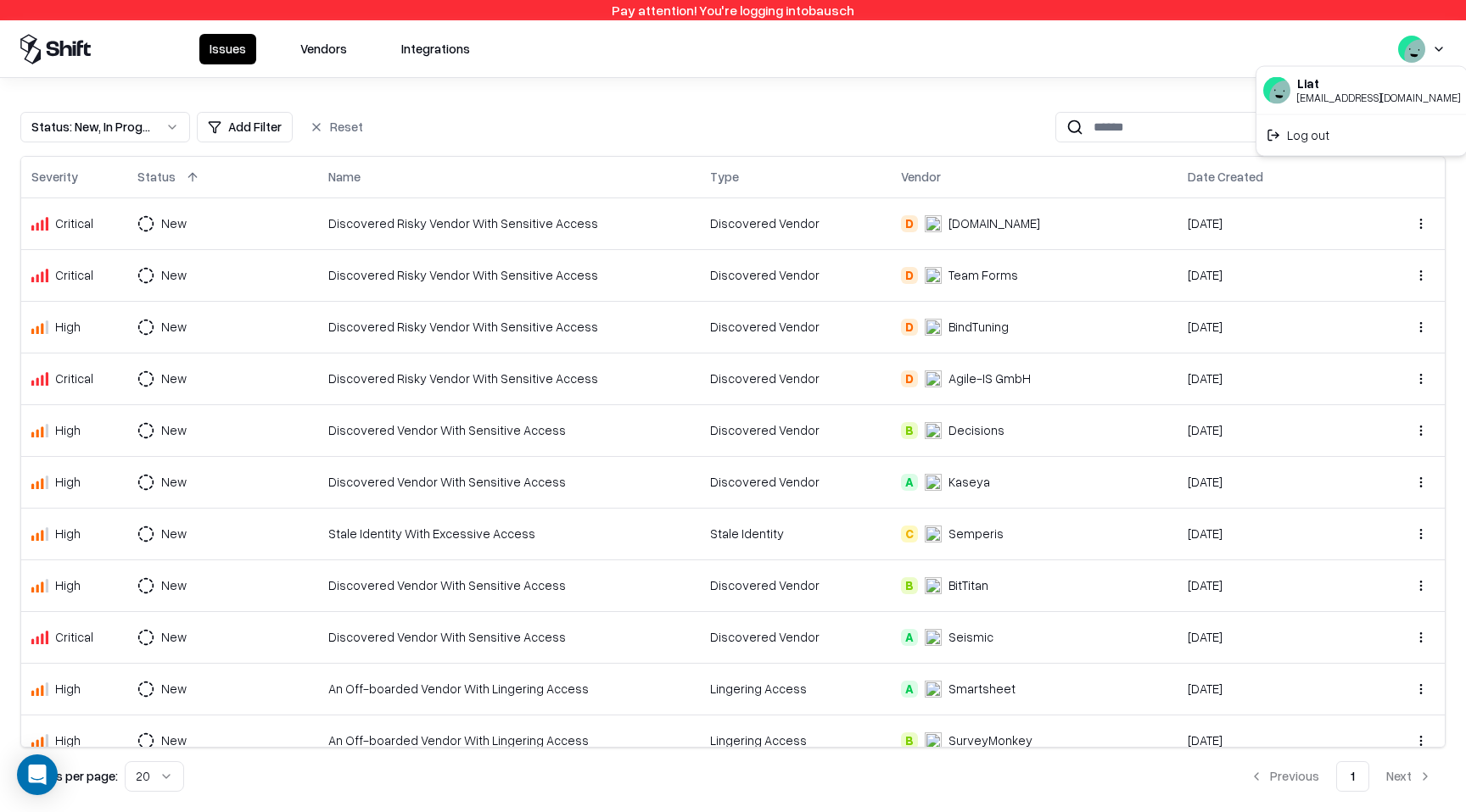
click at [1438, 54] on html "Pay attention! You're logging into bausch Issues Vendors Integrations Status : …" at bounding box center [733, 406] width 1466 height 812
click at [1353, 142] on div "Log out" at bounding box center [1361, 135] width 204 height 34
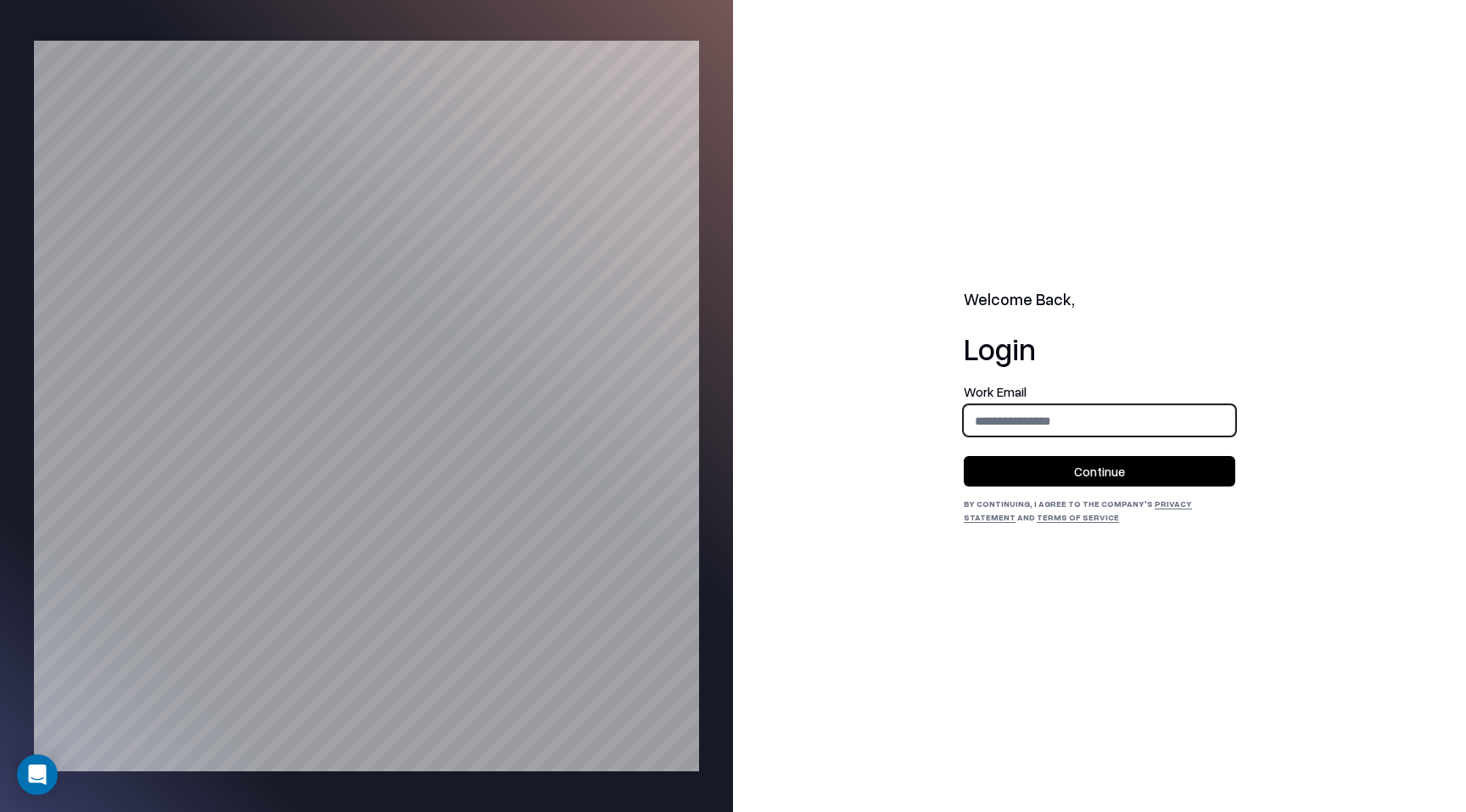
click at [1029, 409] on input "email" at bounding box center [1099, 420] width 270 height 32
type input "**********"
click at [1071, 459] on button "Continue" at bounding box center [1099, 472] width 271 height 31
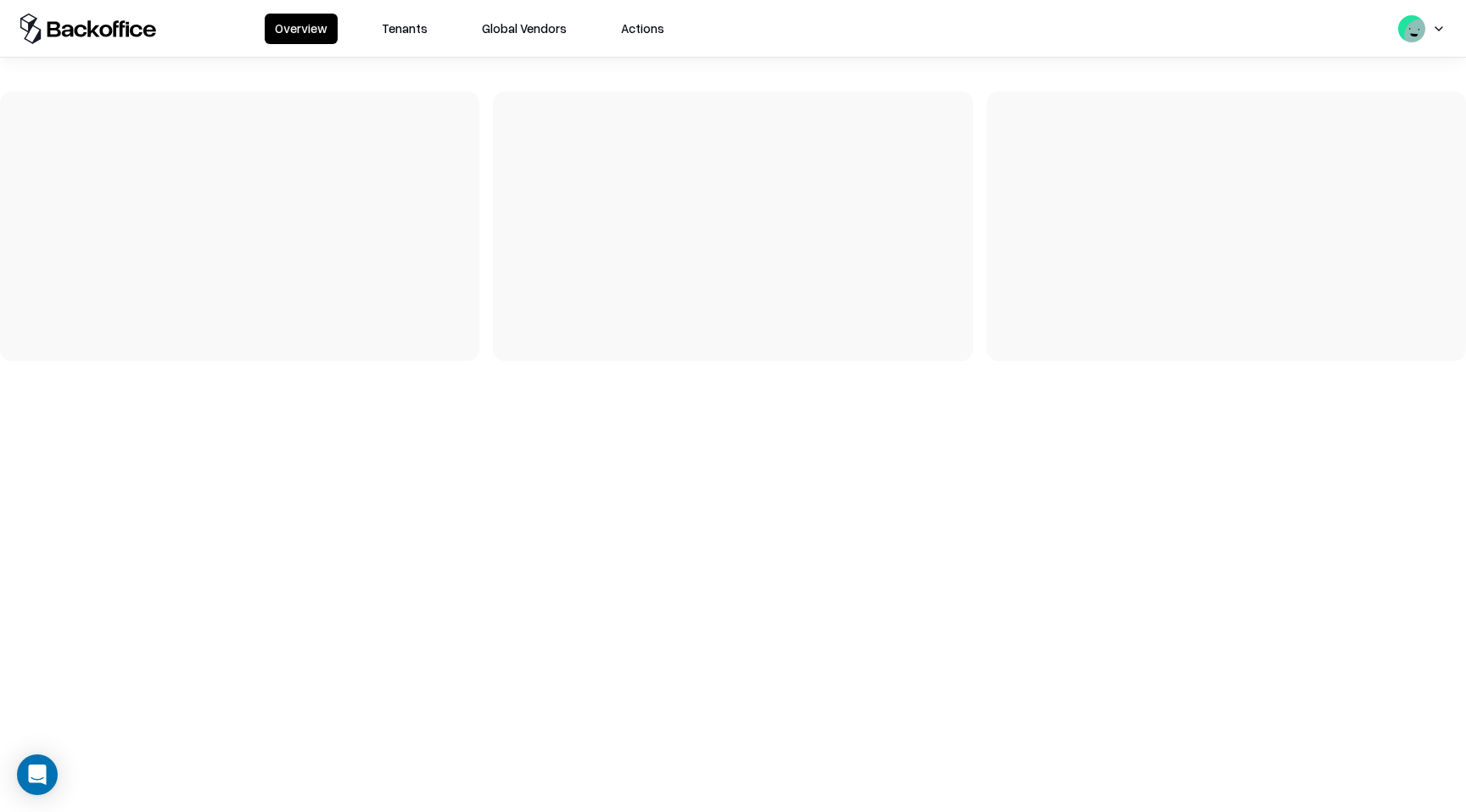
click at [389, 42] on button "Tenants" at bounding box center [404, 29] width 67 height 31
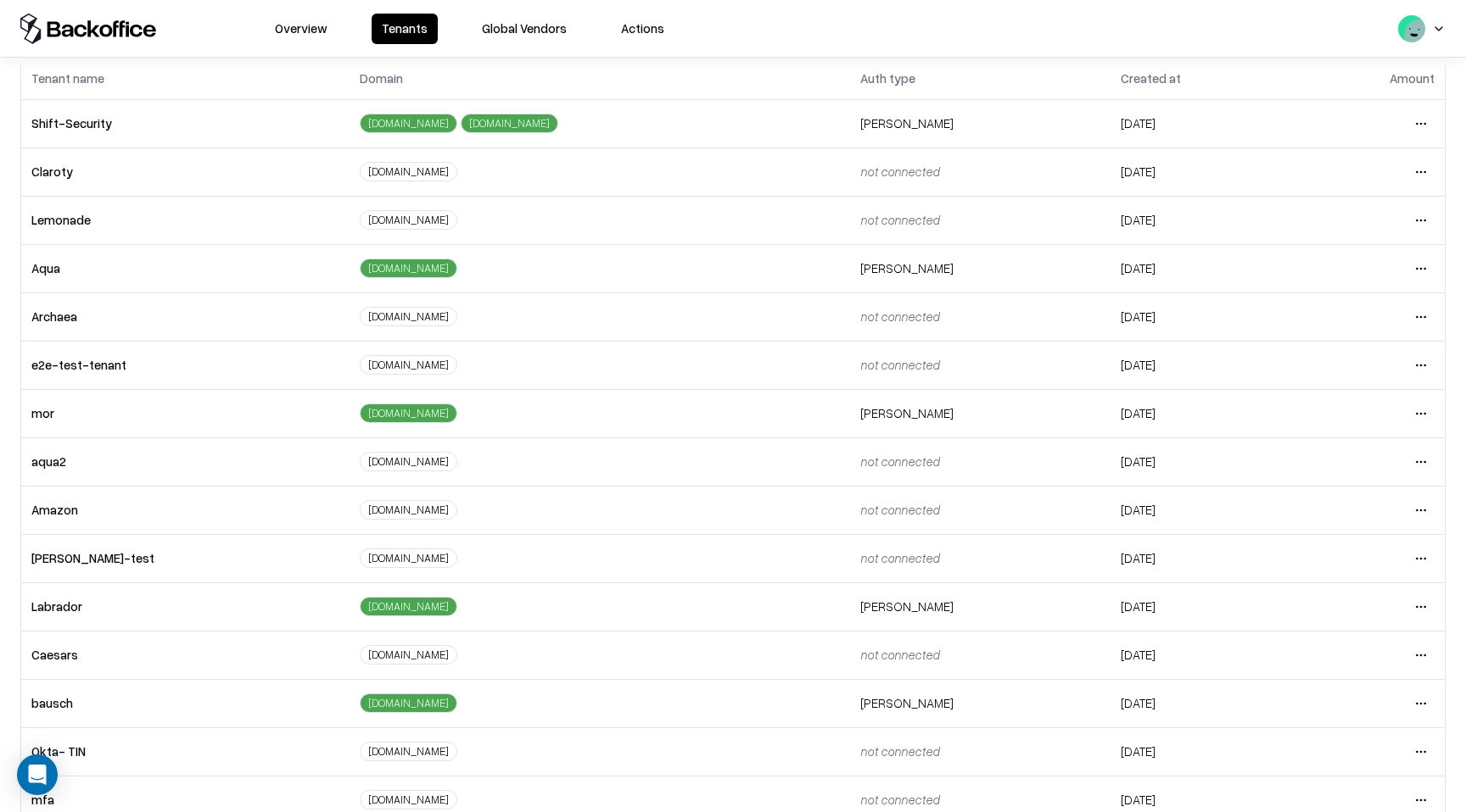
scroll to position [120, 0]
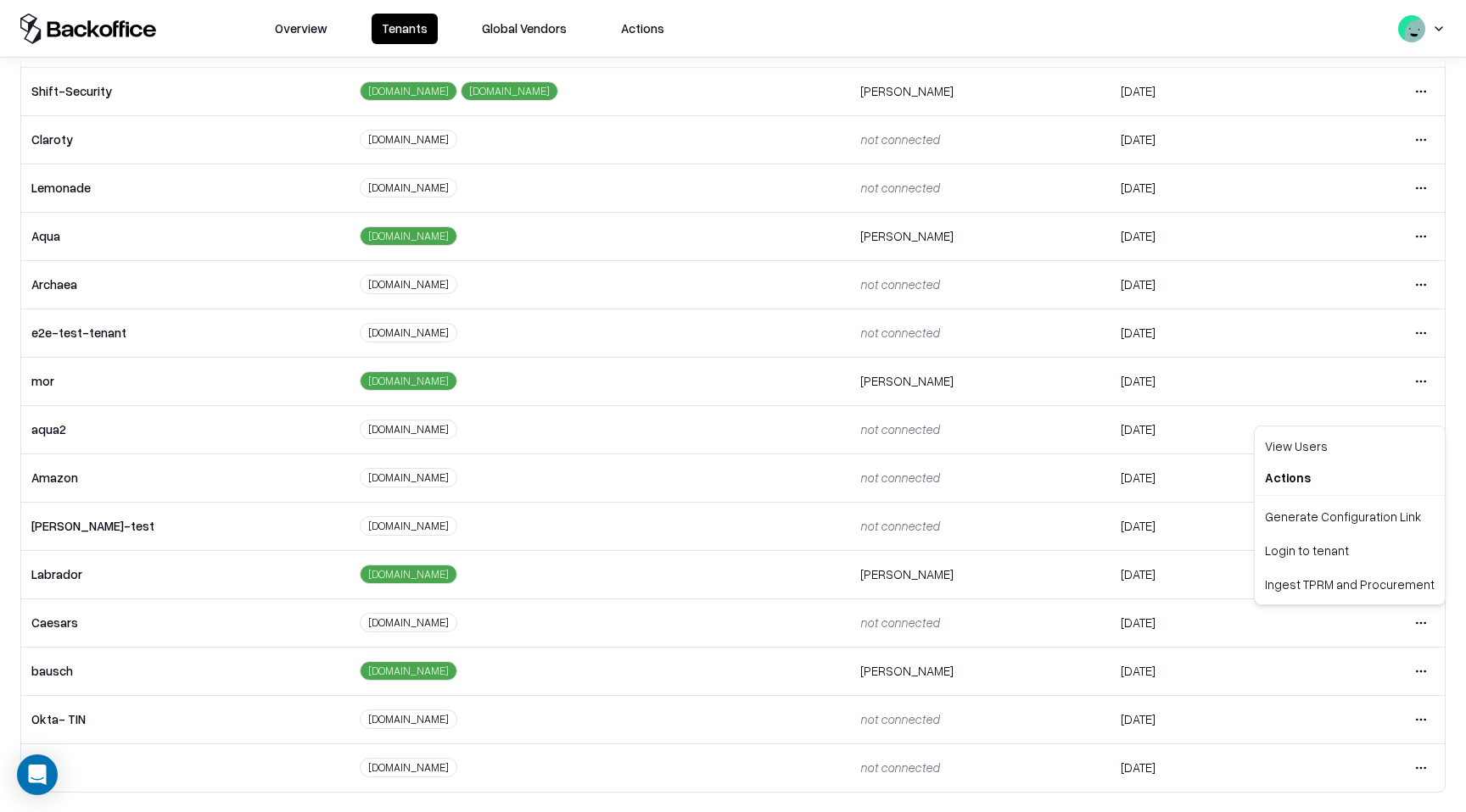
click at [1418, 620] on html "Overview Tenants Global Vendors Actions Tenants Add Tenant Tenant name Domain A…" at bounding box center [733, 406] width 1466 height 812
click at [1360, 547] on div "Login to tenant" at bounding box center [1349, 550] width 183 height 34
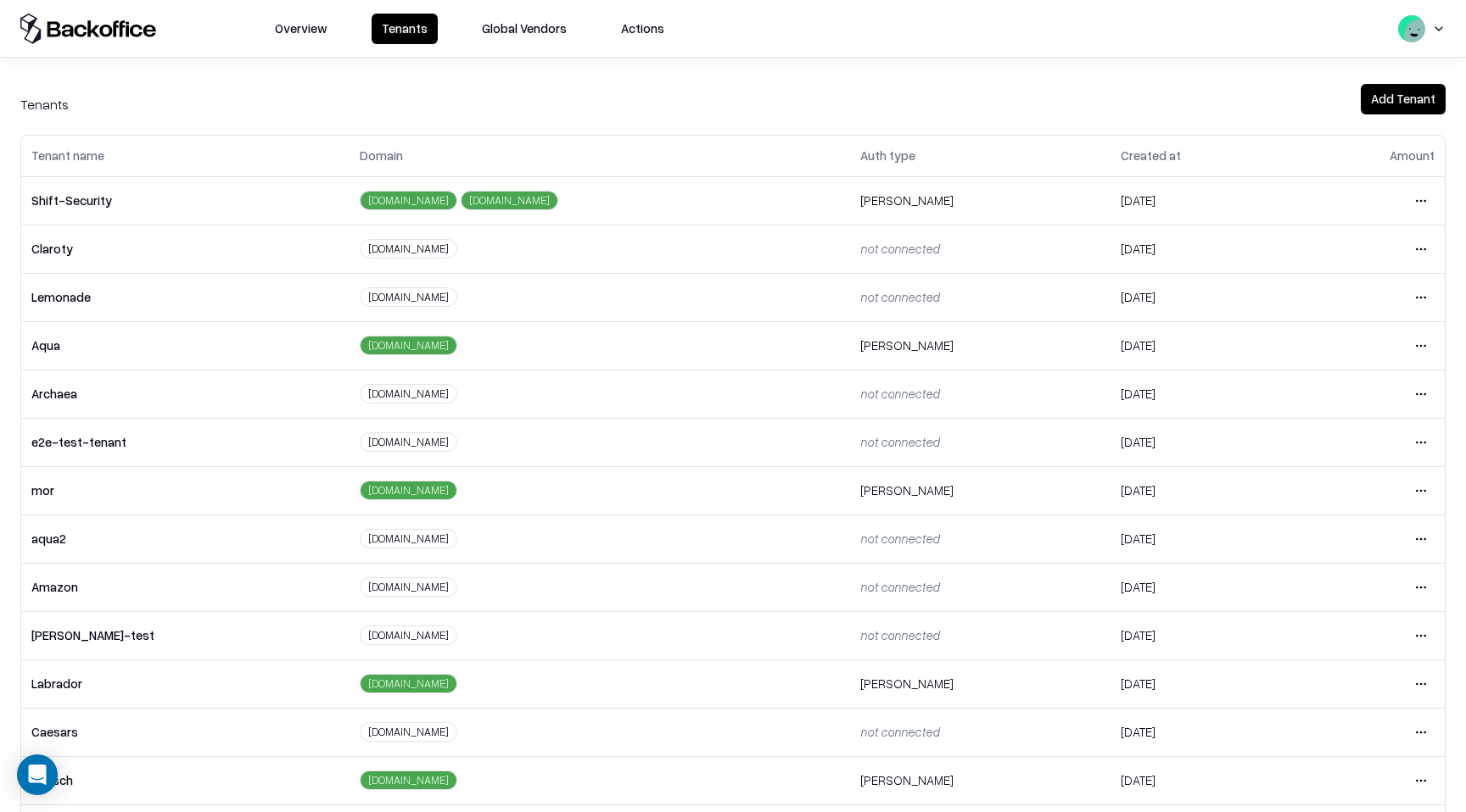
scroll to position [0, 0]
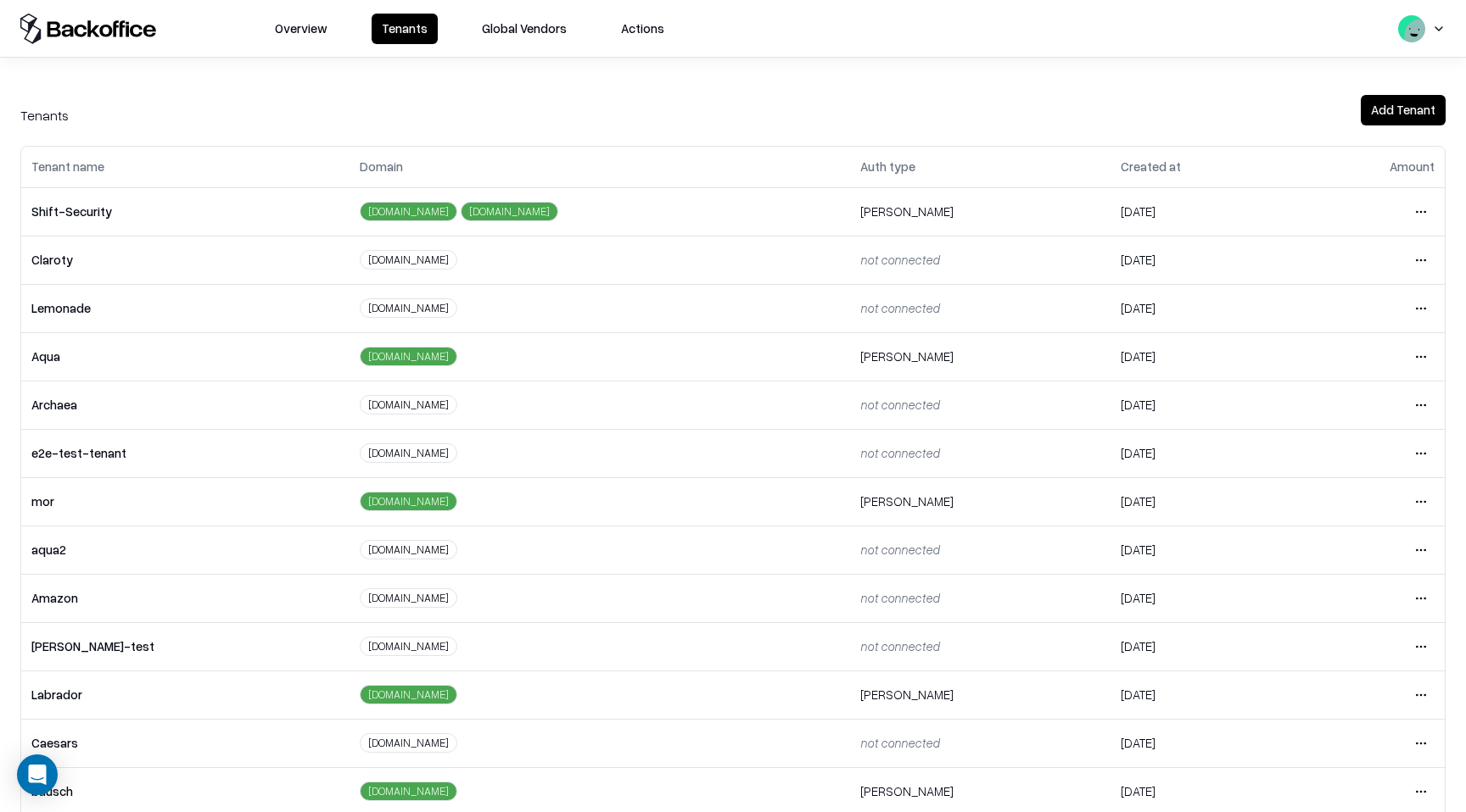
click at [1419, 359] on html "Overview Tenants Global Vendors Actions Tenants Add Tenant Tenant name Domain A…" at bounding box center [733, 406] width 1466 height 812
click at [1378, 492] on div "Login to tenant" at bounding box center [1349, 499] width 183 height 34
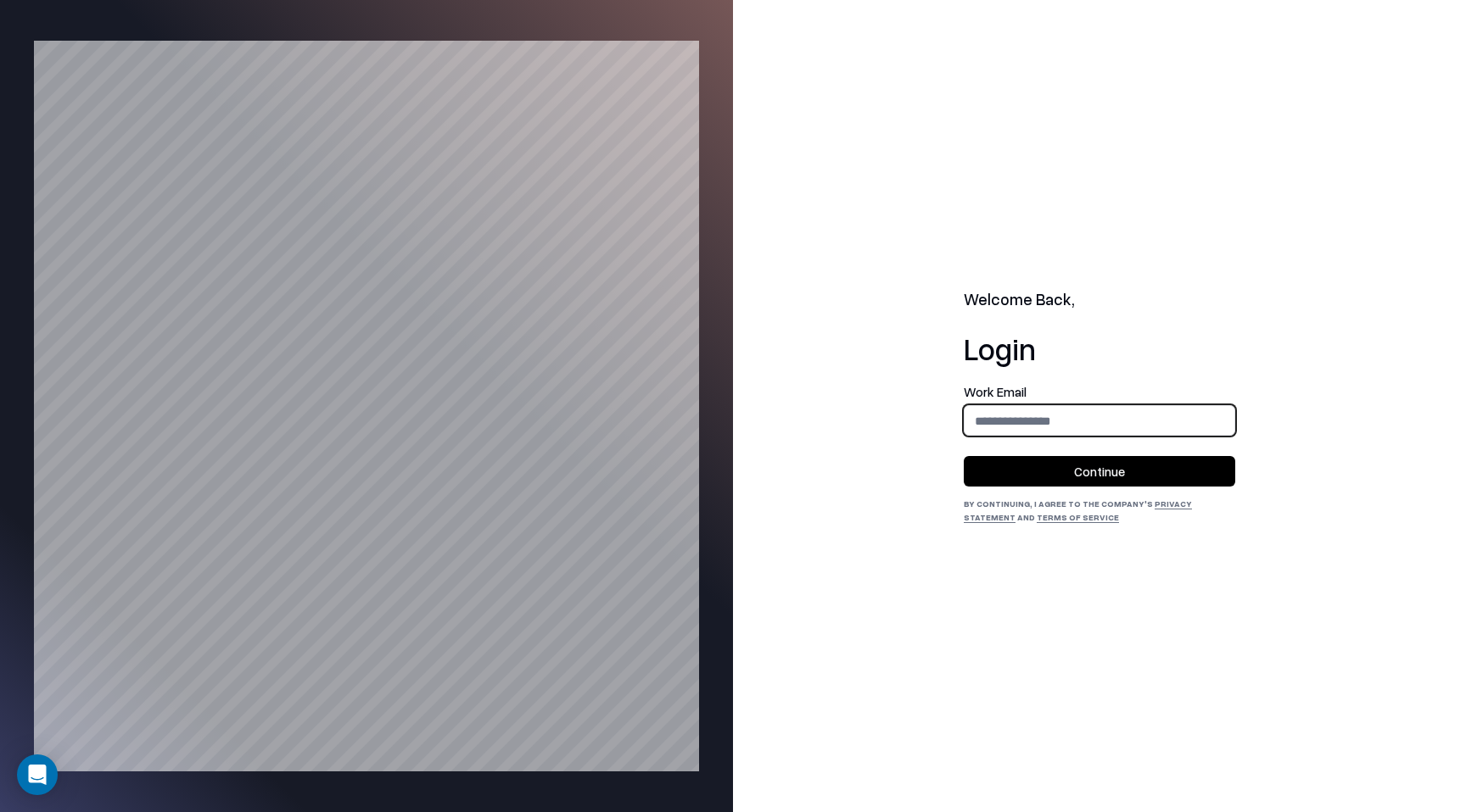
click at [1194, 426] on input "email" at bounding box center [1099, 420] width 270 height 32
type input "**********"
click at [1142, 461] on button "Continue" at bounding box center [1099, 472] width 271 height 31
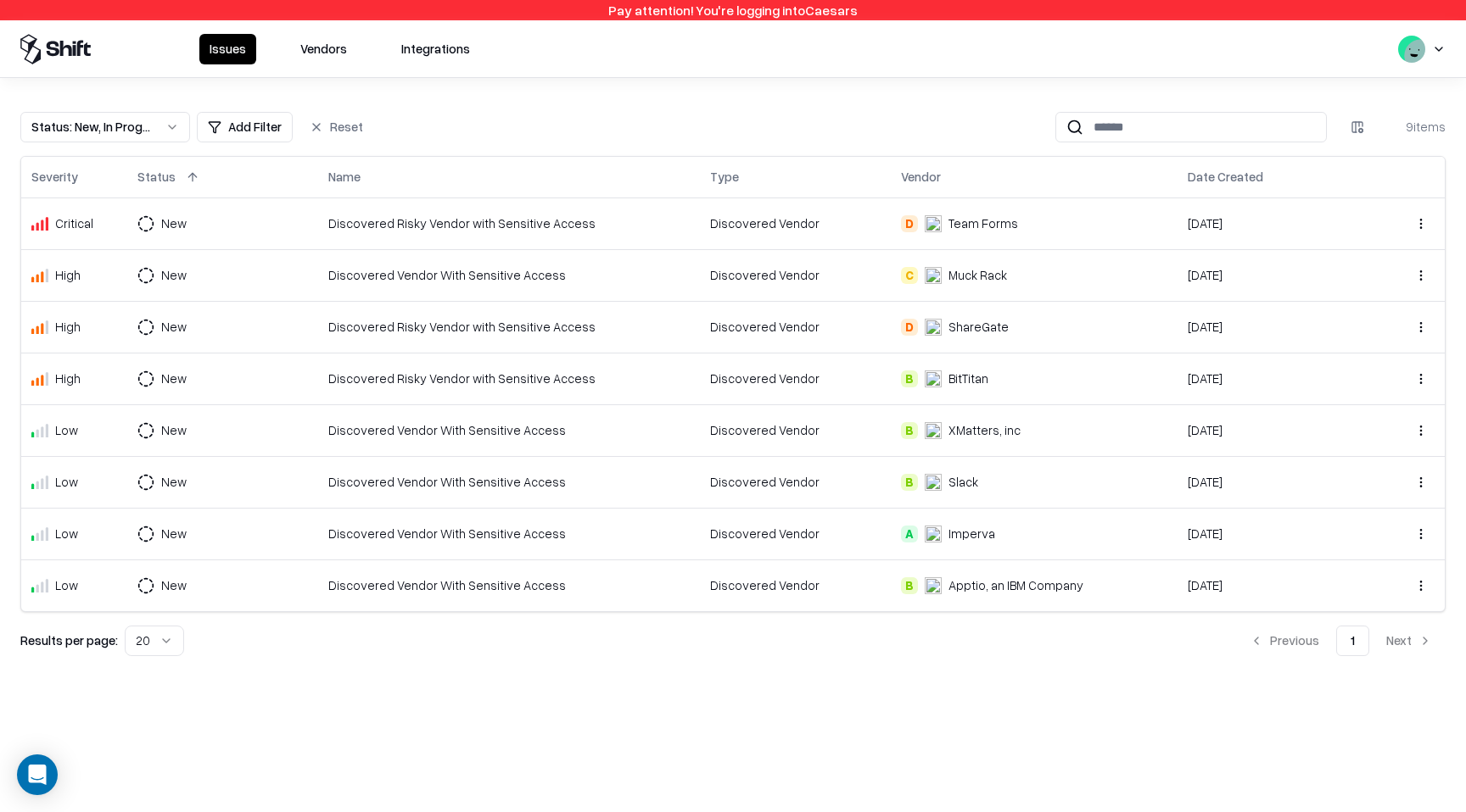
click at [1054, 273] on div "C Muck Rack" at bounding box center [1034, 275] width 266 height 18
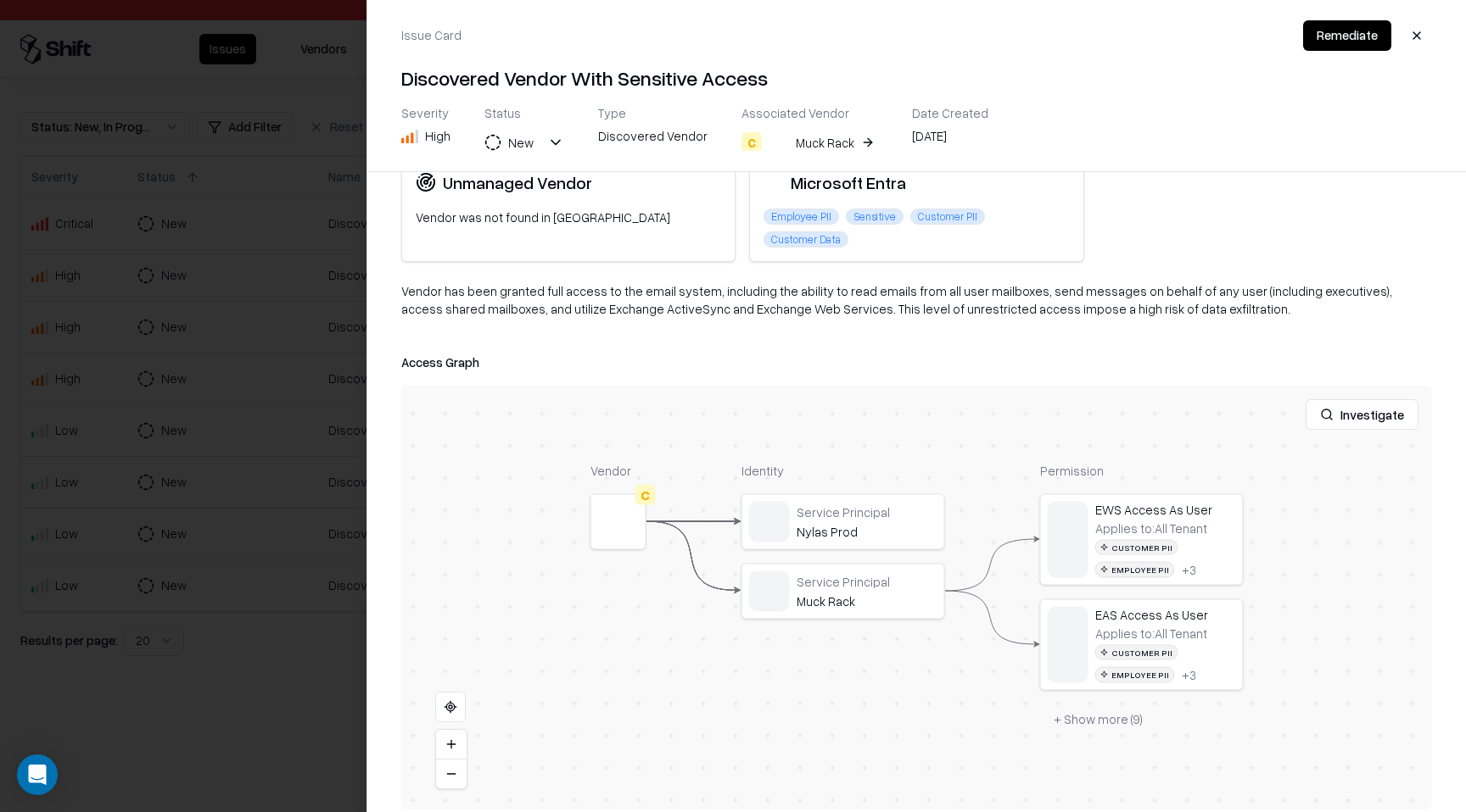
scroll to position [116, 0]
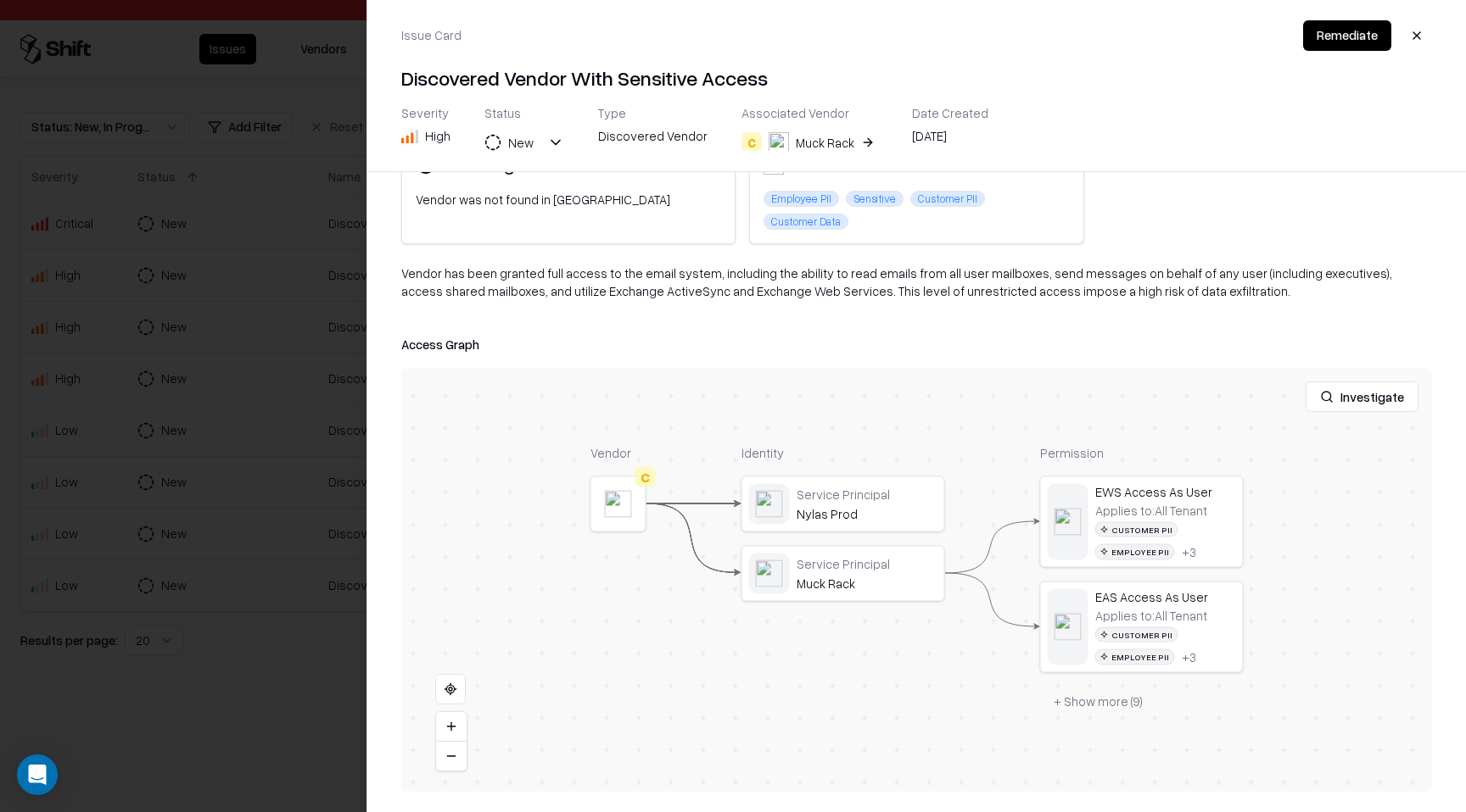
click at [1086, 708] on button "+ Show more ( 9 )" at bounding box center [1098, 701] width 116 height 31
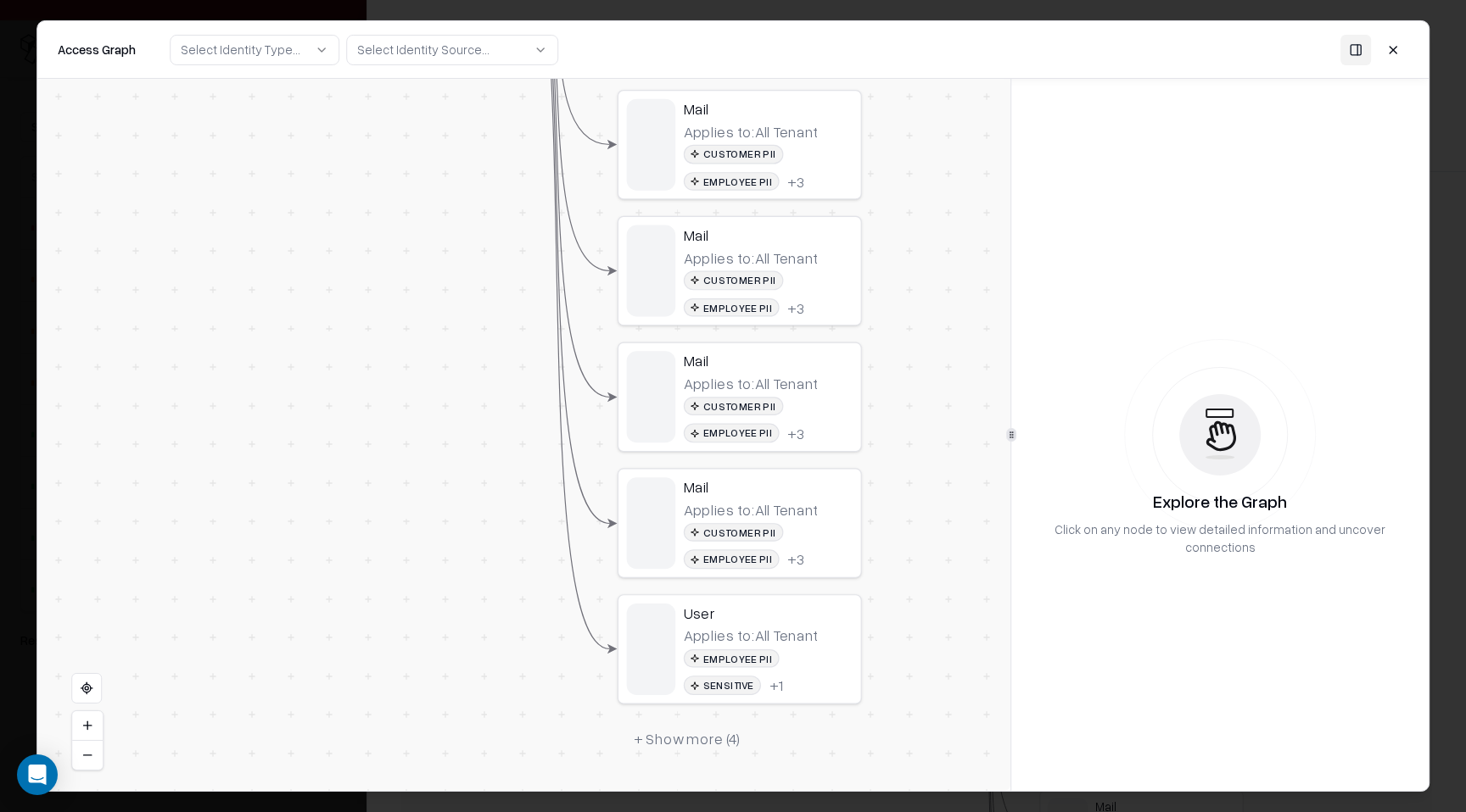
drag, startPoint x: 899, startPoint y: 535, endPoint x: 899, endPoint y: 292, distance: 243.0
click at [899, 293] on div "Vendor C Identity Service Principal Nylas Prod Service Principal Muck Rack Perm…" at bounding box center [524, 434] width 973 height 712
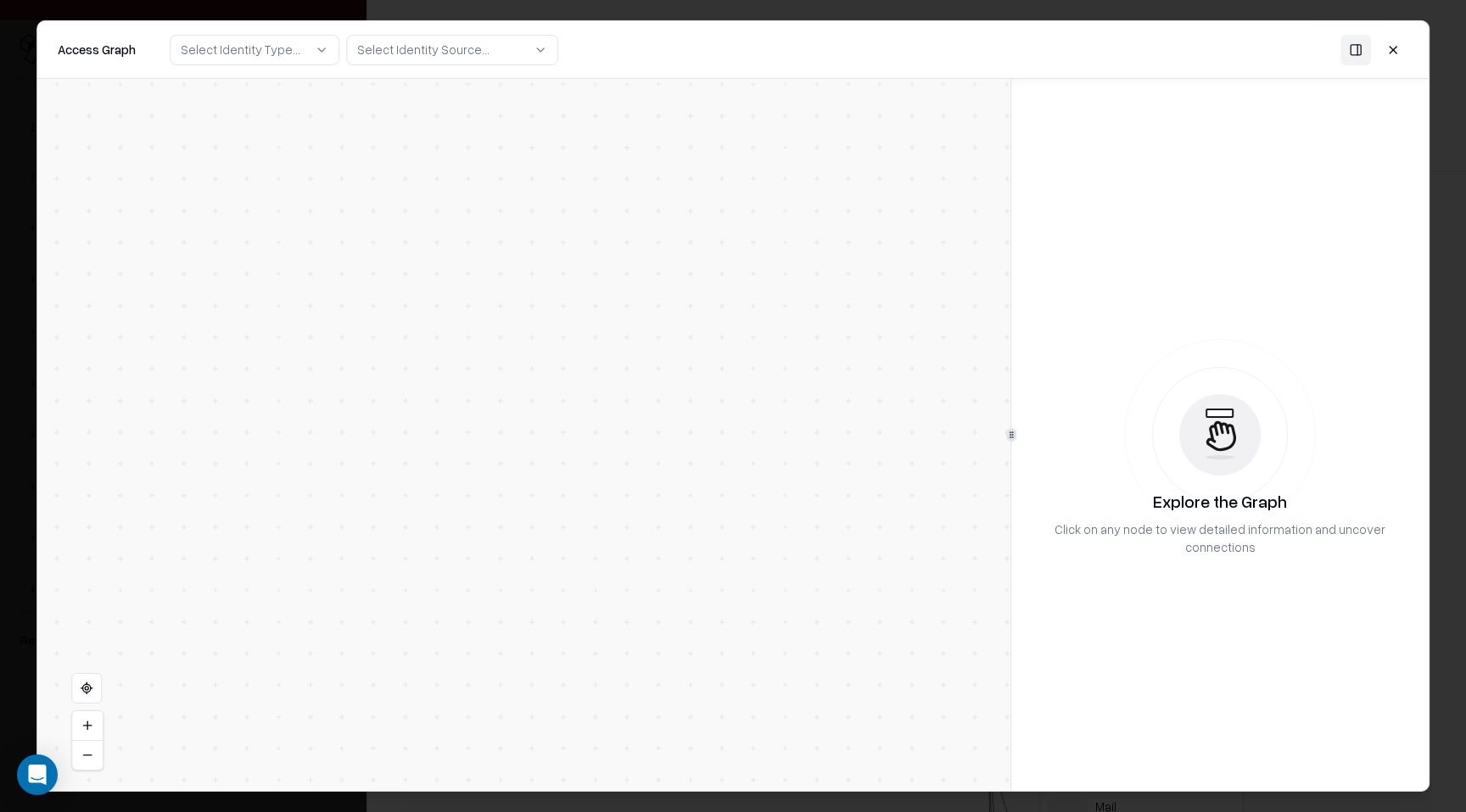
drag, startPoint x: 796, startPoint y: 505, endPoint x: 548, endPoint y: 508, distance: 248.0
click at [548, 508] on div "Vendor C Identity Service Principal Nylas Prod Service Principal Muck Rack Perm…" at bounding box center [524, 434] width 973 height 712
click at [665, 562] on button "+ Show more ( 4 )" at bounding box center [660, 568] width 58 height 15
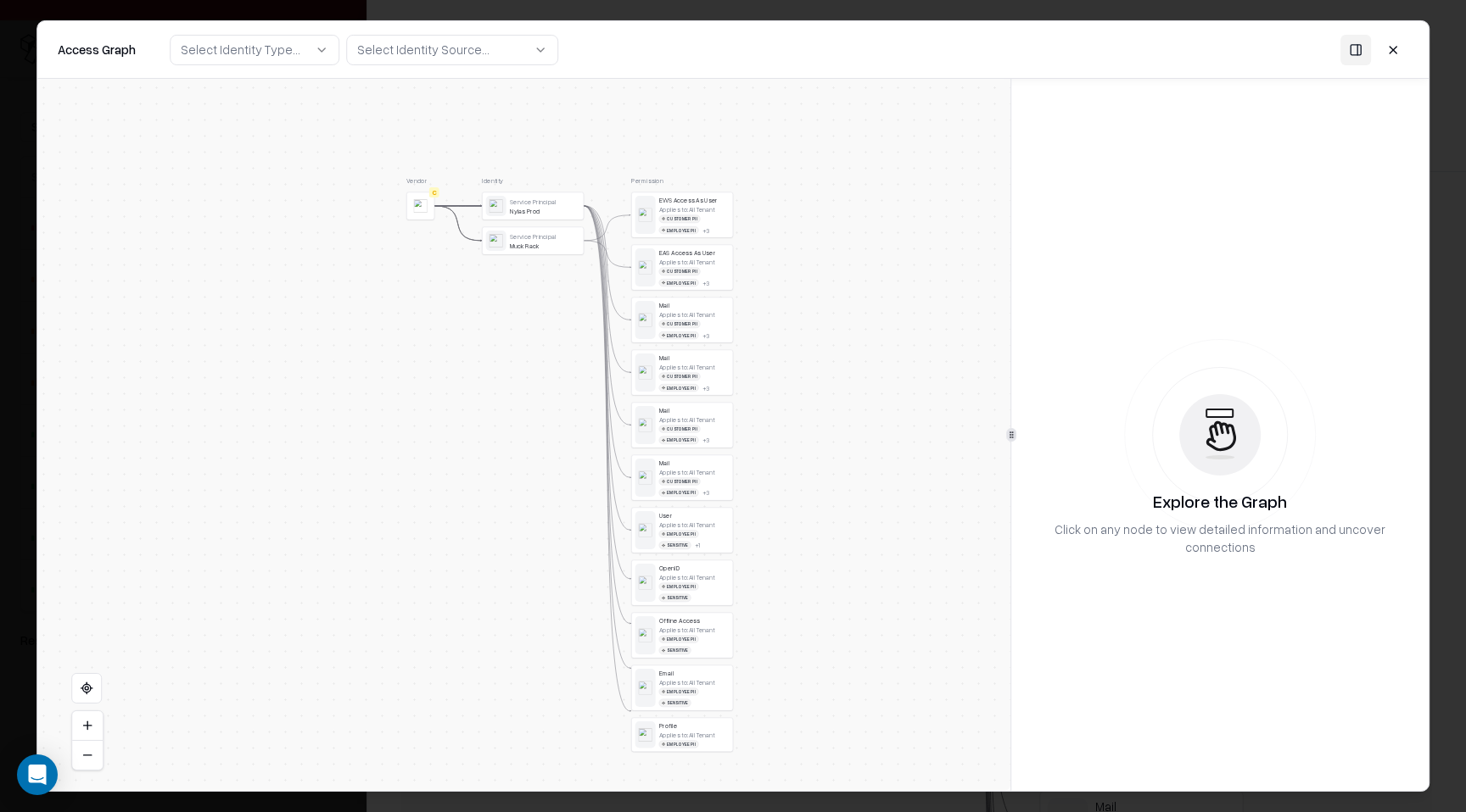
click at [699, 574] on div "Applies to: All Tenant" at bounding box center [687, 577] width 56 height 8
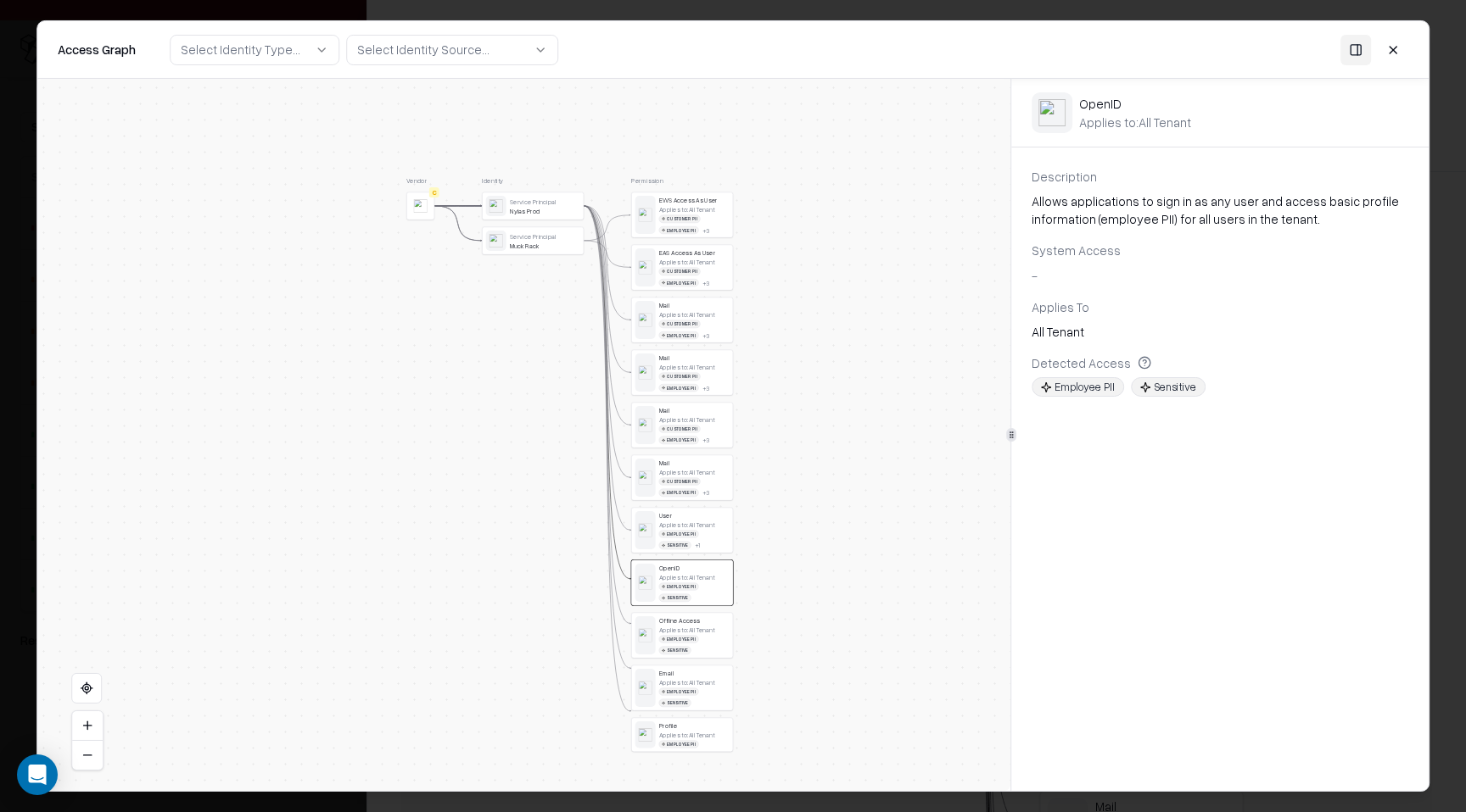
click at [709, 415] on div "Mail Applies to: All Tenant Customer PII Employee PII + 3" at bounding box center [694, 425] width 70 height 38
click at [707, 357] on div "Mail" at bounding box center [694, 357] width 70 height 8
click at [714, 314] on div "Applies to: All Tenant Customer PII Employee PII + 3" at bounding box center [694, 326] width 70 height 29
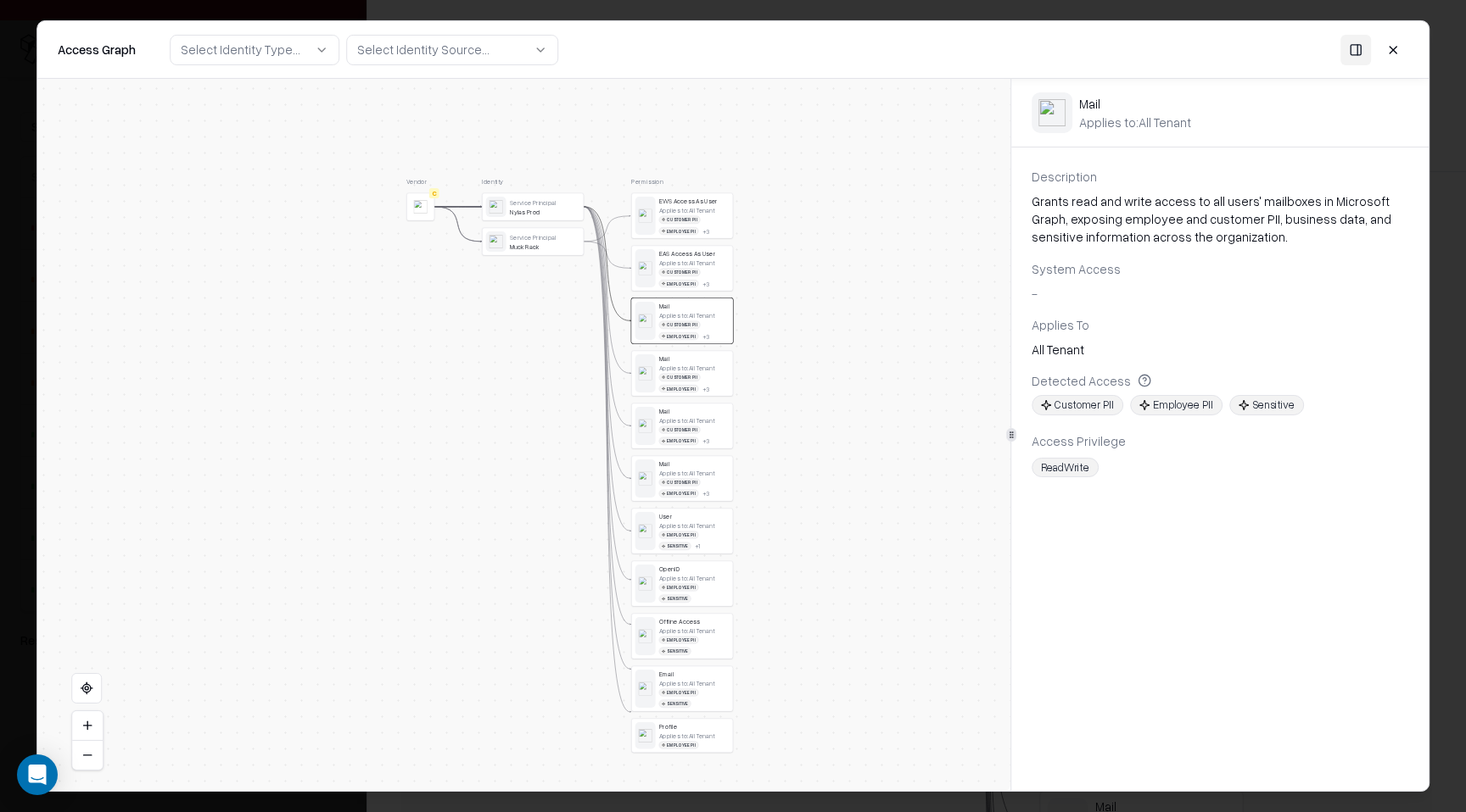
click at [714, 314] on div "Applies to: All Tenant Customer PII Employee PII + 3" at bounding box center [694, 326] width 70 height 29
click at [714, 316] on div "Applies to: All Tenant Customer PII Employee PII + 3" at bounding box center [694, 326] width 70 height 29
click at [712, 371] on div "Applies to: All Tenant" at bounding box center [687, 367] width 56 height 8
click at [503, 215] on div at bounding box center [497, 207] width 20 height 20
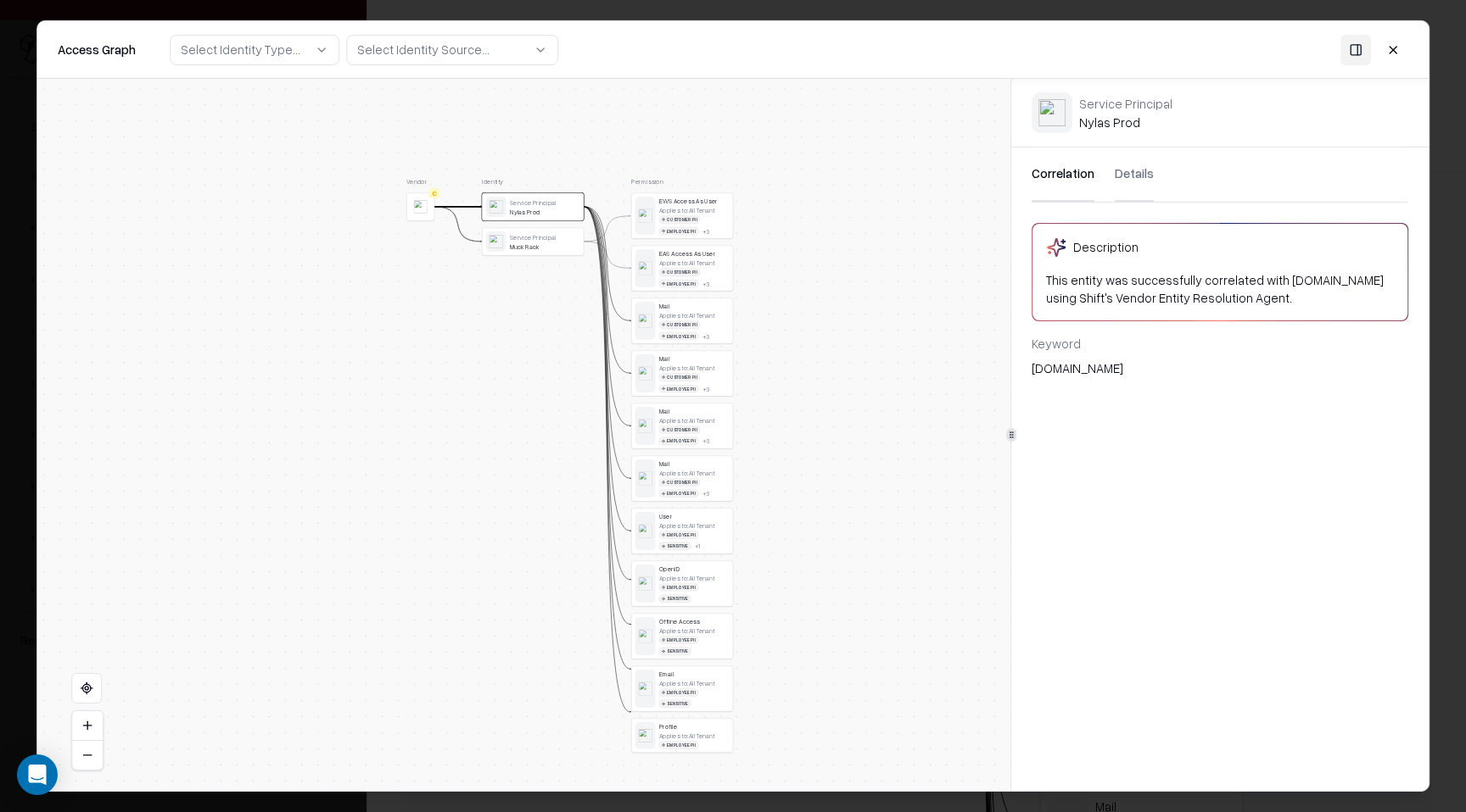
click at [1127, 185] on button "Details" at bounding box center [1134, 175] width 39 height 55
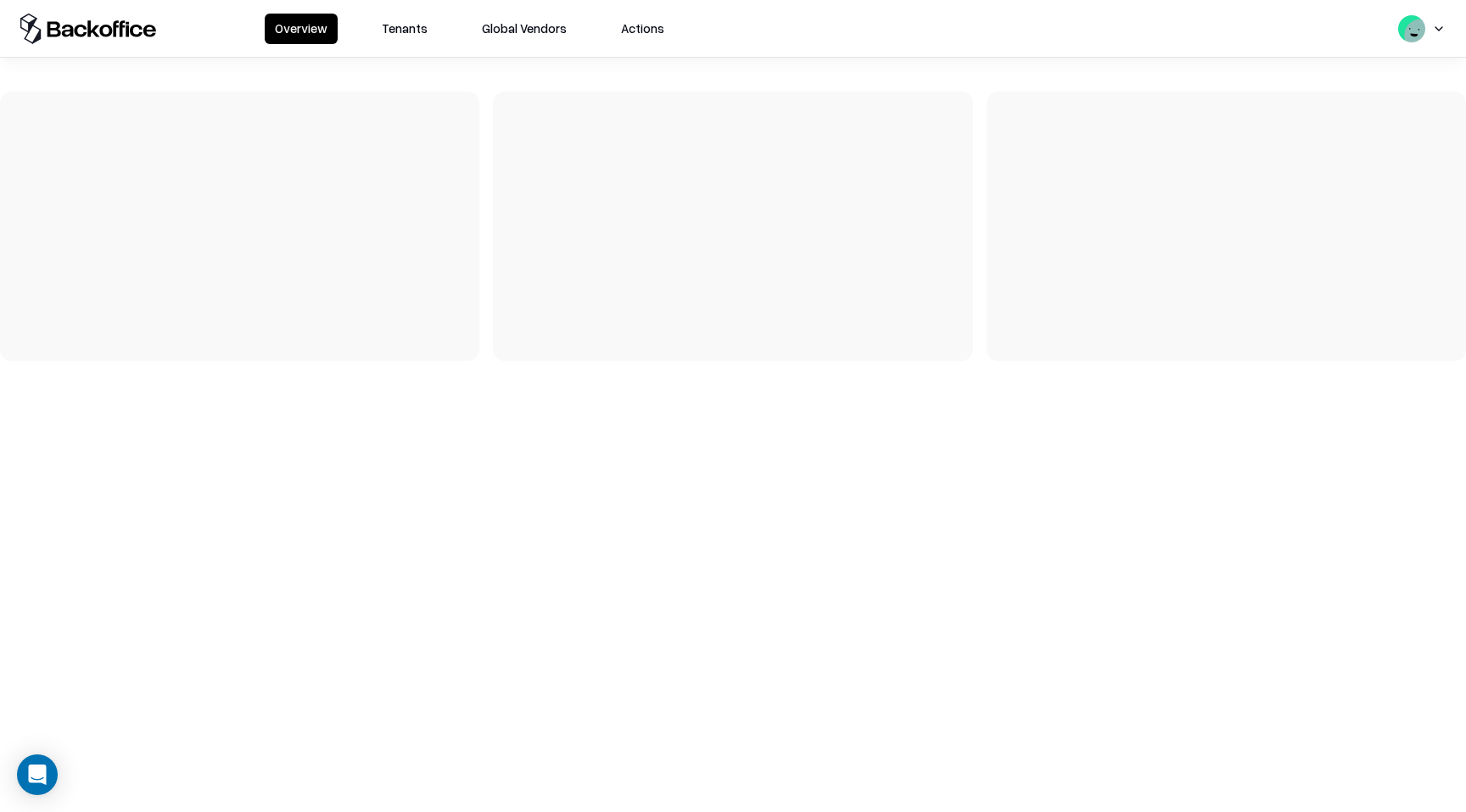
click at [394, 38] on button "Tenants" at bounding box center [404, 29] width 67 height 31
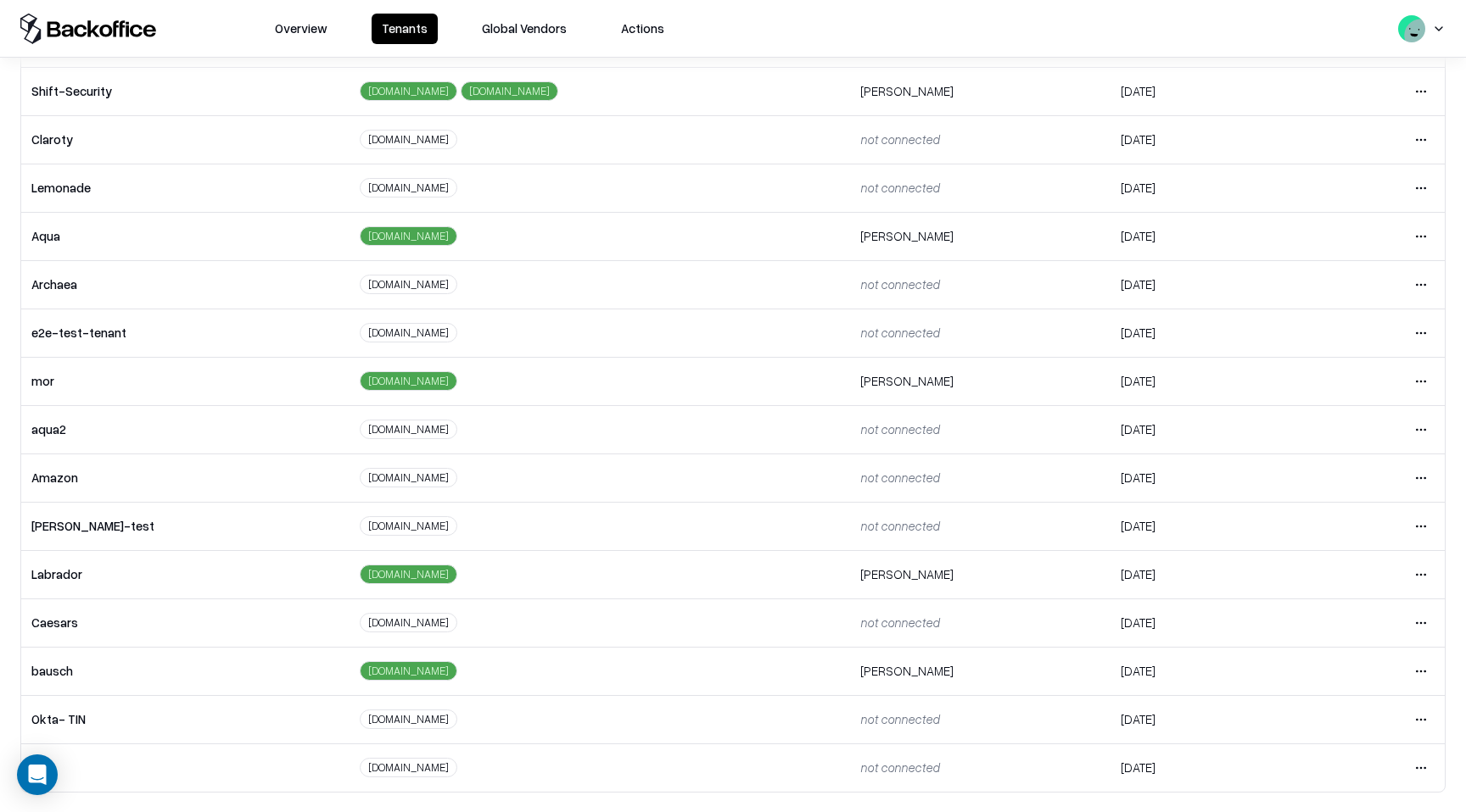
scroll to position [117, 0]
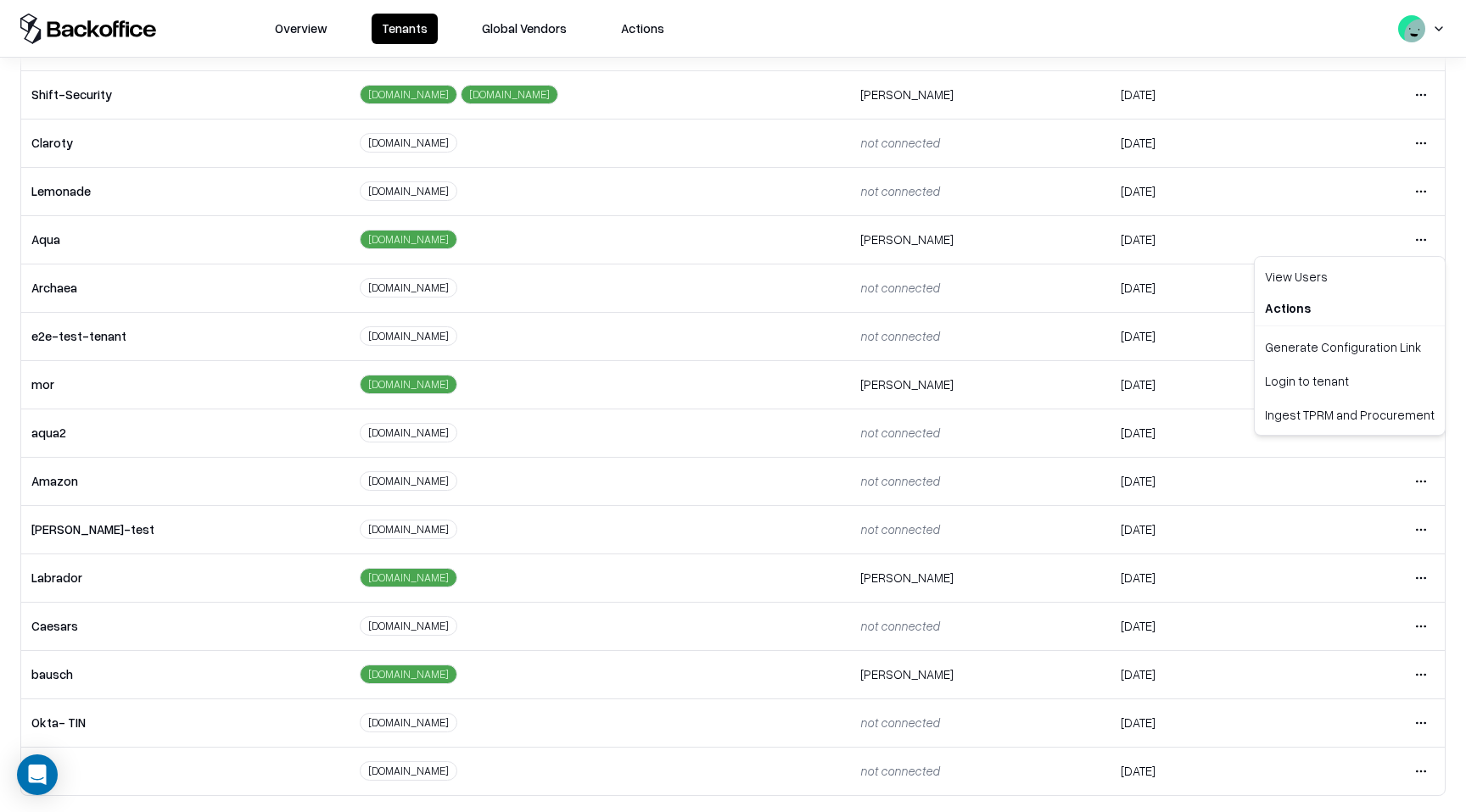
click at [1419, 239] on html "Overview Tenants Global Vendors Actions Tenants Add Tenant Tenant name Domain A…" at bounding box center [733, 406] width 1466 height 812
click at [1347, 379] on div "Login to tenant" at bounding box center [1349, 380] width 183 height 34
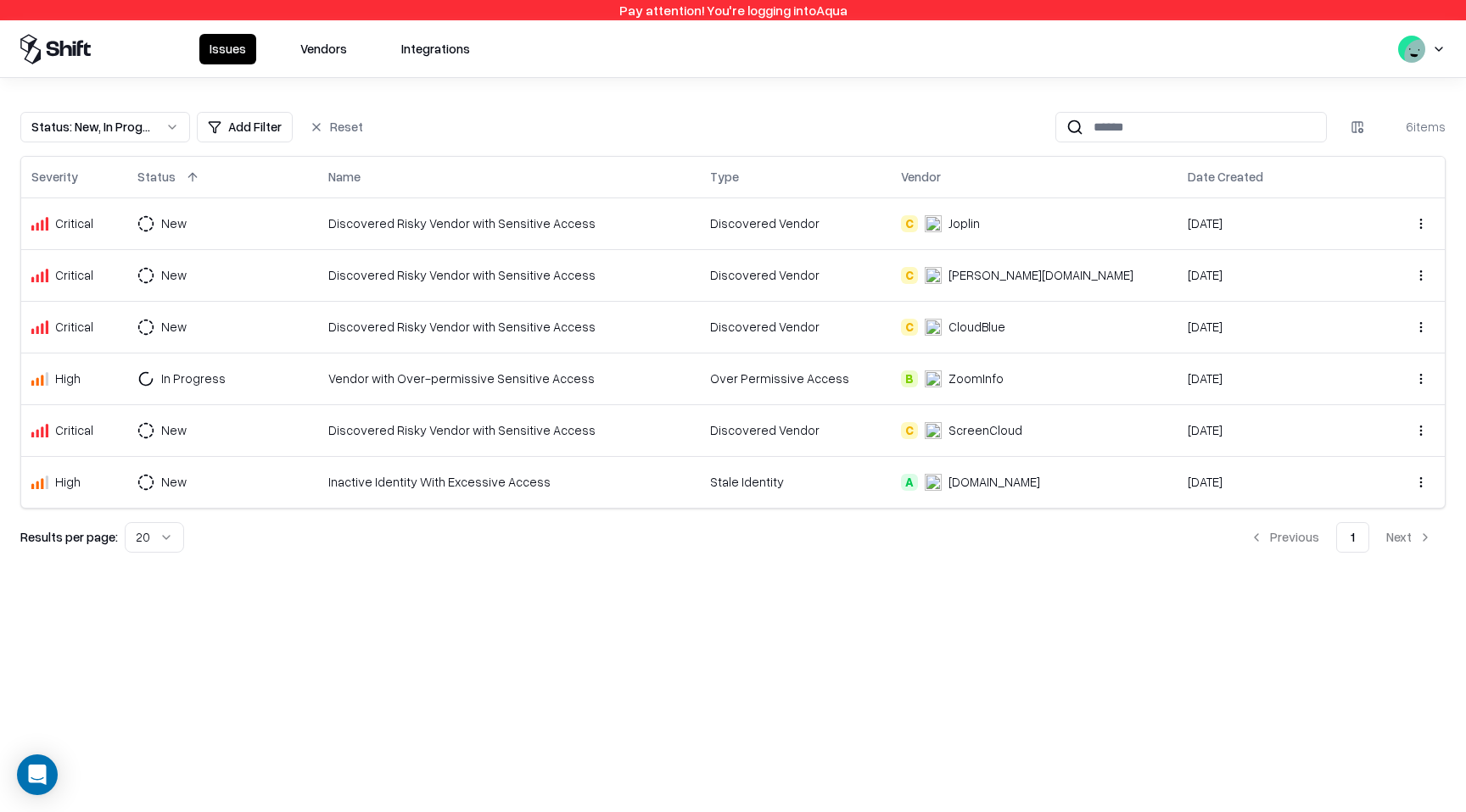
click at [332, 49] on button "Vendors" at bounding box center [323, 49] width 67 height 31
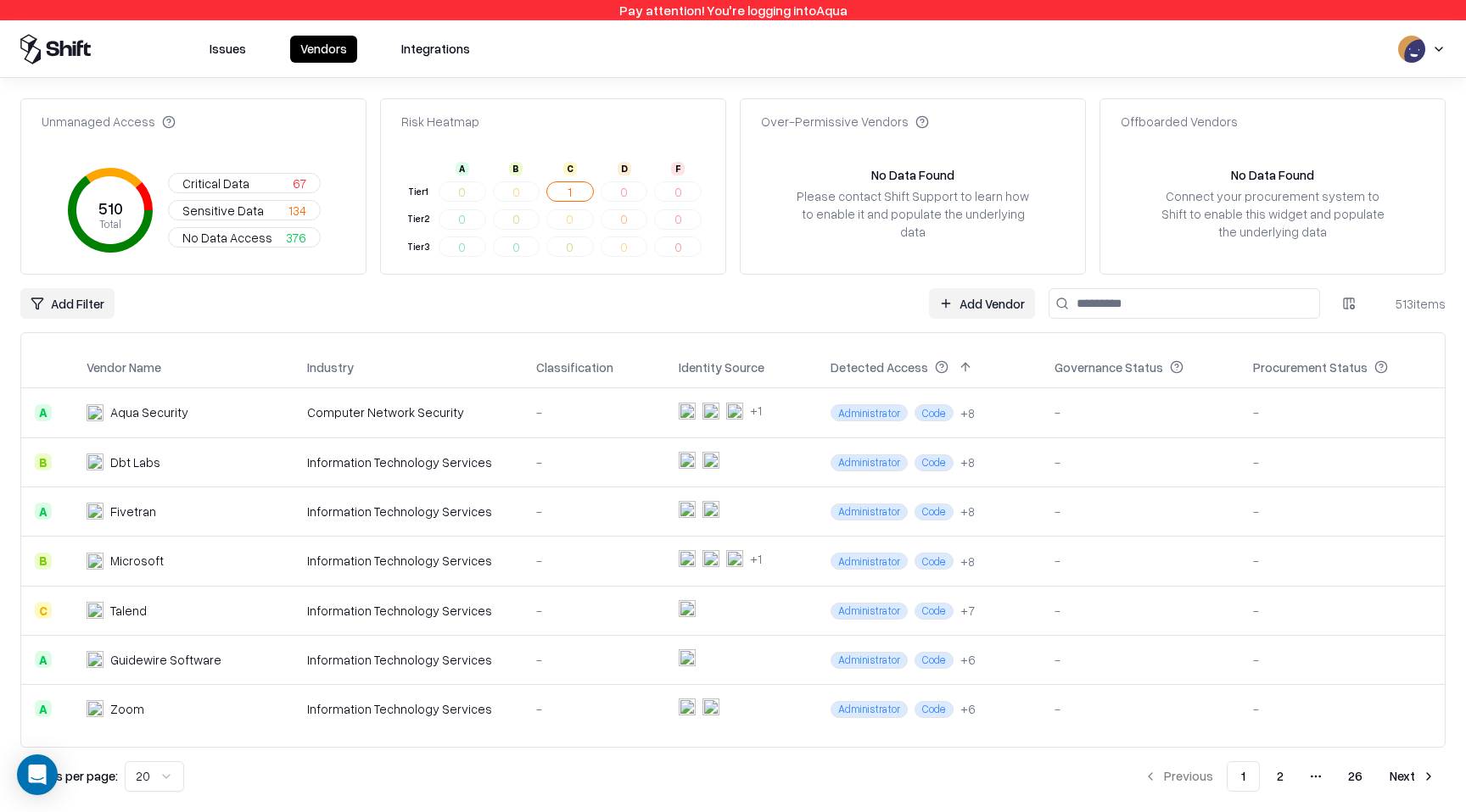
click at [1225, 305] on input at bounding box center [1184, 304] width 271 height 31
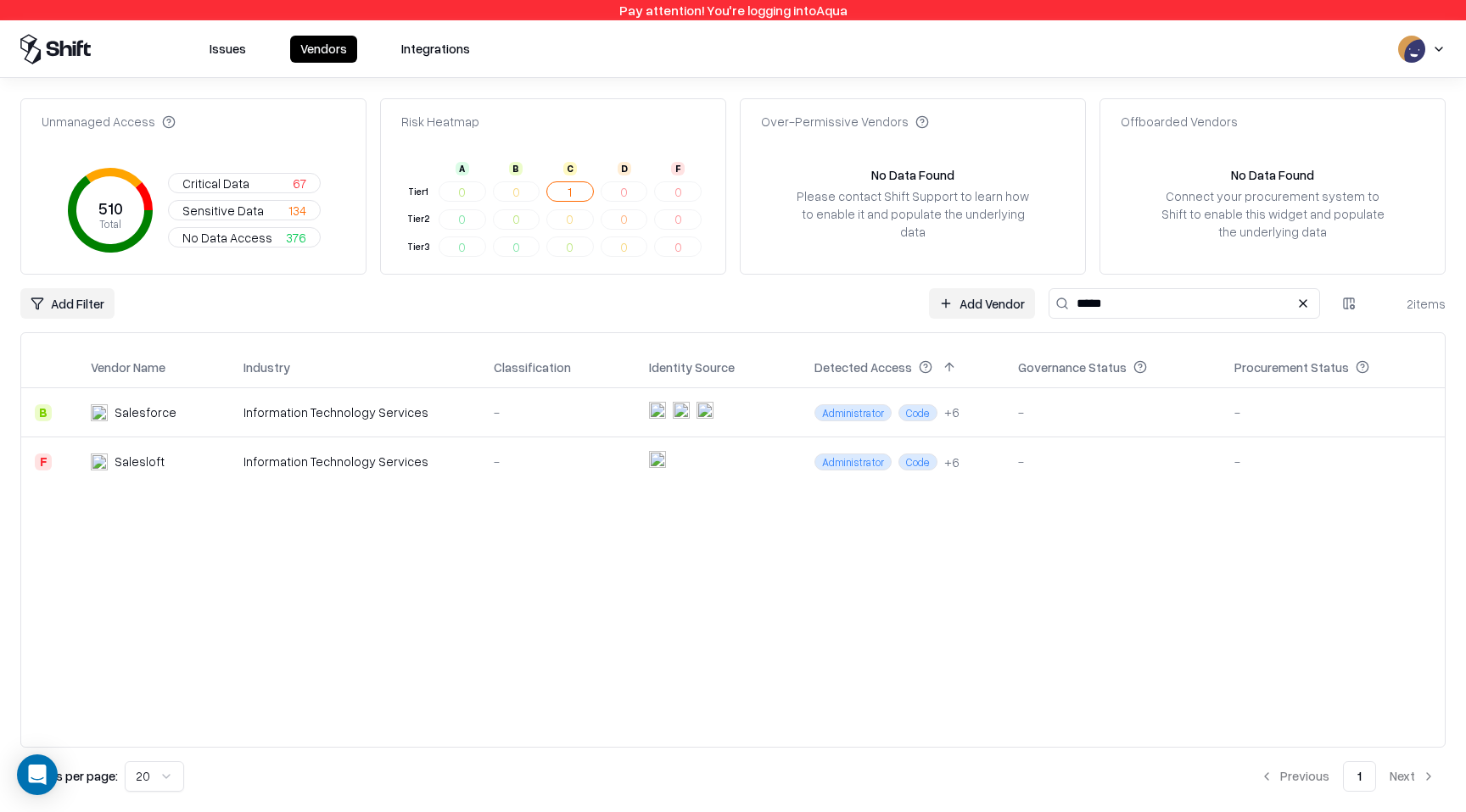
type input "*****"
click at [1078, 458] on div "-" at bounding box center [1113, 461] width 189 height 18
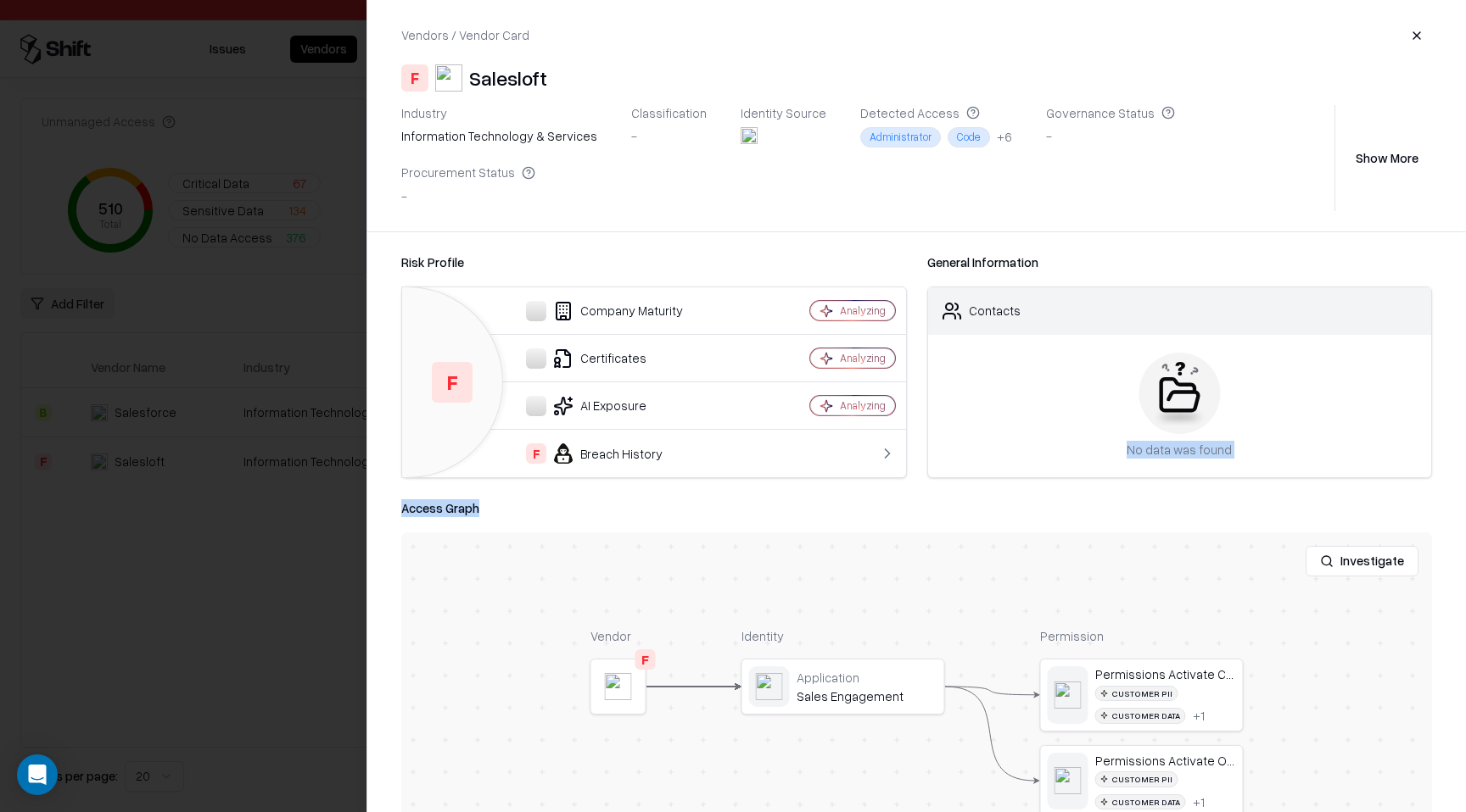
drag, startPoint x: 1074, startPoint y: 495, endPoint x: 972, endPoint y: 393, distance: 144.2
click at [972, 393] on div "Risk Profile F Company Maturity Analyzing Certificates Analyzing AI Exposure An…" at bounding box center [916, 522] width 1098 height 580
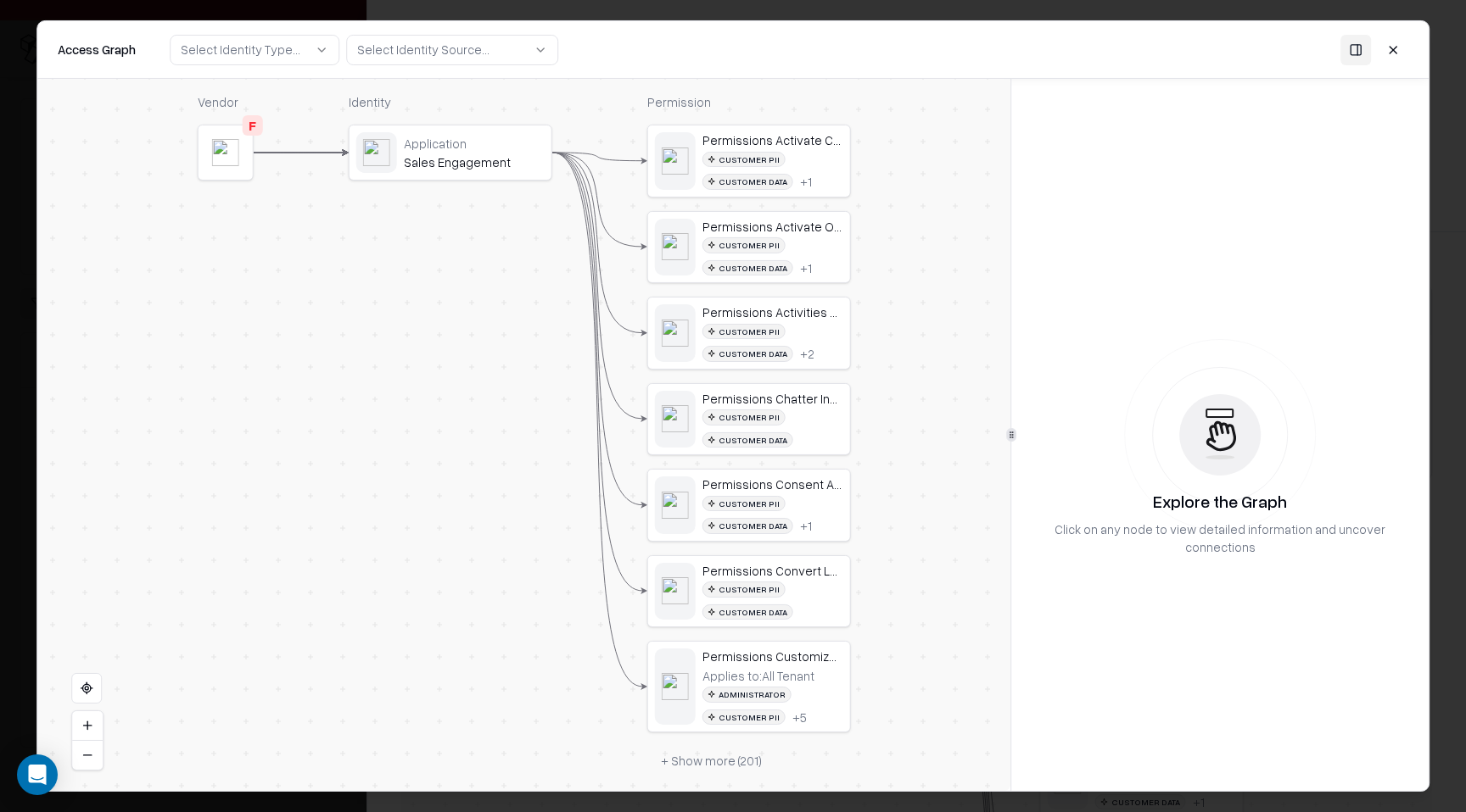
click at [1395, 55] on button at bounding box center [1393, 49] width 31 height 31
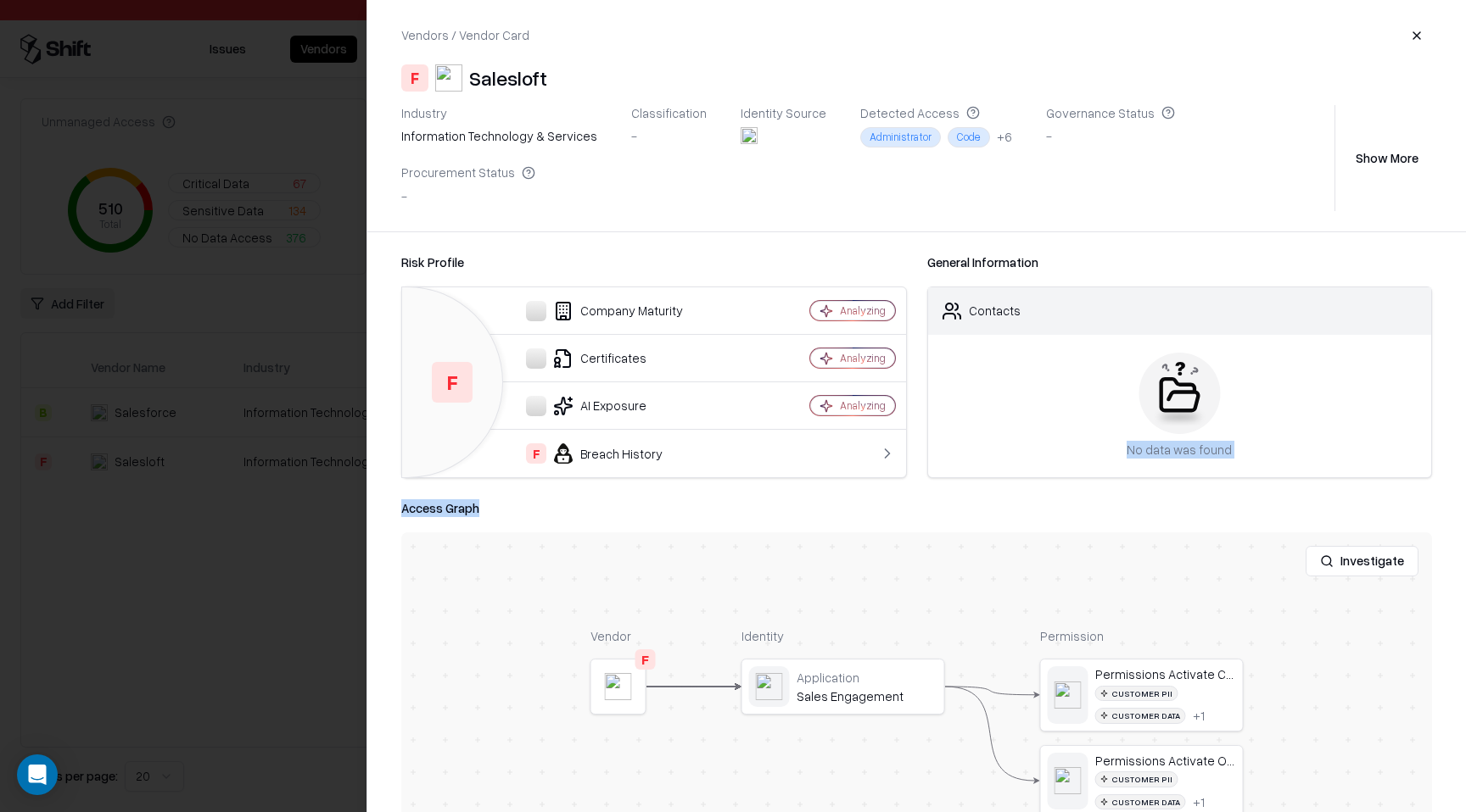
click at [1423, 38] on button "button" at bounding box center [1417, 36] width 31 height 31
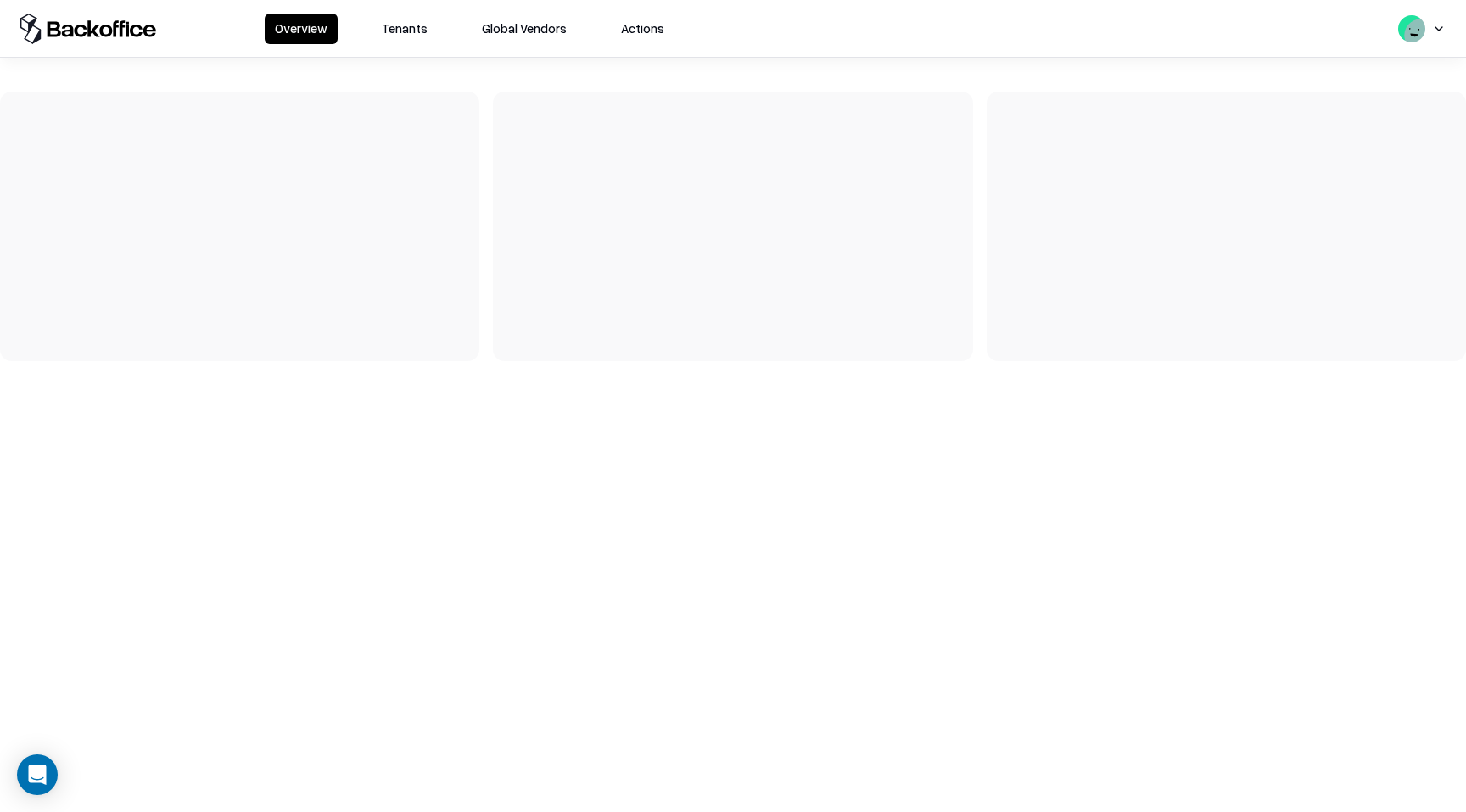
click at [391, 31] on button "Tenants" at bounding box center [404, 29] width 67 height 31
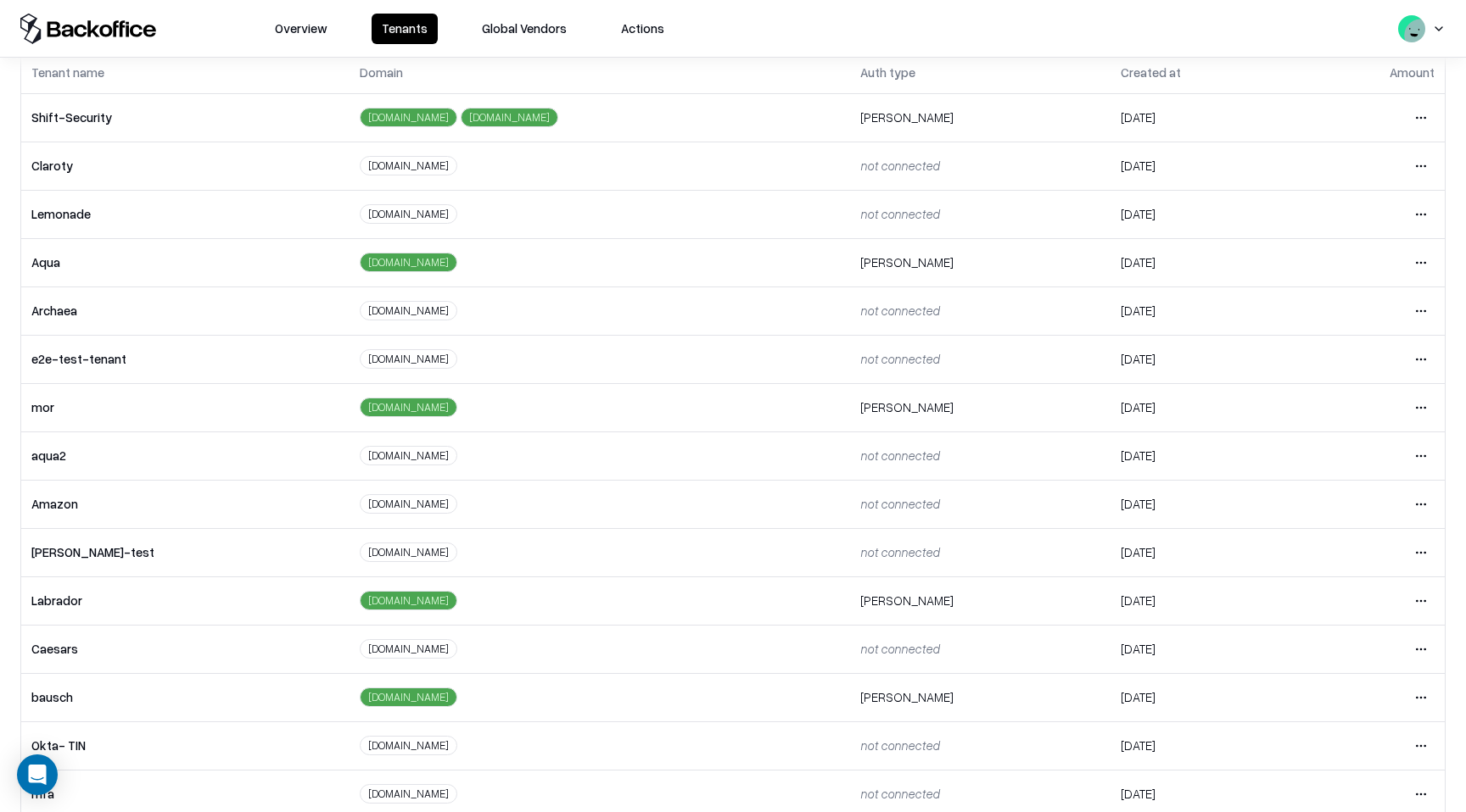
scroll to position [91, 0]
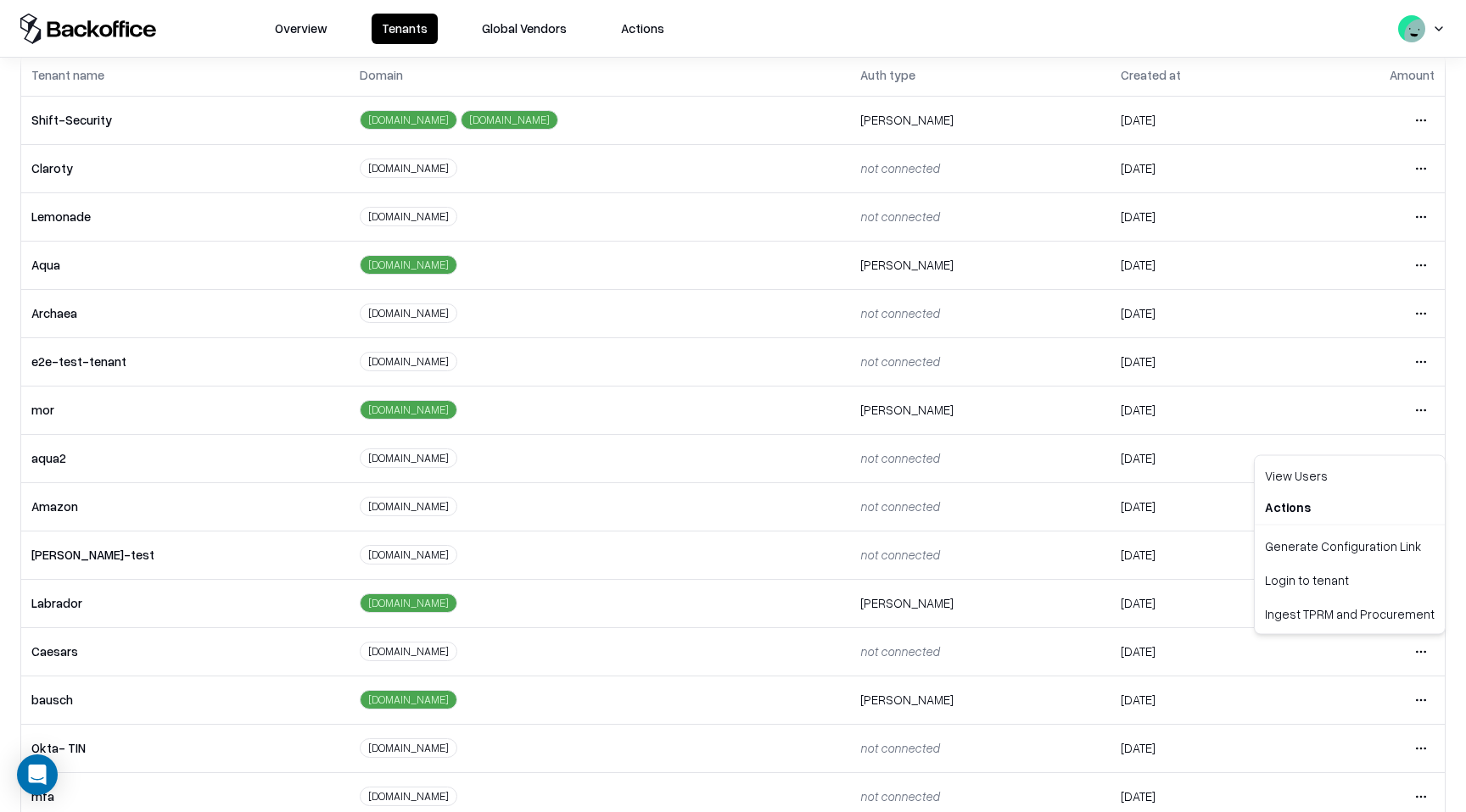
click at [1427, 652] on html "Overview Tenants Global Vendors Actions Tenants Add Tenant Tenant name Domain A…" at bounding box center [733, 406] width 1466 height 812
click at [1361, 587] on div "Login to tenant" at bounding box center [1349, 580] width 183 height 34
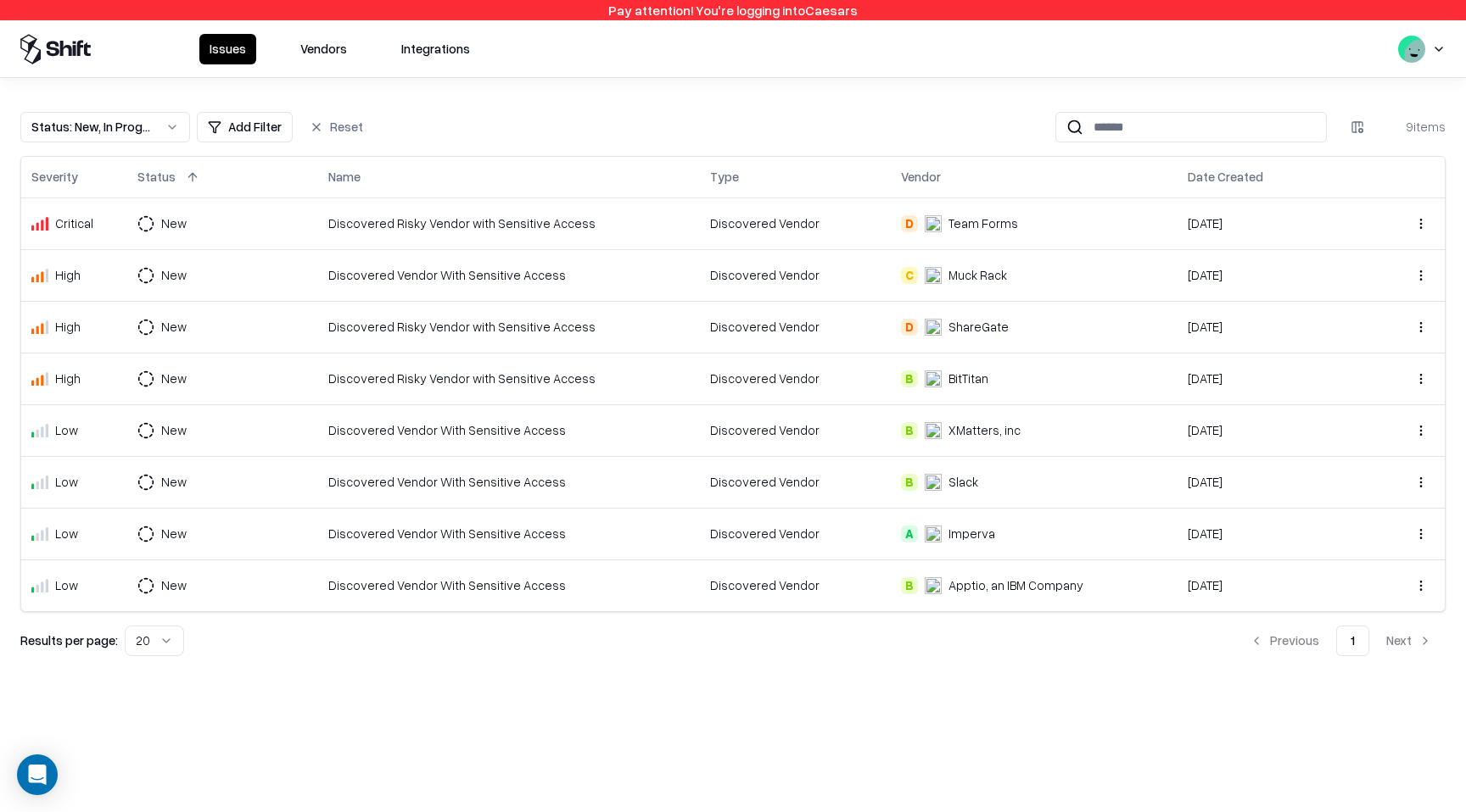
click at [669, 272] on div "Discovered Vendor With Sensitive Access" at bounding box center [509, 275] width 361 height 18
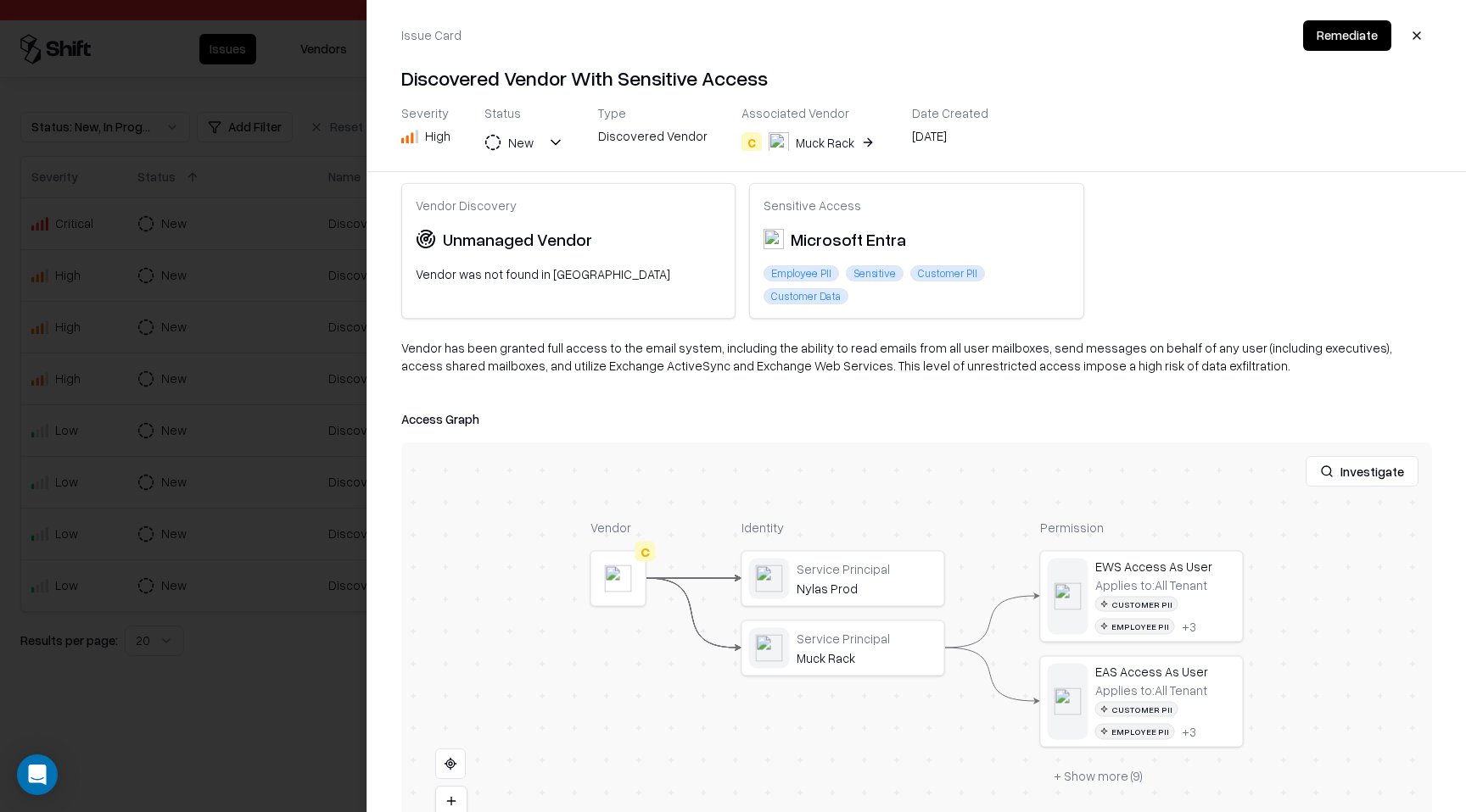
scroll to position [40, 0]
click at [0, 0] on button at bounding box center [0, 0] width 0 height 0
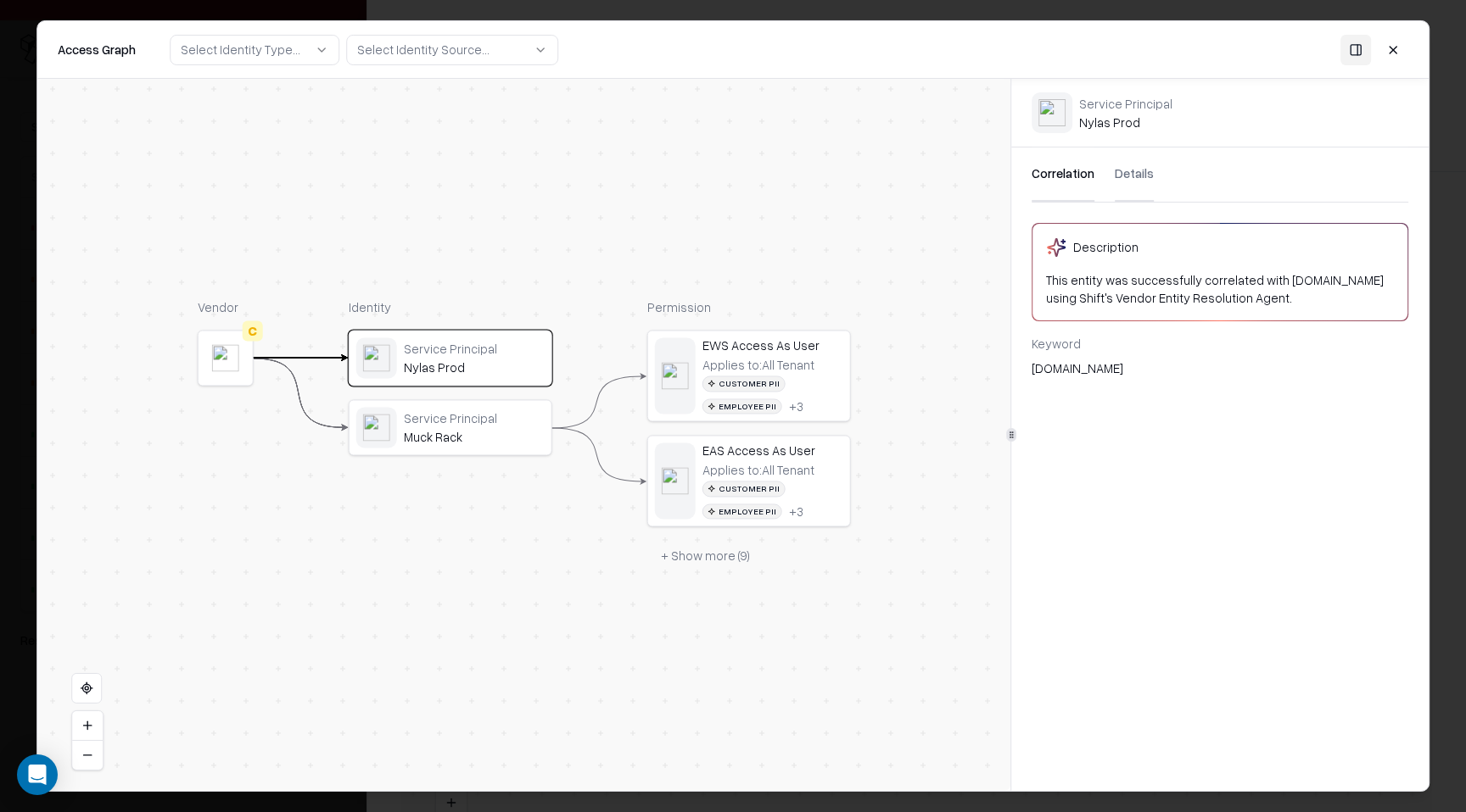
click at [1117, 119] on div "Service Principal Nylas Prod" at bounding box center [1125, 112] width 93 height 35
copy div "Nylas Prod"
click at [1143, 176] on button "Details" at bounding box center [1134, 175] width 39 height 55
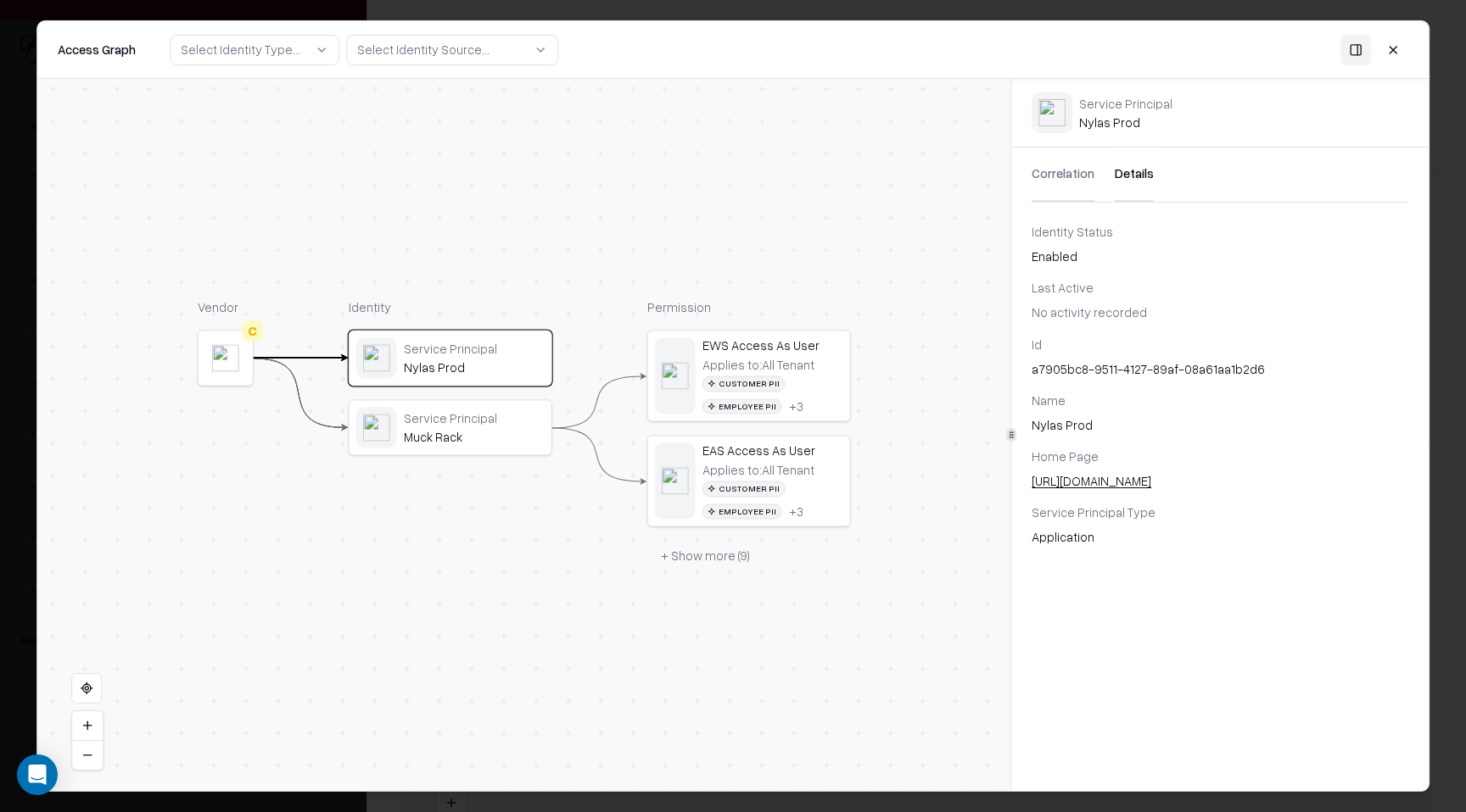
click at [1073, 370] on div "a7905bc8-9511-4127-89af-08a61aa1b2d6" at bounding box center [1219, 368] width 376 height 18
copy div "a7905bc8-9511-4127-89af-08a61aa1b2d6"
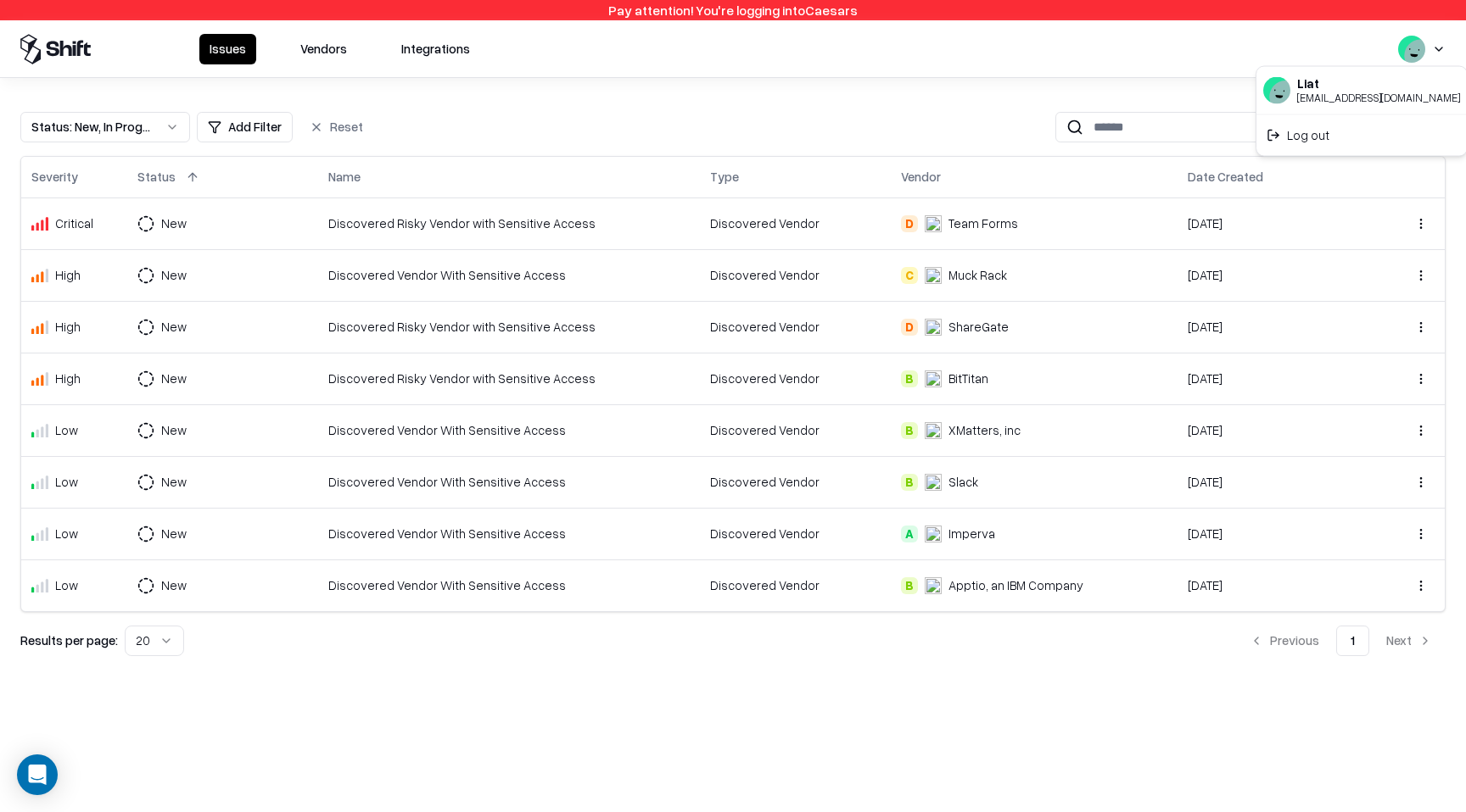
click at [1443, 45] on html "Pay attention! You're logging into Caesars Issues Vendors Integrations Status :…" at bounding box center [733, 406] width 1466 height 812
click at [1341, 137] on div "Log out" at bounding box center [1361, 135] width 204 height 34
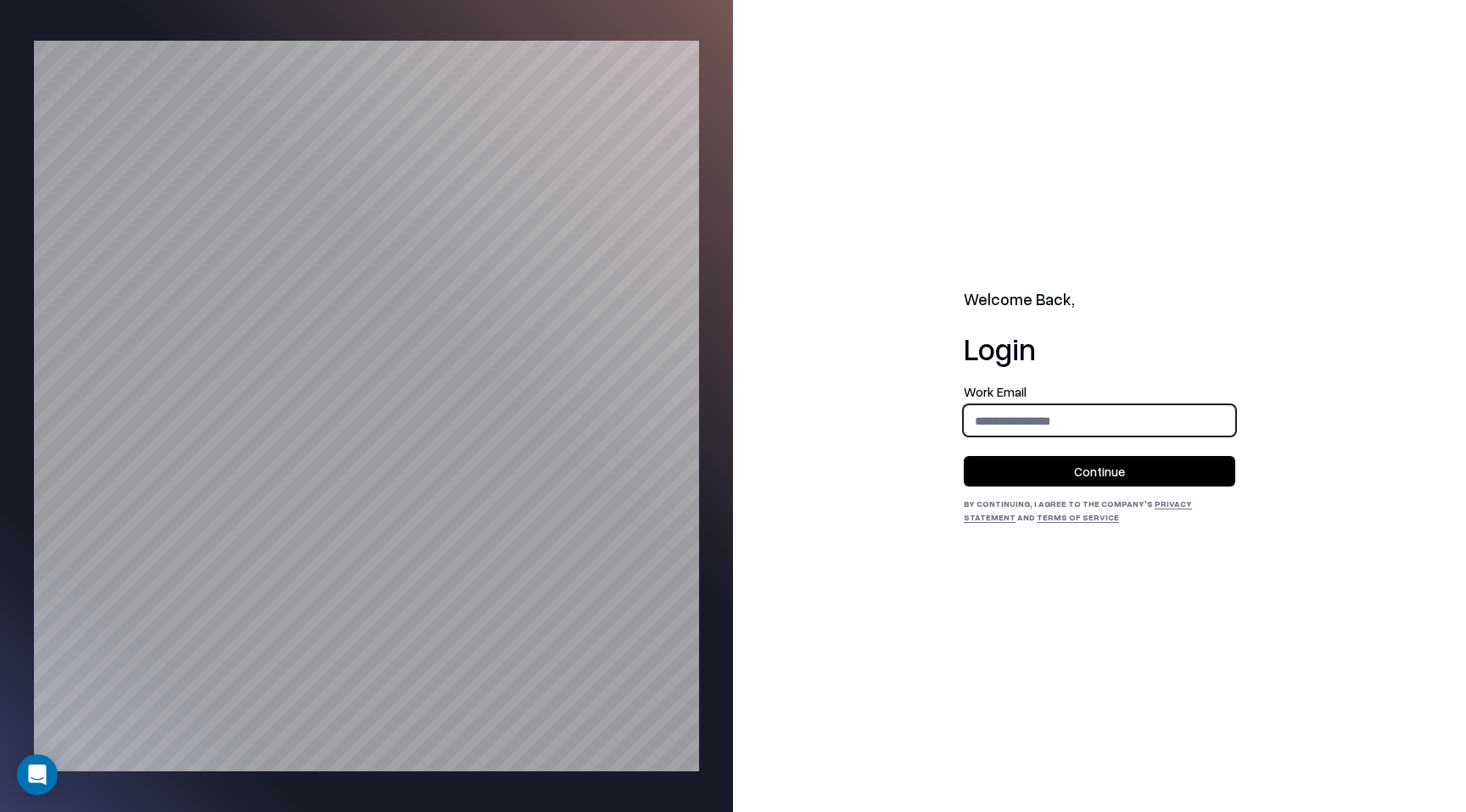
click at [1010, 427] on input "email" at bounding box center [1099, 420] width 270 height 32
type input "**********"
click at [1109, 472] on button "Continue" at bounding box center [1099, 472] width 271 height 31
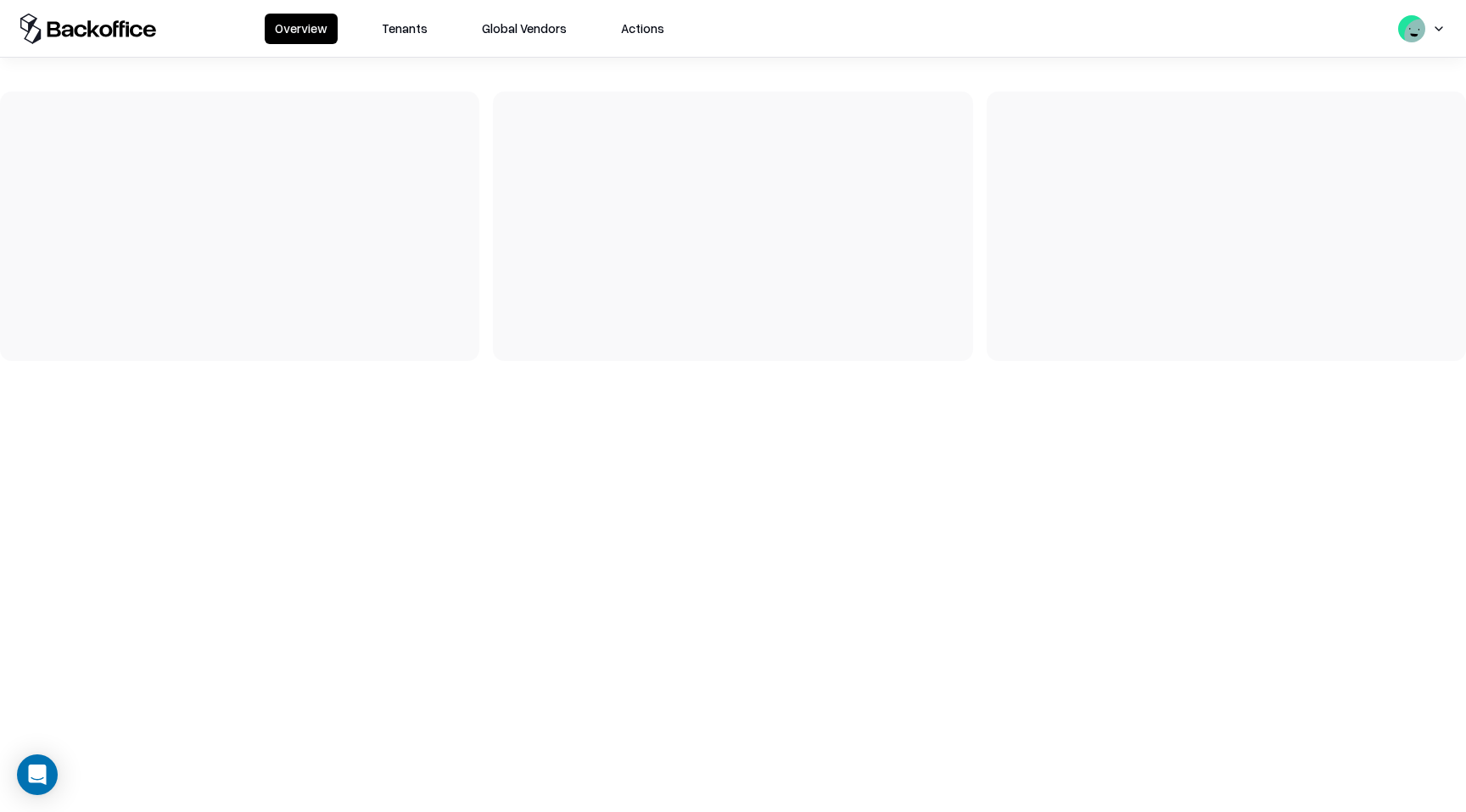
click at [410, 33] on button "Tenants" at bounding box center [404, 29] width 67 height 31
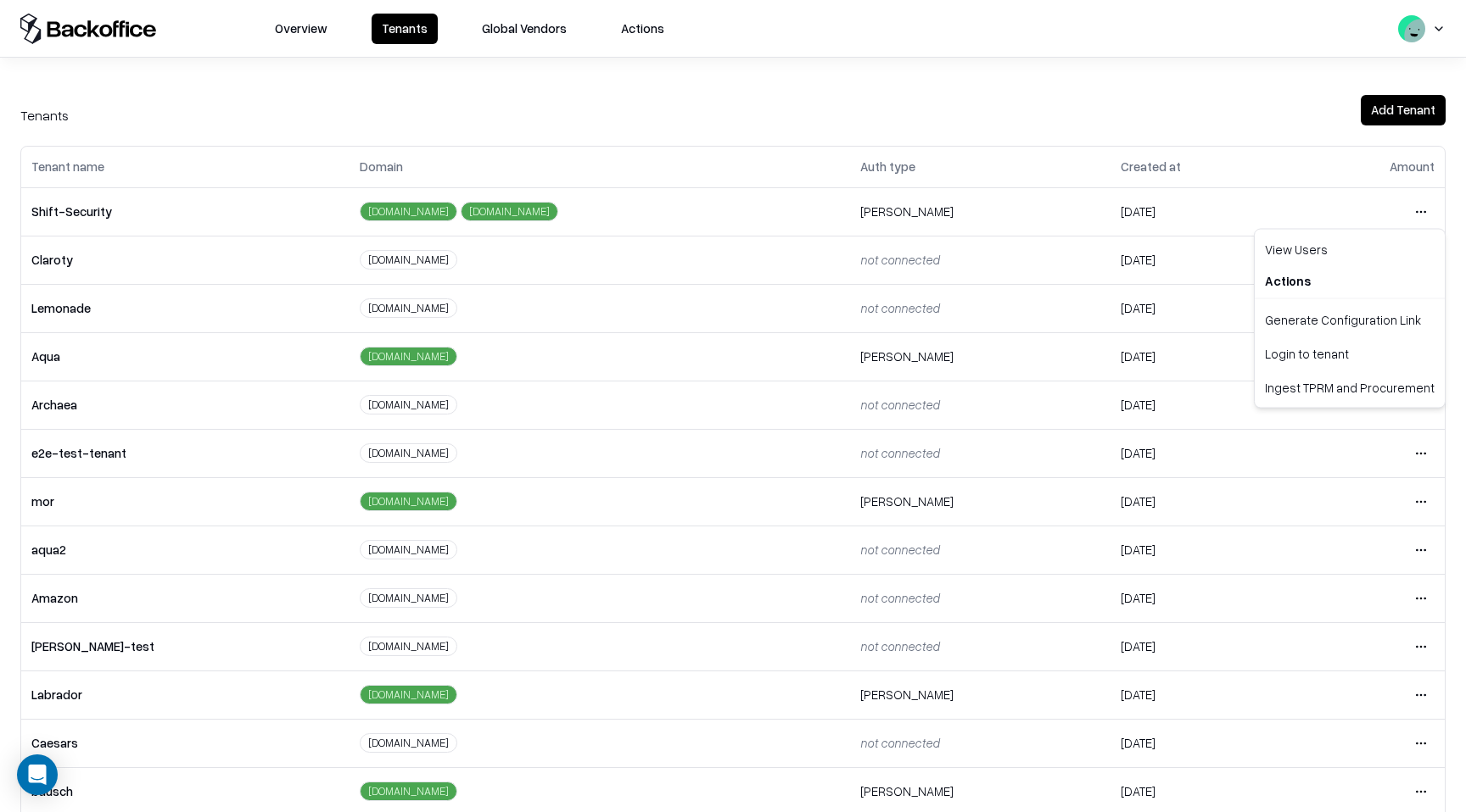
click at [1417, 216] on html "Overview Tenants Global Vendors Actions Tenants Add Tenant Tenant name Domain A…" at bounding box center [733, 406] width 1466 height 812
click at [1351, 360] on div "Login to tenant" at bounding box center [1349, 354] width 183 height 34
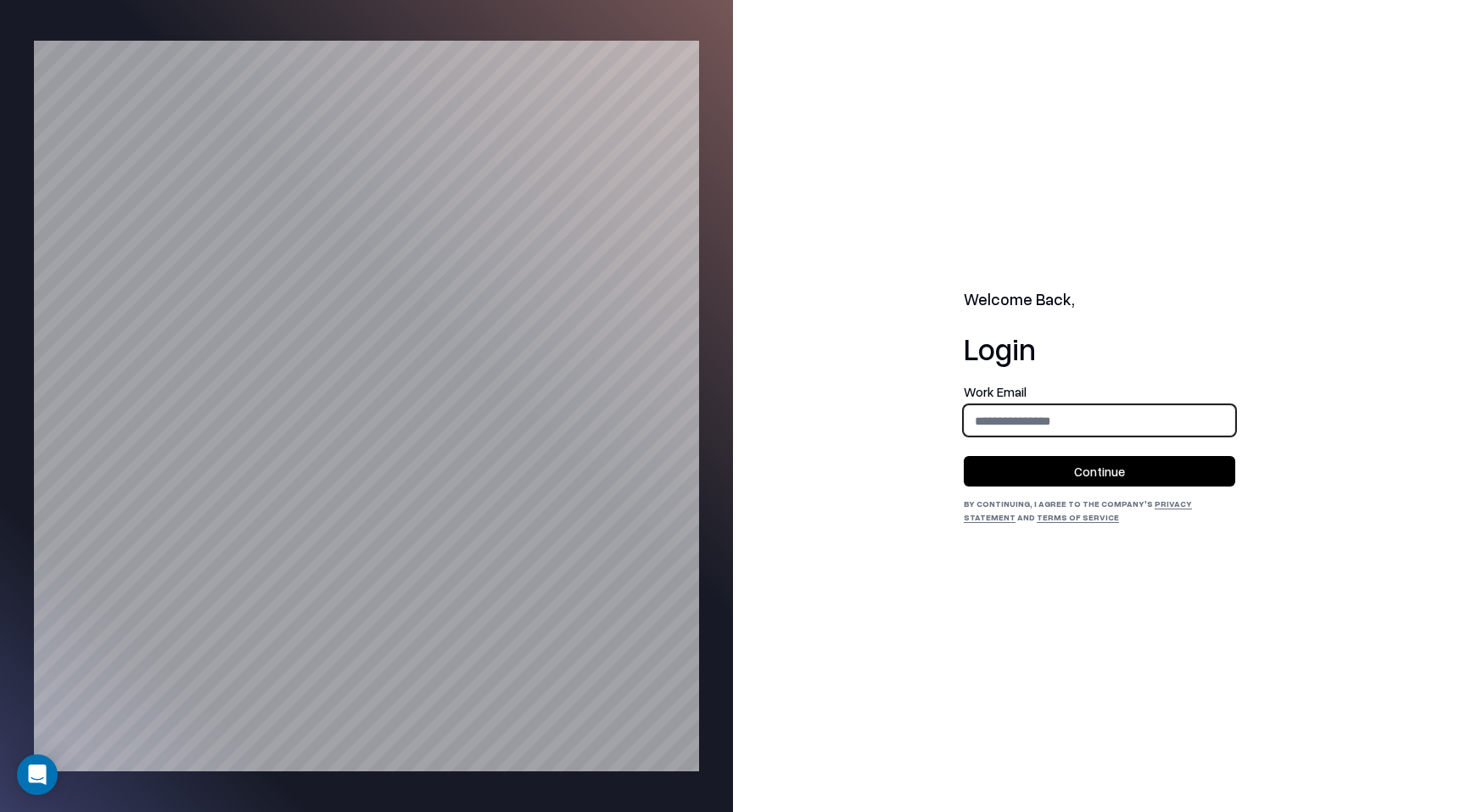
click at [1007, 432] on input "email" at bounding box center [1099, 420] width 270 height 32
type input "**********"
click at [1115, 466] on button "Continue" at bounding box center [1099, 472] width 271 height 31
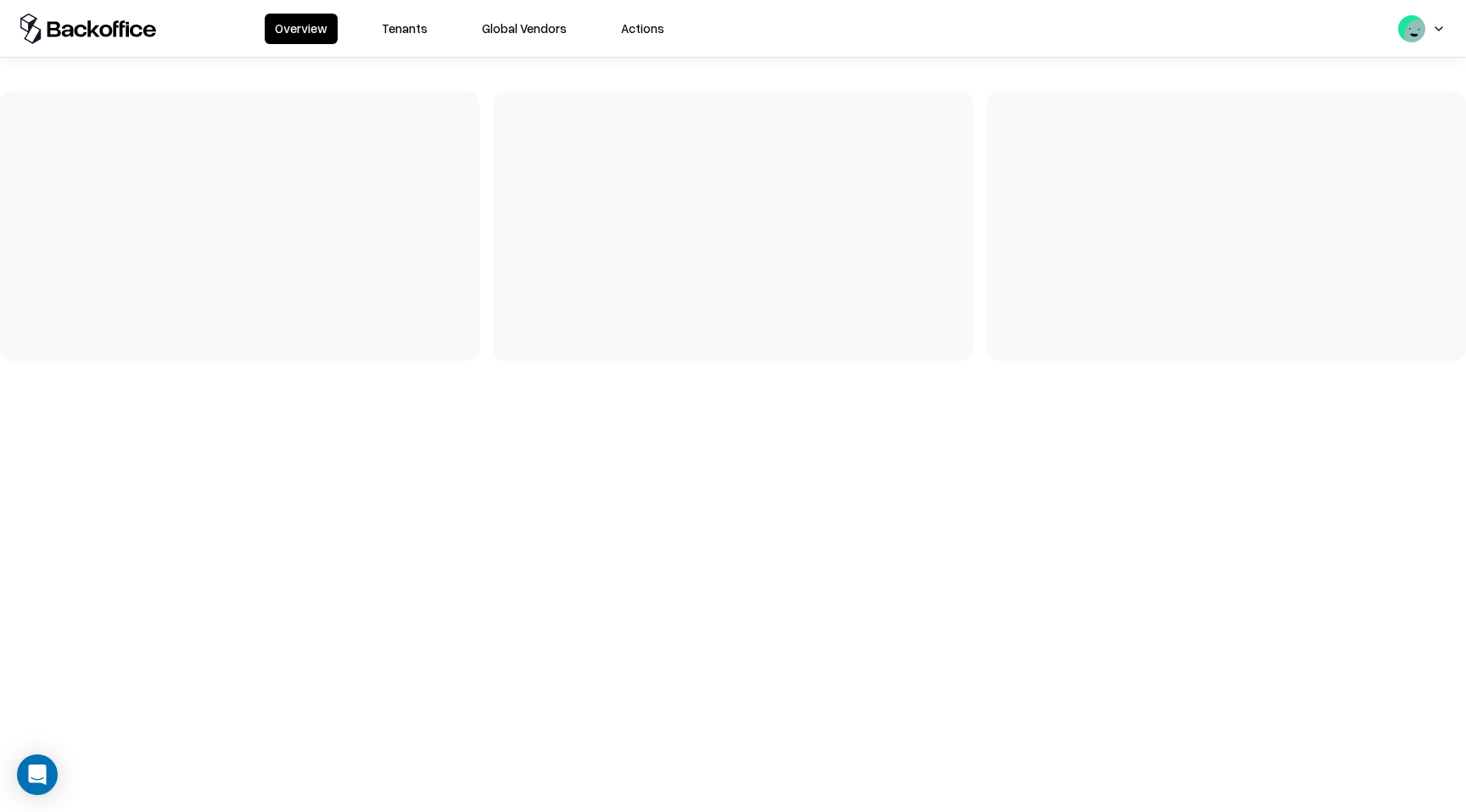
click at [395, 28] on button "Tenants" at bounding box center [404, 29] width 67 height 31
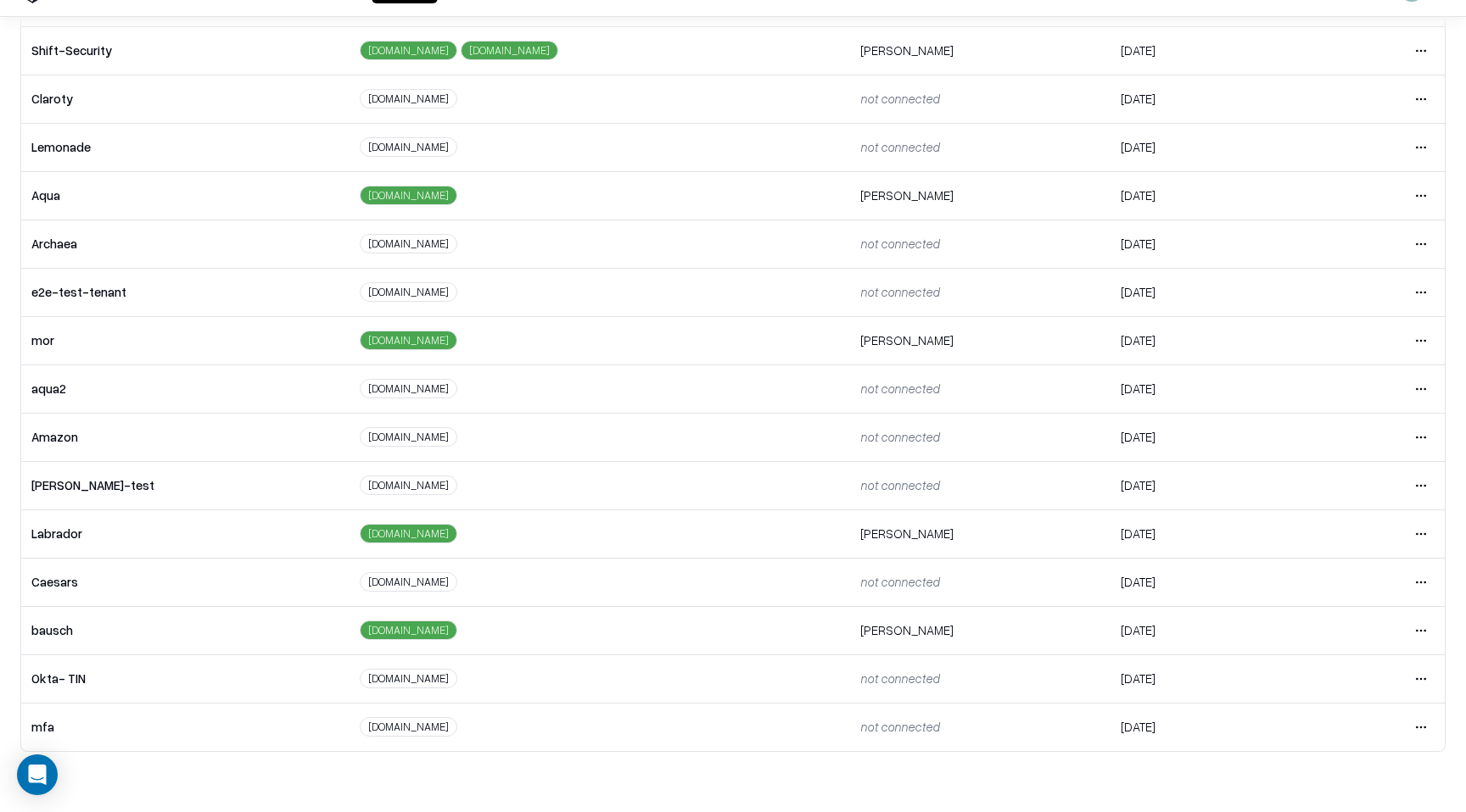
scroll to position [41, 0]
click at [1413, 527] on html "Overview Tenants Global Vendors Actions Tenants Add Tenant Tenant name Domain A…" at bounding box center [733, 365] width 1466 height 812
click at [1331, 676] on div "Login to tenant" at bounding box center [1349, 675] width 183 height 34
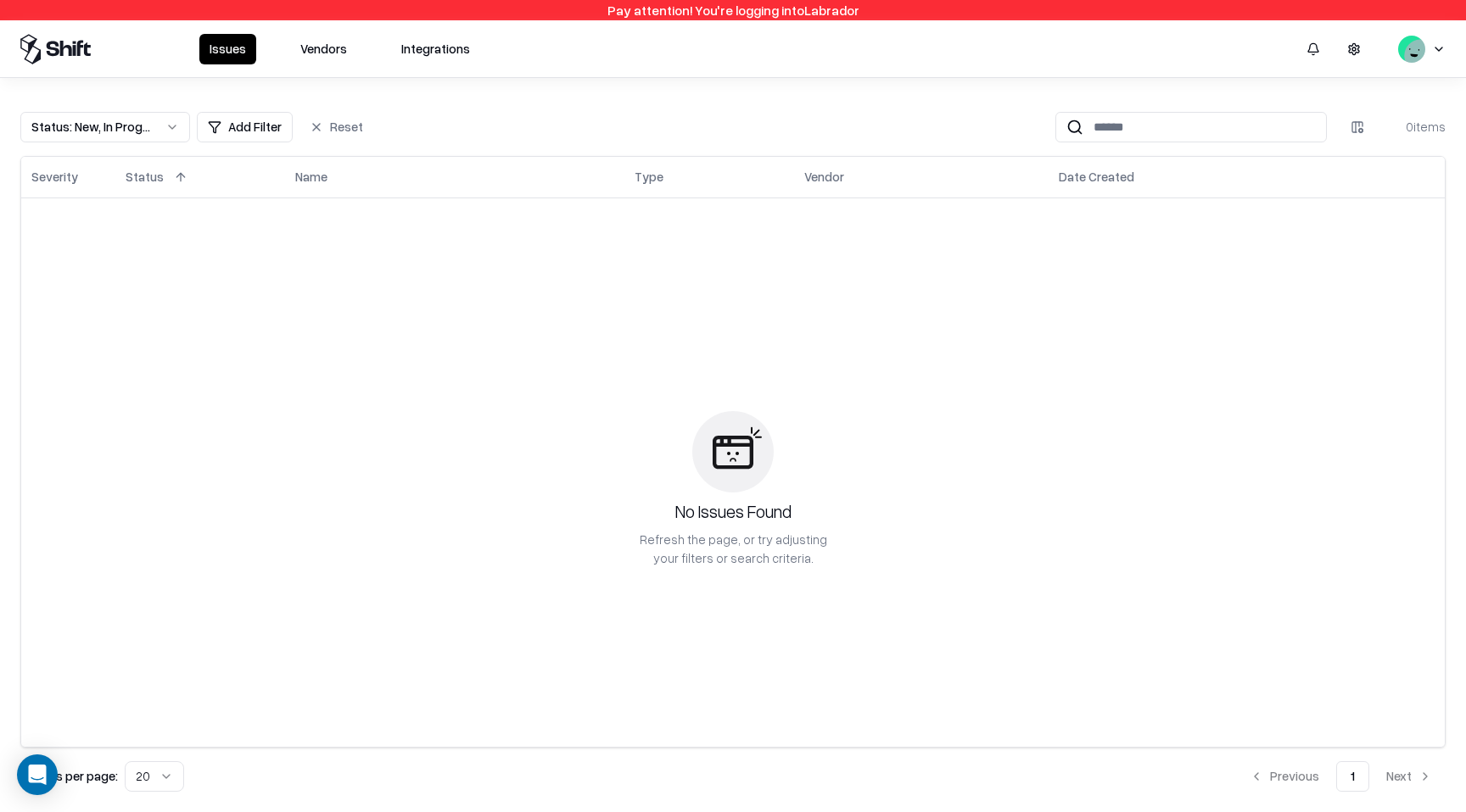
click at [317, 45] on button "Vendors" at bounding box center [323, 49] width 67 height 31
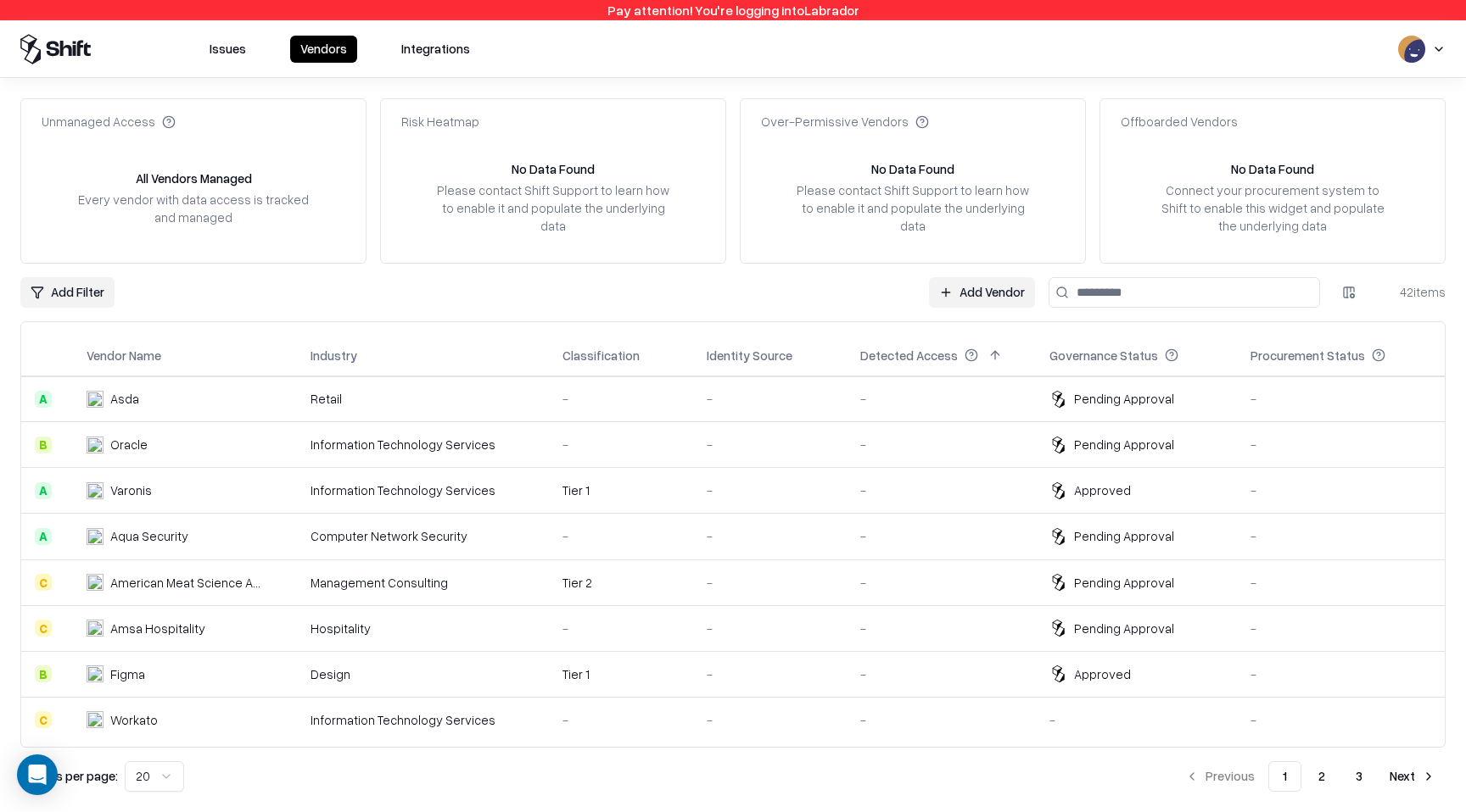
click at [1431, 53] on html "Pay attention! You're logging into Labrador Issues Vendors Integrations Unmanag…" at bounding box center [733, 406] width 1466 height 812
click at [1314, 140] on div "Log out" at bounding box center [1361, 131] width 204 height 28
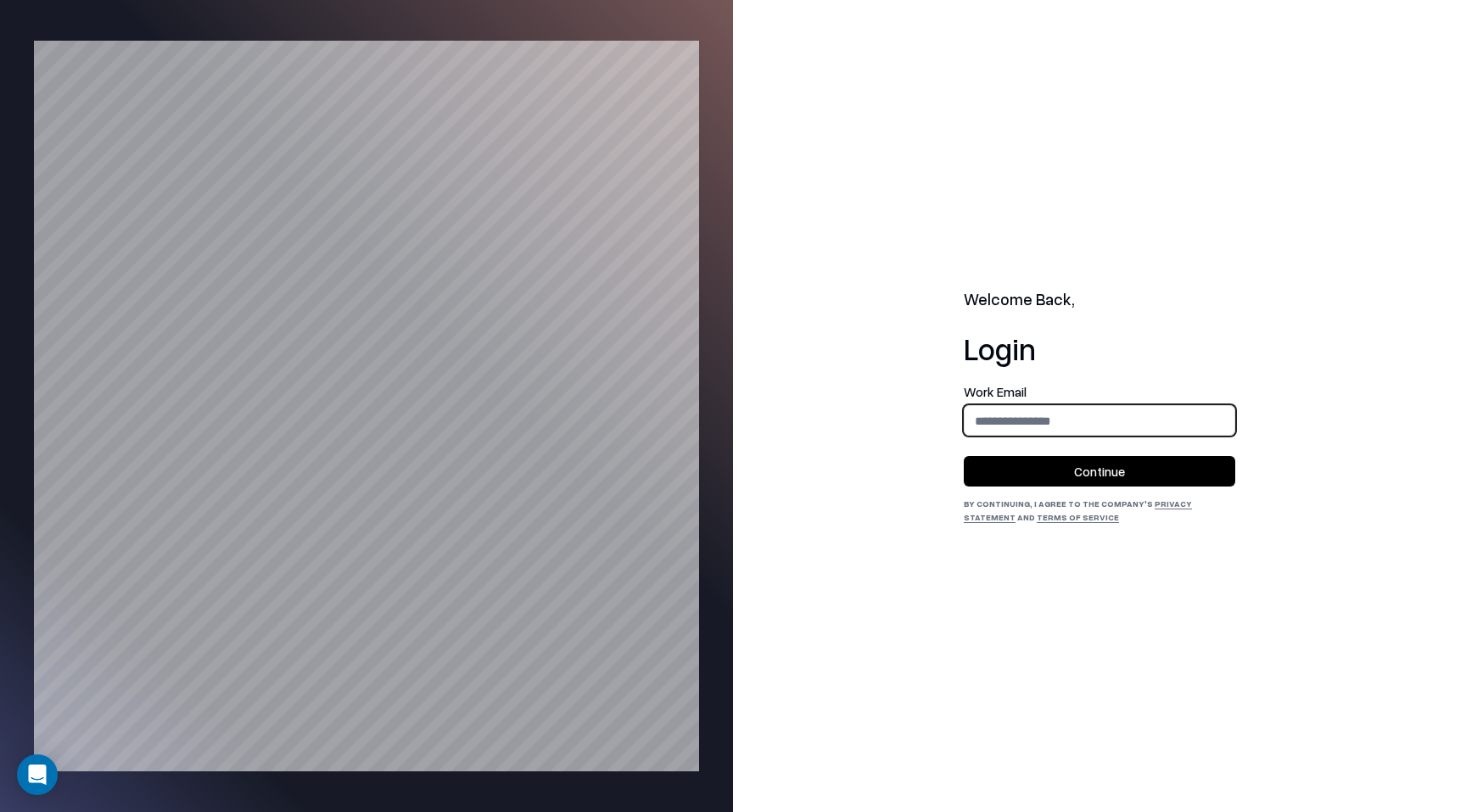
click at [1009, 422] on input "email" at bounding box center [1099, 420] width 270 height 32
type input "**********"
click at [981, 481] on button "Continue" at bounding box center [1099, 472] width 271 height 31
